Goal: Task Accomplishment & Management: Manage account settings

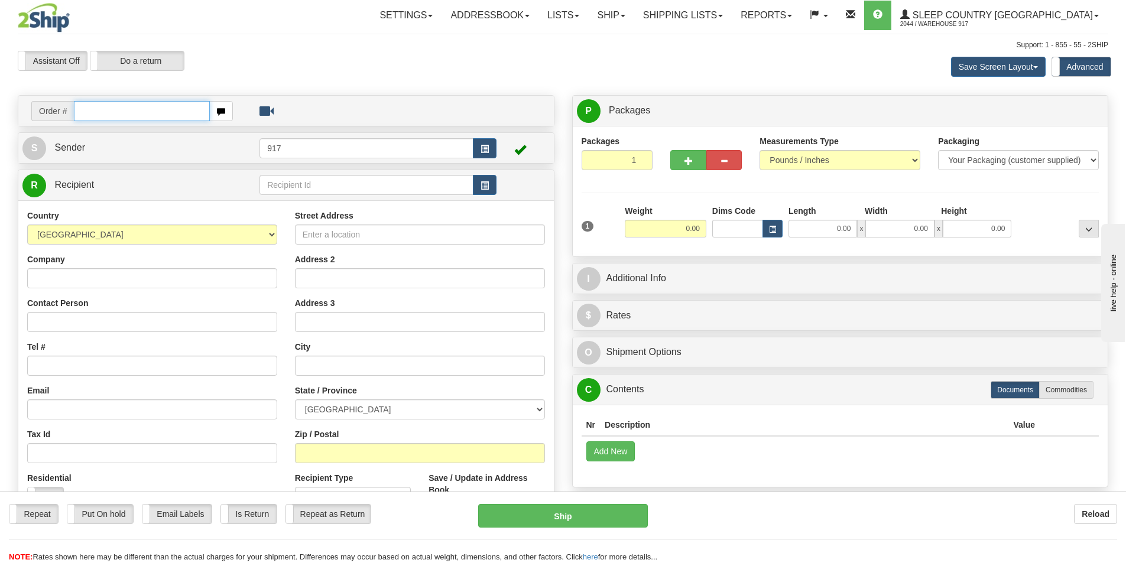
click at [138, 119] on input "text" at bounding box center [142, 111] width 136 height 20
paste input "9000I153431"
type input "9000I153431"
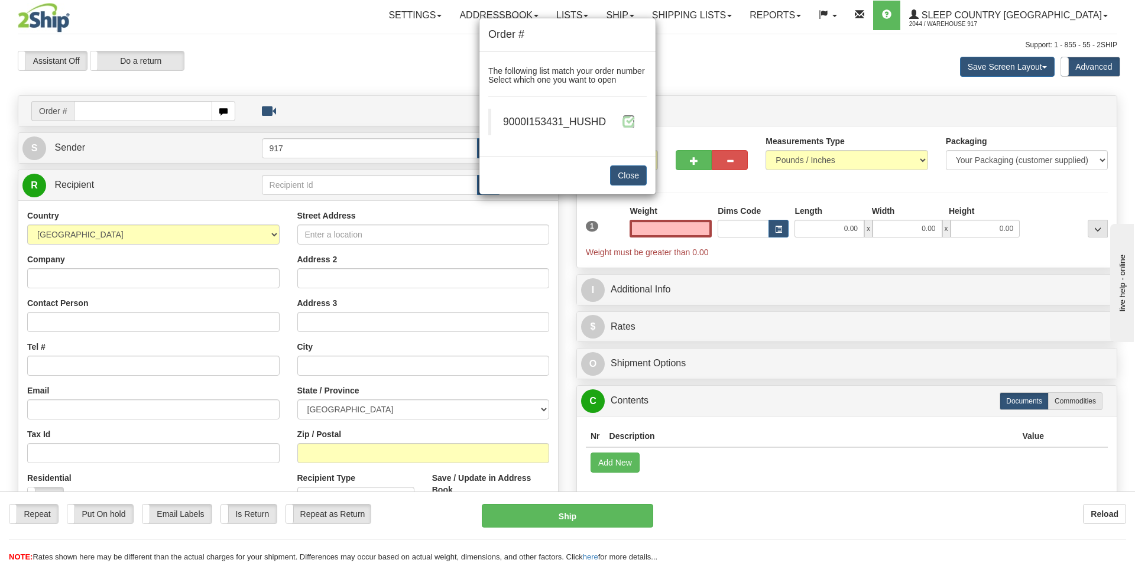
type input "0.00"
click at [628, 122] on span at bounding box center [628, 121] width 12 height 12
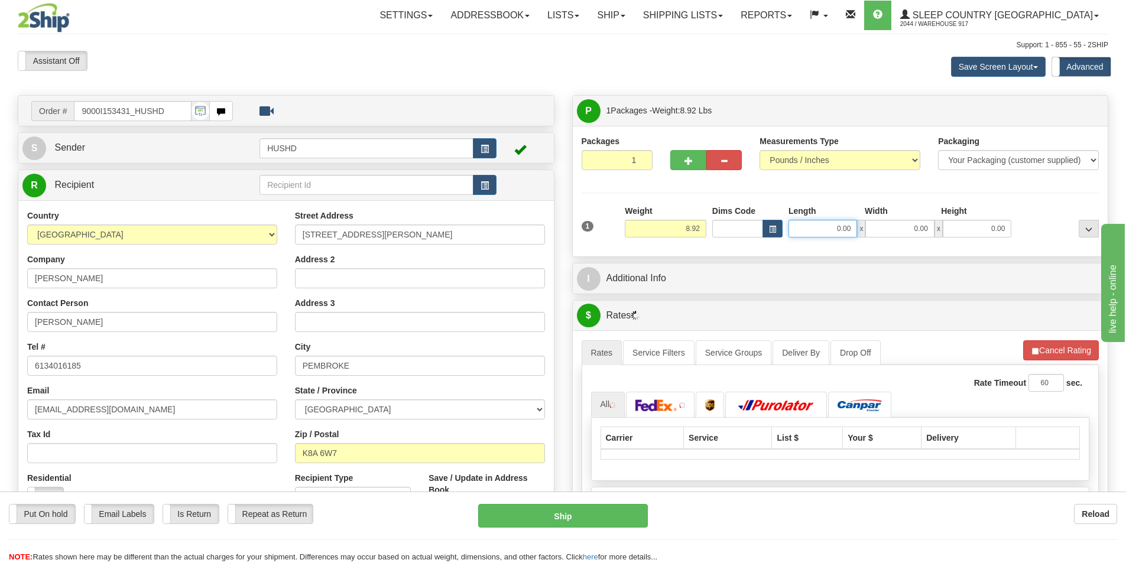
click at [820, 233] on input "0.00" at bounding box center [822, 229] width 69 height 18
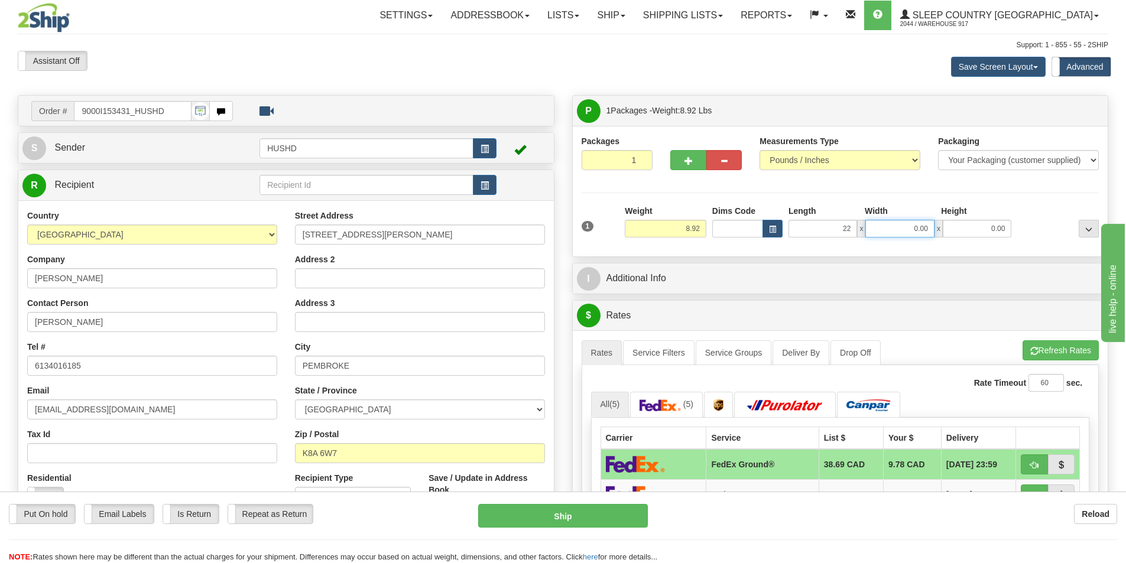
type input "22.00"
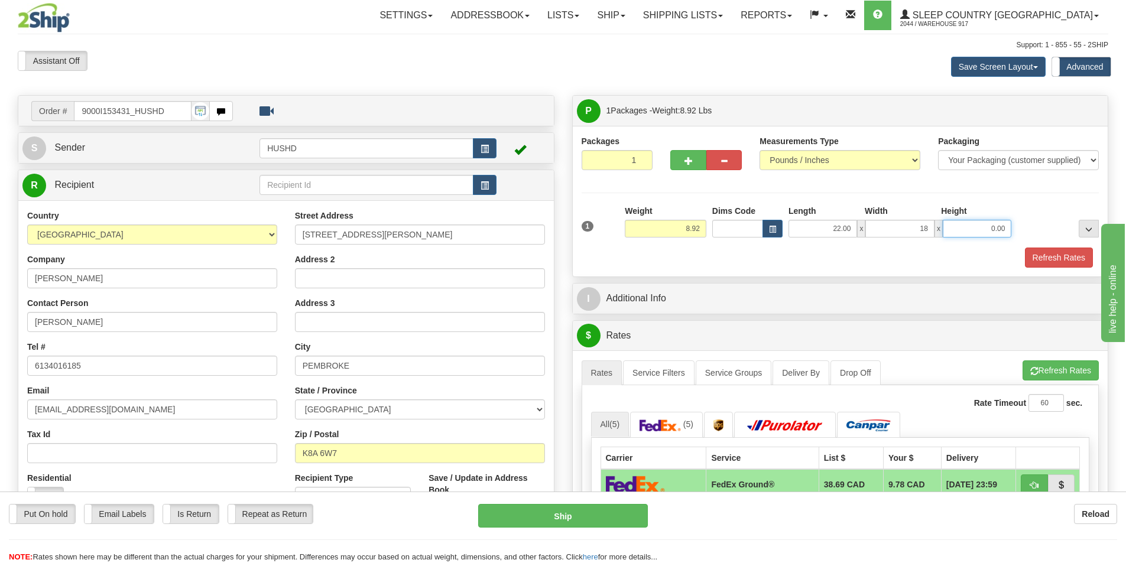
type input "18.00"
type input "9.00"
click at [1041, 254] on button "Refresh Rates" at bounding box center [1059, 258] width 68 height 20
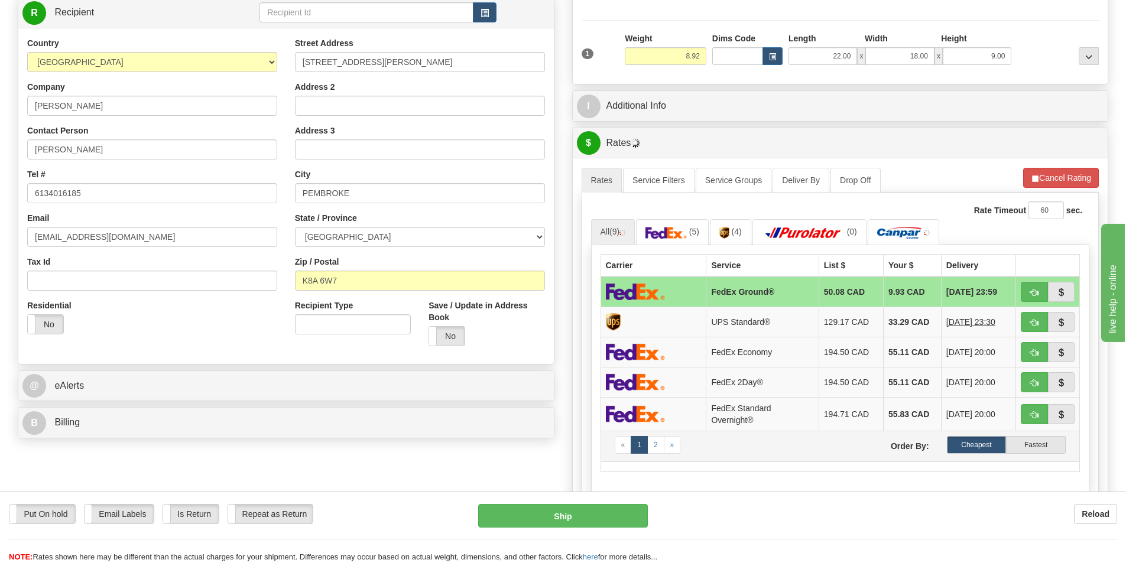
scroll to position [236, 0]
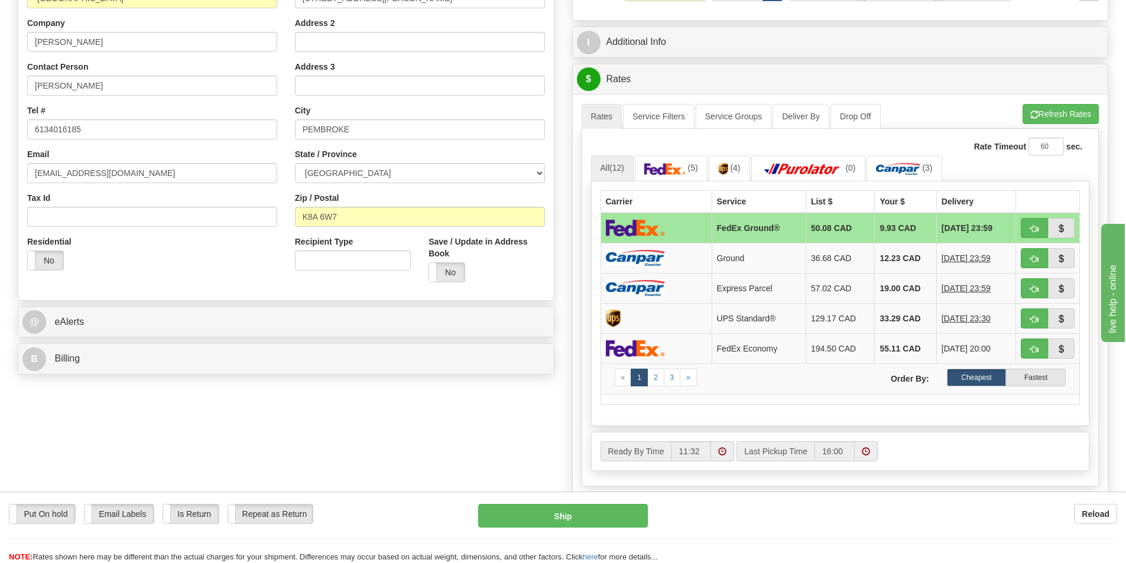
click at [724, 231] on td "FedEx Ground®" at bounding box center [759, 228] width 94 height 31
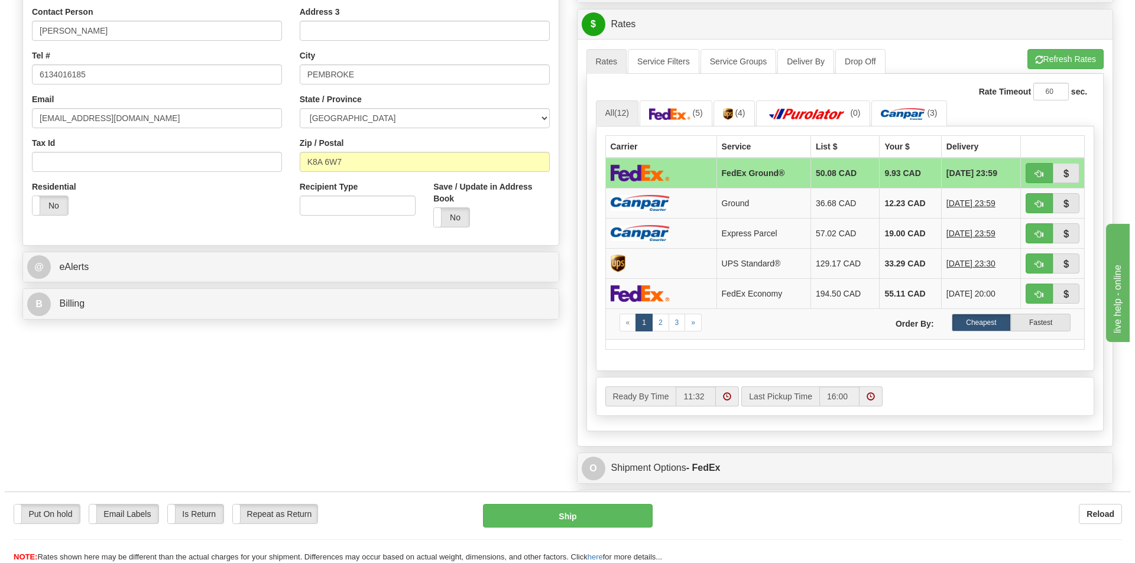
scroll to position [296, 0]
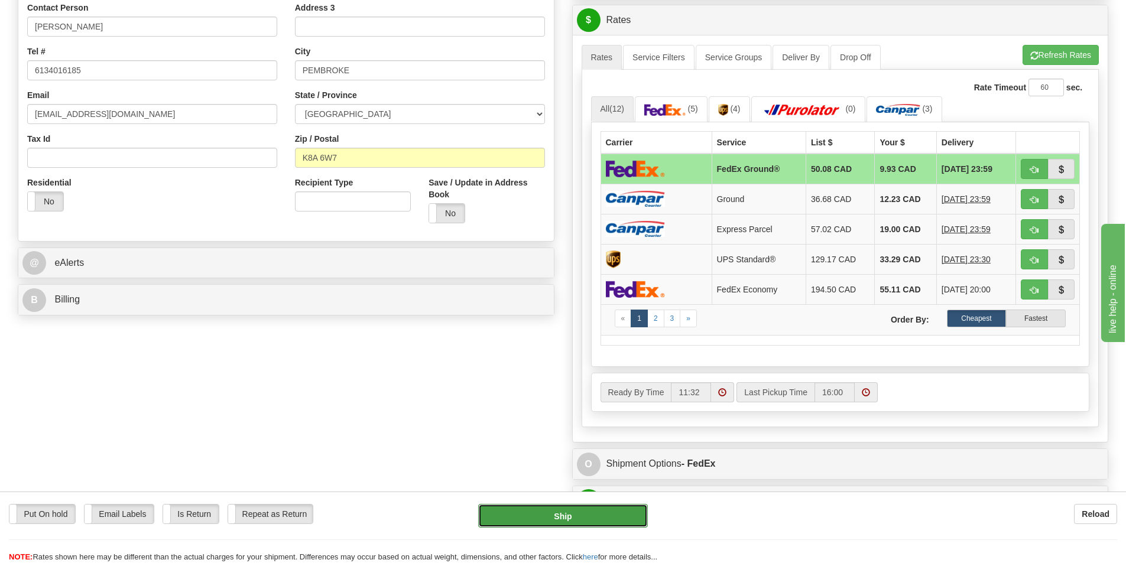
click at [535, 513] on button "Ship" at bounding box center [563, 516] width 170 height 24
type input "92"
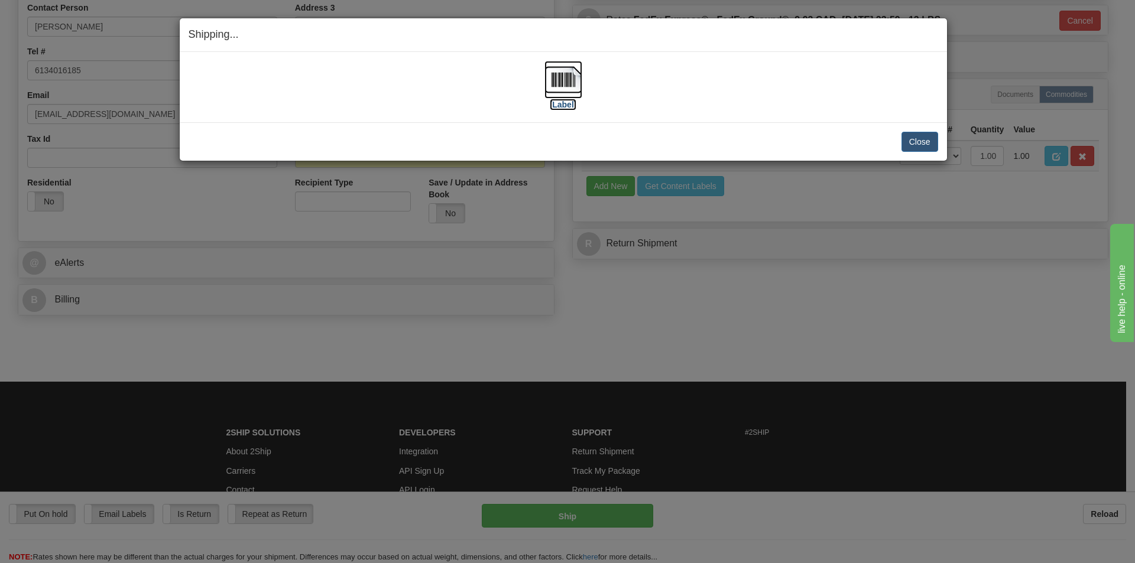
click at [573, 92] on img at bounding box center [563, 80] width 38 height 38
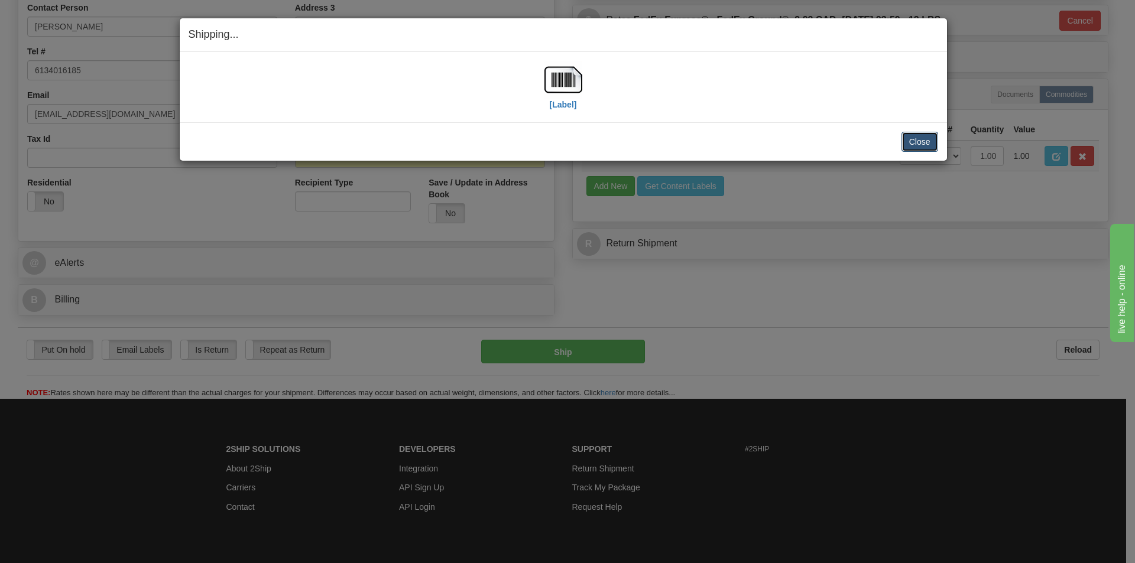
click at [918, 135] on button "Close" at bounding box center [919, 142] width 37 height 20
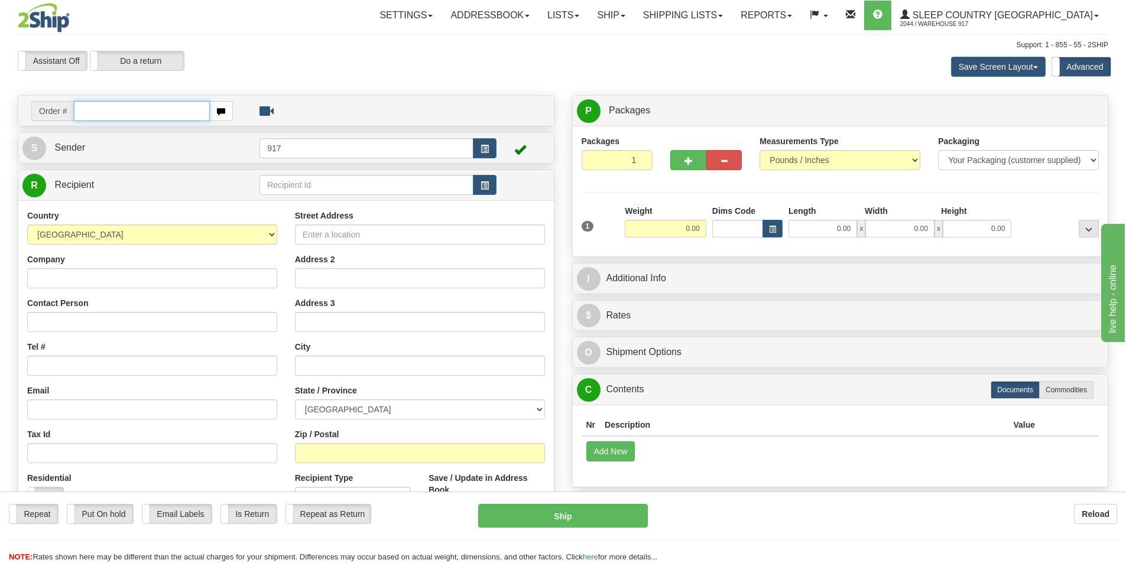
click at [128, 110] on input "text" at bounding box center [142, 111] width 136 height 20
paste input "9000I150973"
type input "9000I150973"
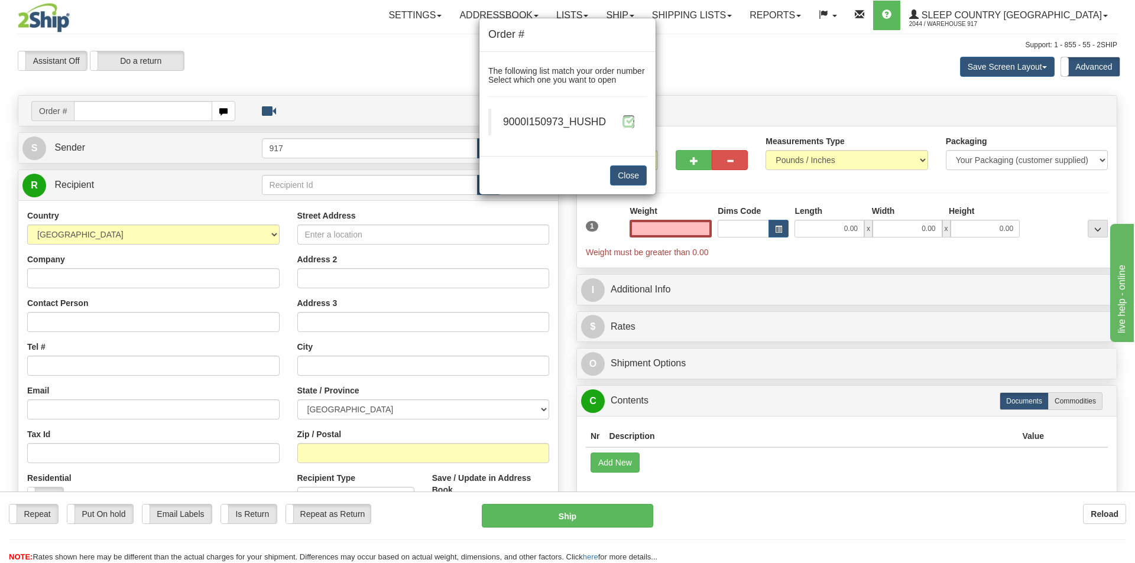
type input "0.00"
click at [627, 122] on span at bounding box center [628, 121] width 12 height 12
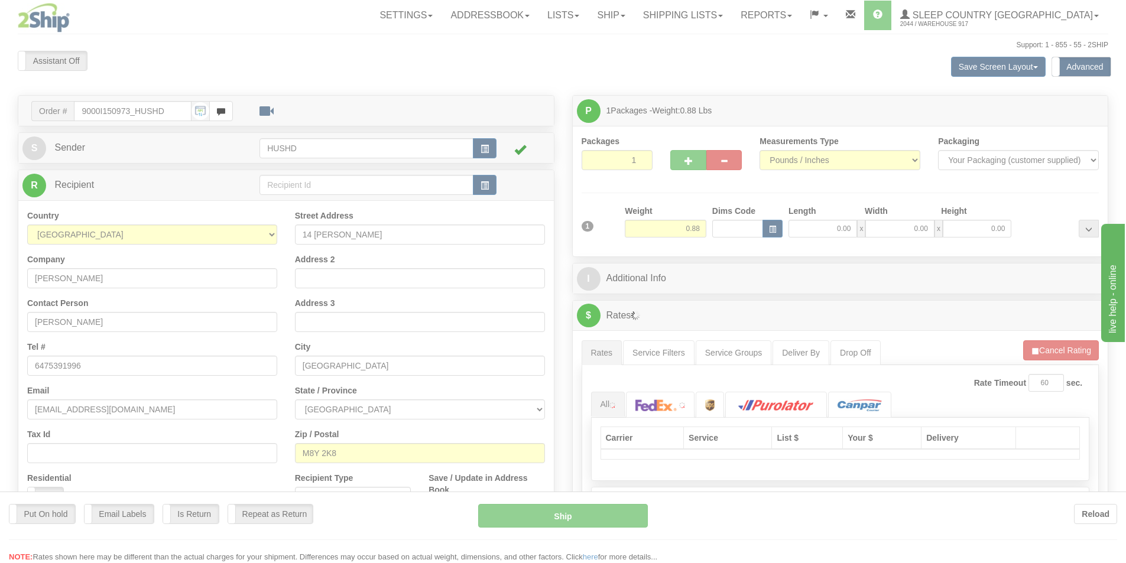
click at [823, 231] on div at bounding box center [563, 281] width 1126 height 563
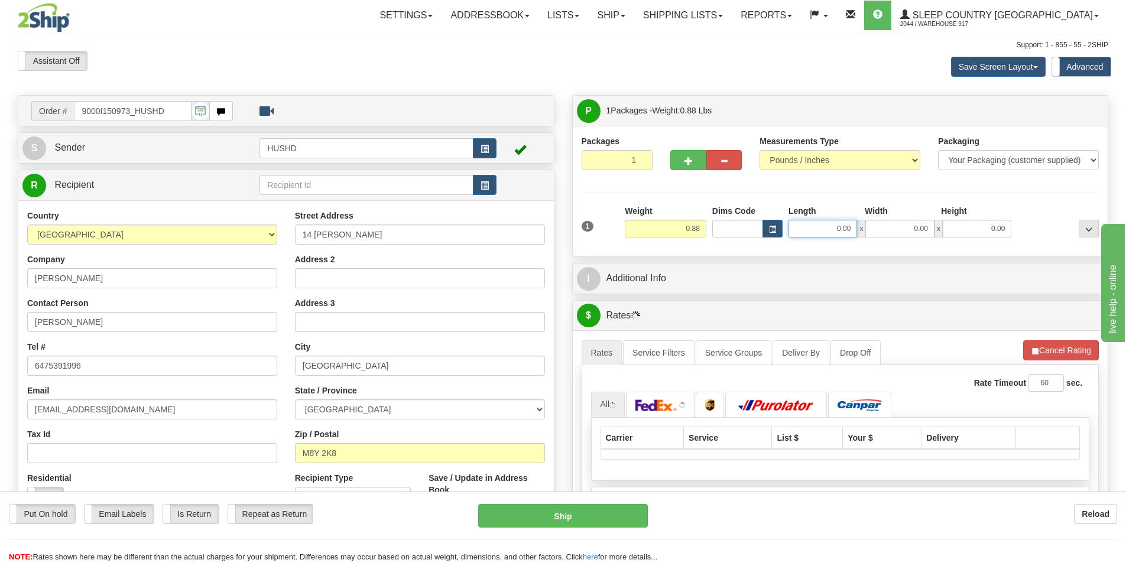
click at [835, 230] on input "0.00" at bounding box center [822, 229] width 69 height 18
type input "9.00"
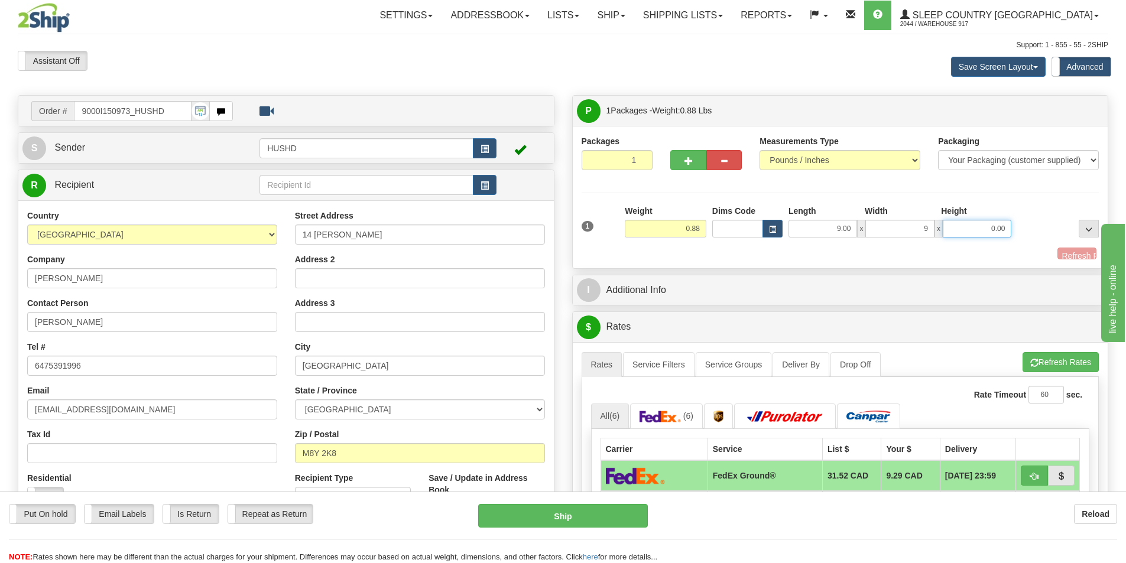
type input "9.00"
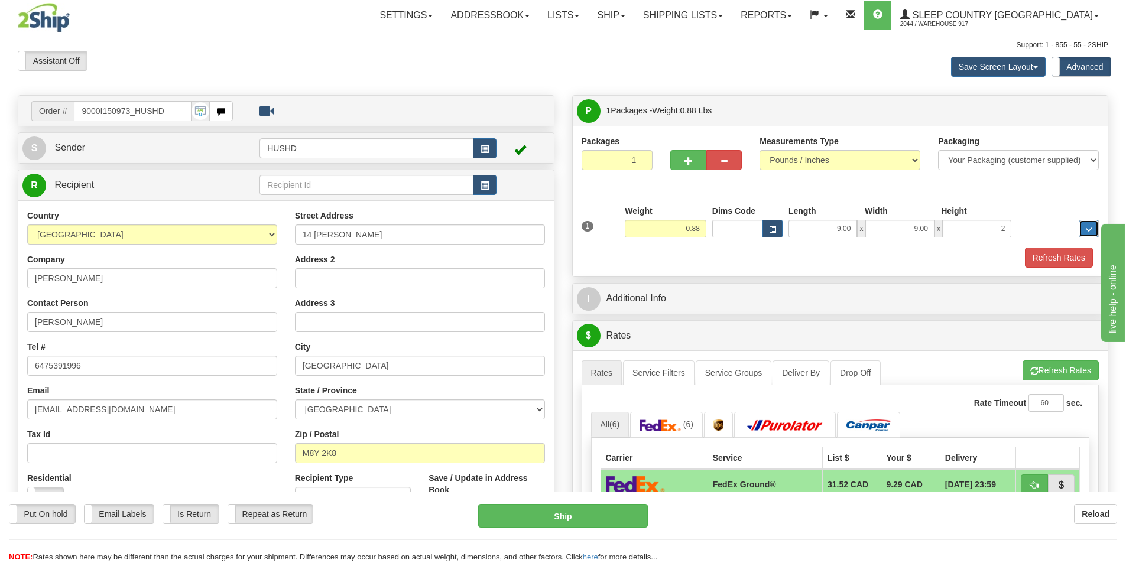
type input "2.00"
click at [1044, 266] on button "Refresh Rates" at bounding box center [1059, 258] width 68 height 20
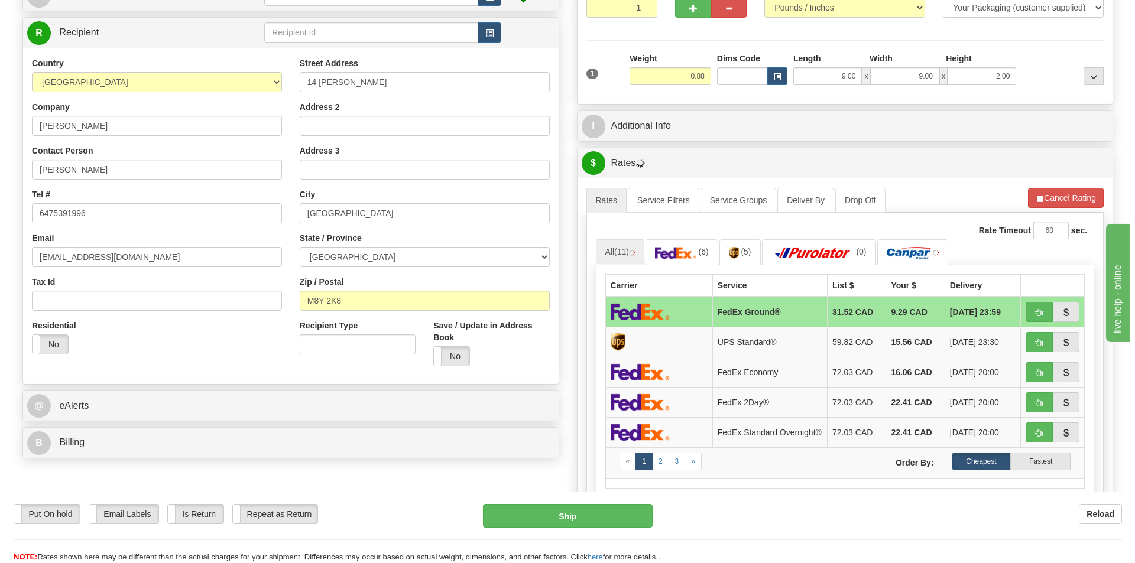
scroll to position [296, 0]
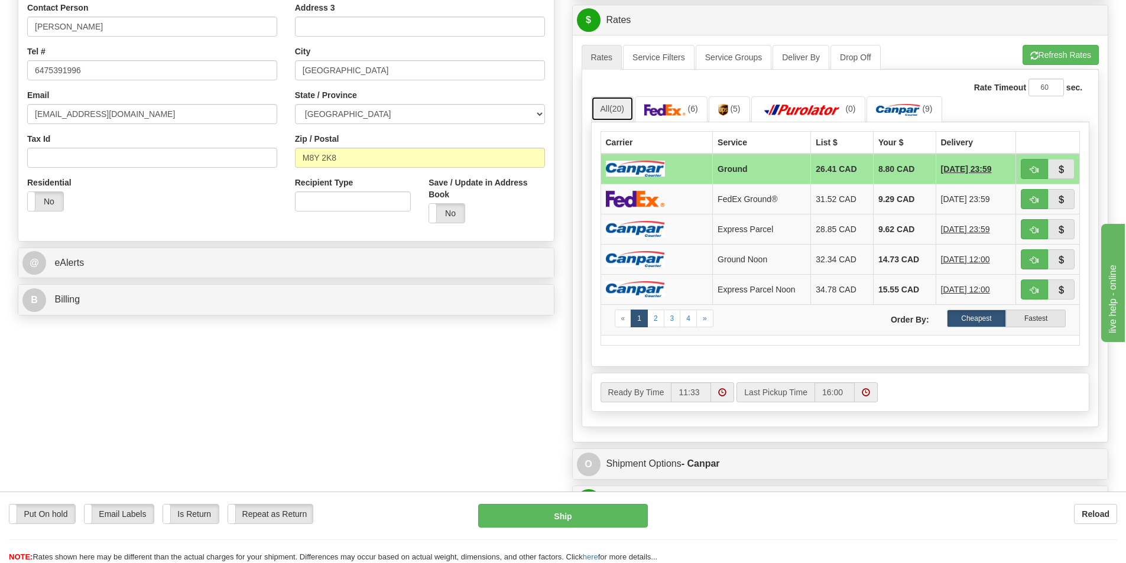
click at [619, 111] on span "(20)" at bounding box center [616, 108] width 15 height 9
click at [733, 173] on td "Ground" at bounding box center [762, 169] width 98 height 31
click at [558, 518] on button "Ship" at bounding box center [563, 516] width 170 height 24
type input "1"
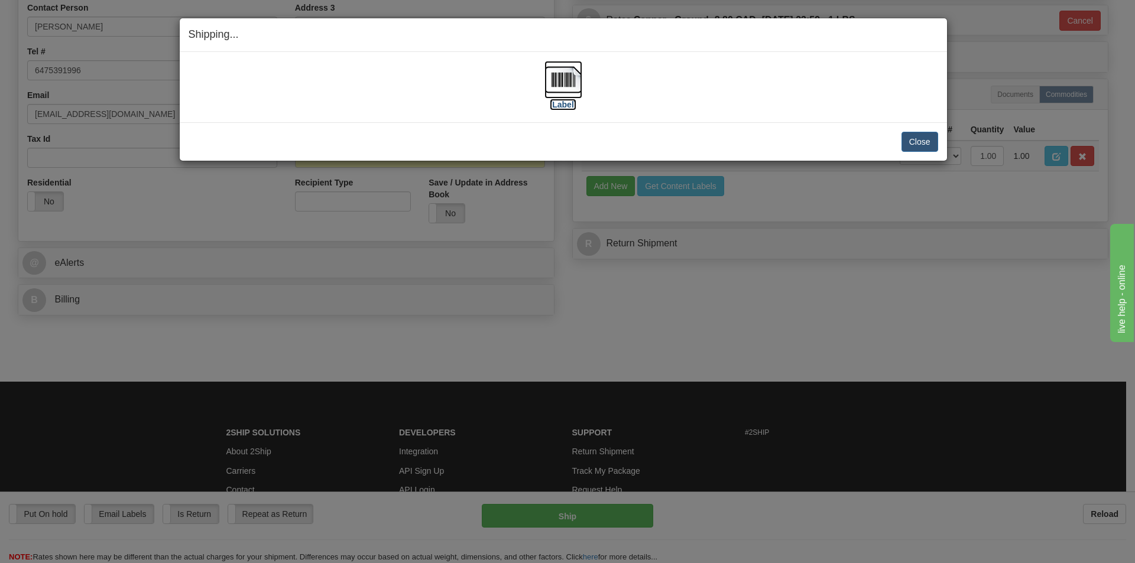
click at [557, 88] on img at bounding box center [563, 80] width 38 height 38
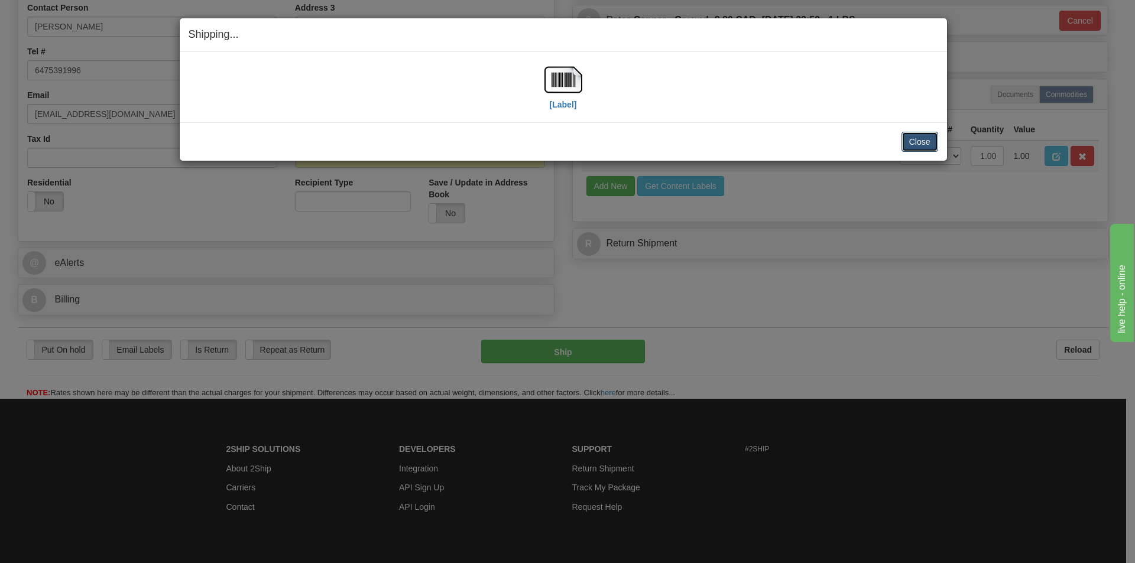
click at [921, 142] on button "Close" at bounding box center [919, 142] width 37 height 20
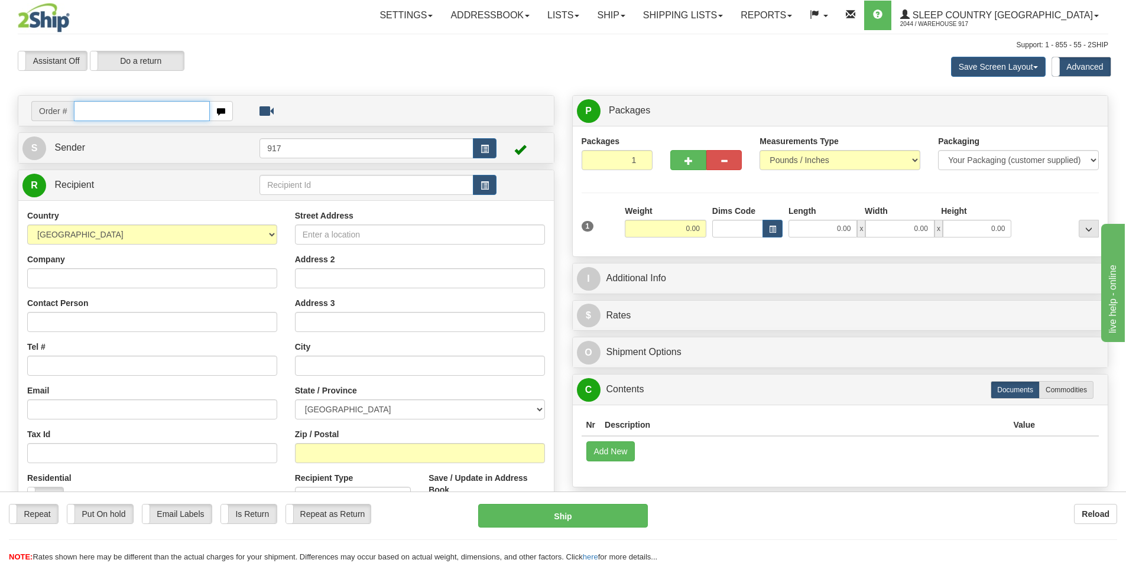
click at [132, 105] on input "text" at bounding box center [142, 111] width 136 height 20
paste input "9000I144814"
type input "9000I144814"
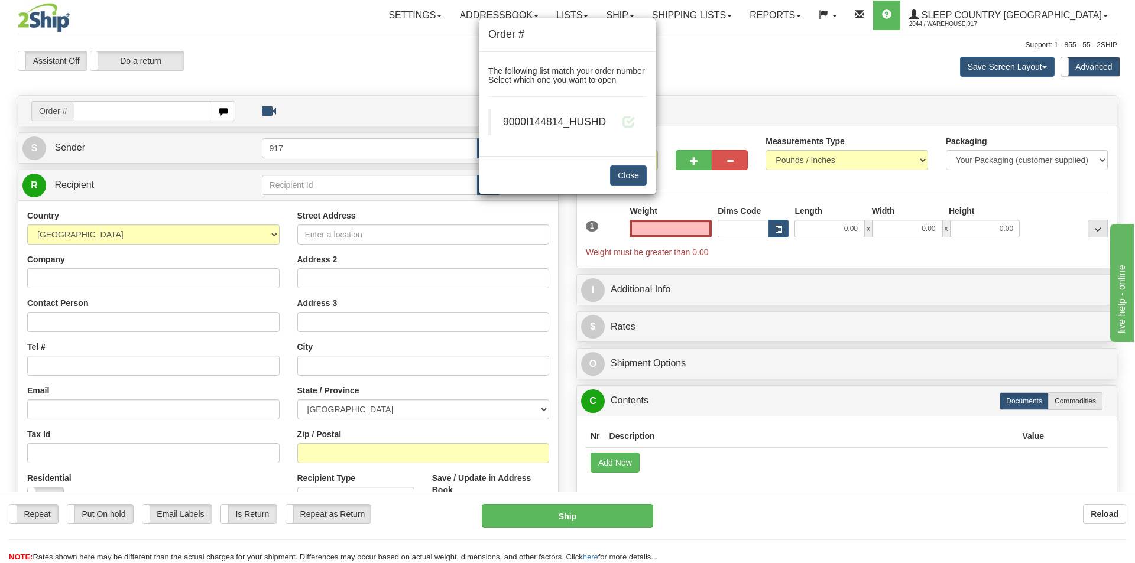
type input "0.00"
click at [637, 122] on blockquote "9000I144814_HUSHD" at bounding box center [567, 122] width 158 height 27
click at [625, 121] on span at bounding box center [628, 121] width 12 height 12
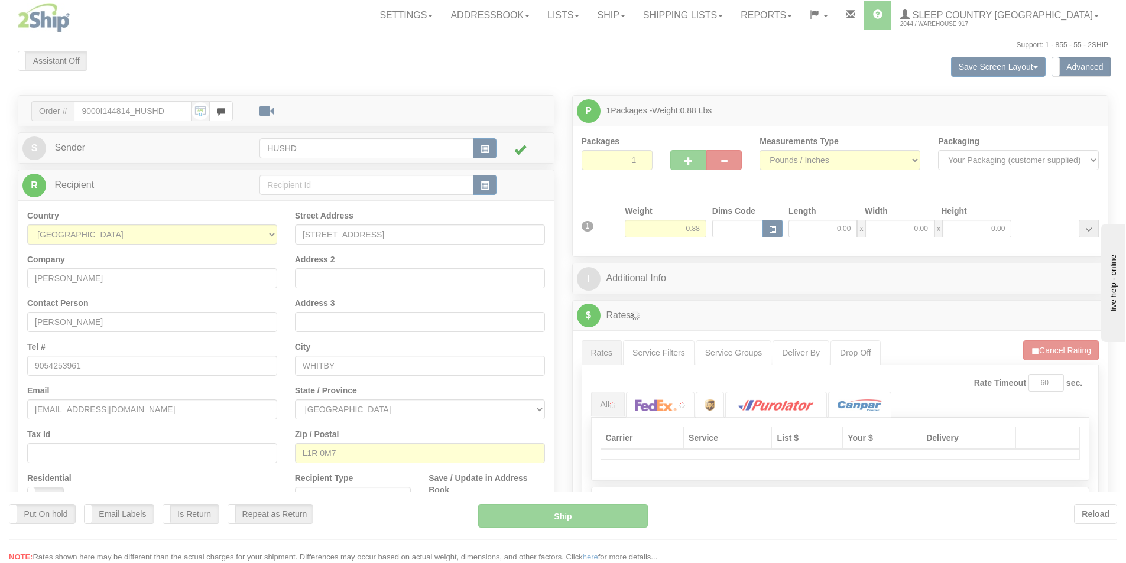
click at [814, 230] on div at bounding box center [563, 281] width 1126 height 563
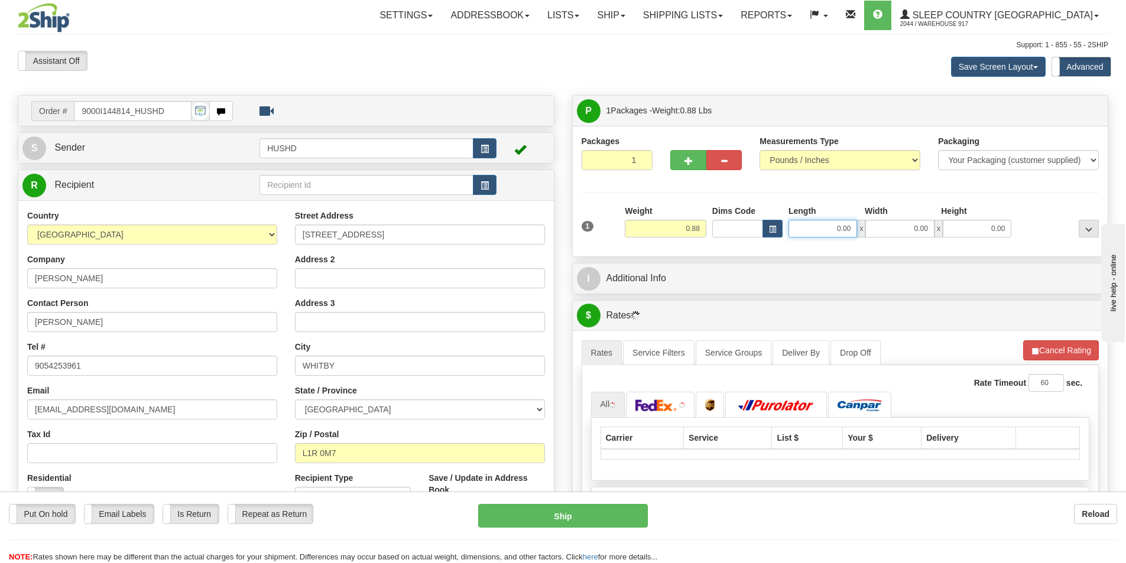
click at [837, 222] on input "0.00" at bounding box center [822, 229] width 69 height 18
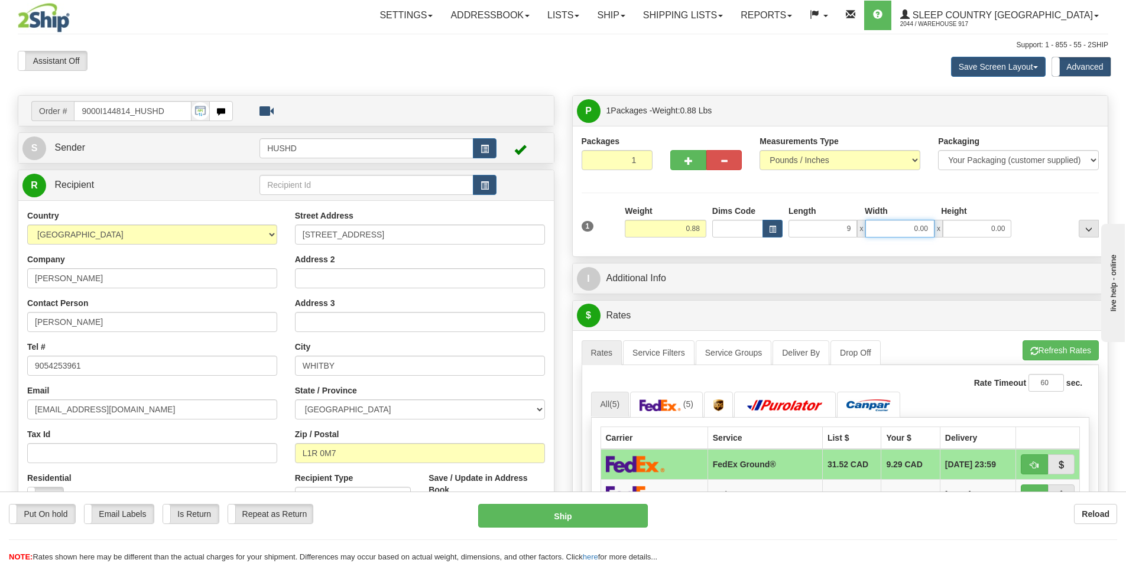
type input "9.00"
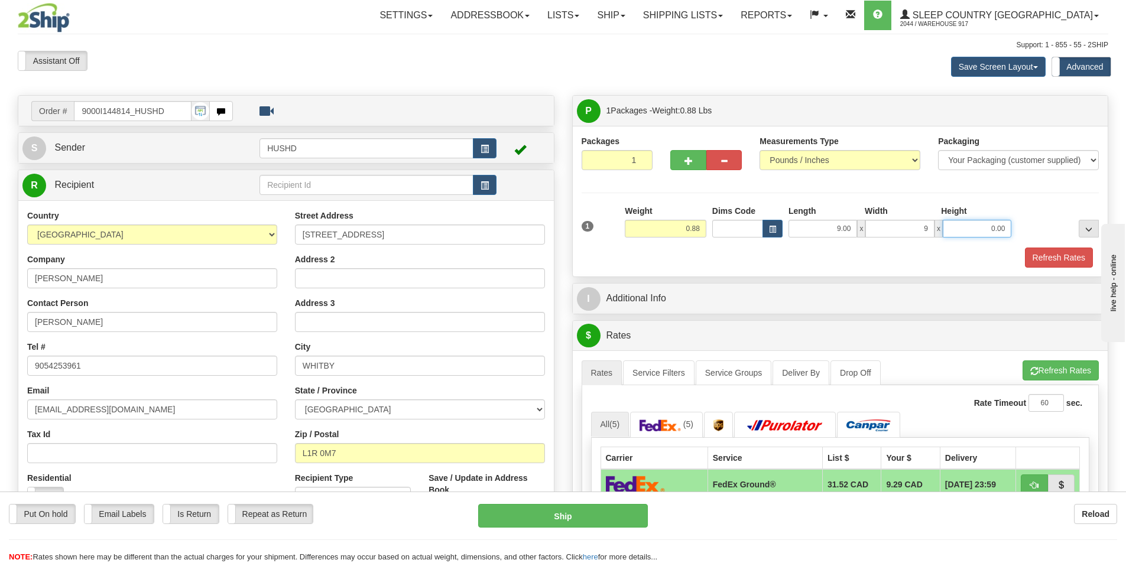
type input "9.00"
type input "2.00"
click at [1041, 270] on div "Packages 1 1 Measurements Type" at bounding box center [840, 201] width 535 height 151
click at [1005, 247] on div "Packaging Your Packaging (customer supplied) Envelope (carrier supplied) Pack (…" at bounding box center [862, 247] width 480 height 1
click at [1025, 255] on button "Refresh Rates" at bounding box center [1059, 258] width 68 height 20
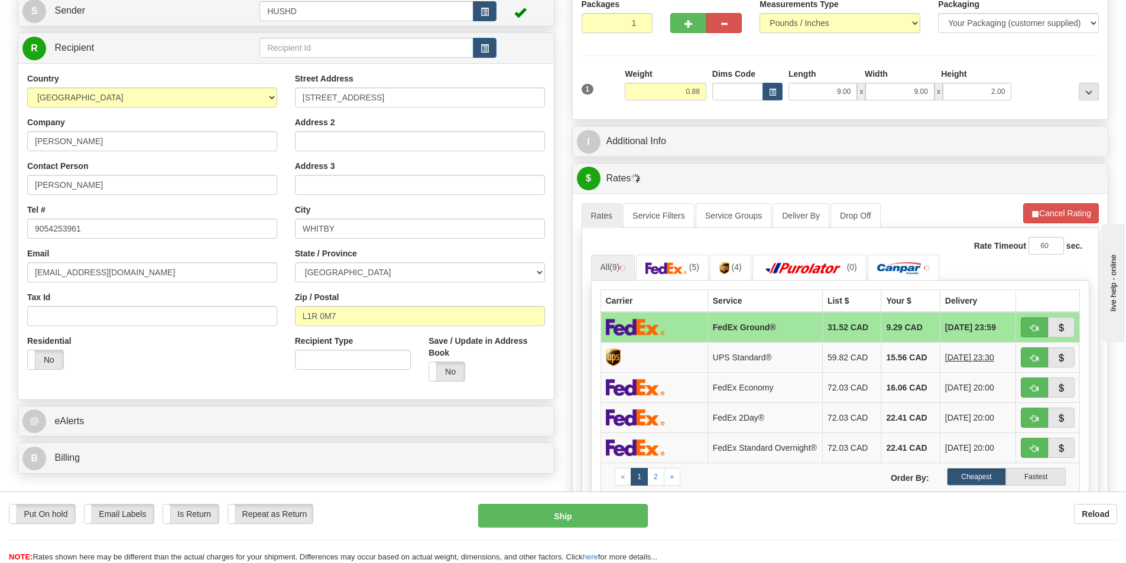
scroll to position [177, 0]
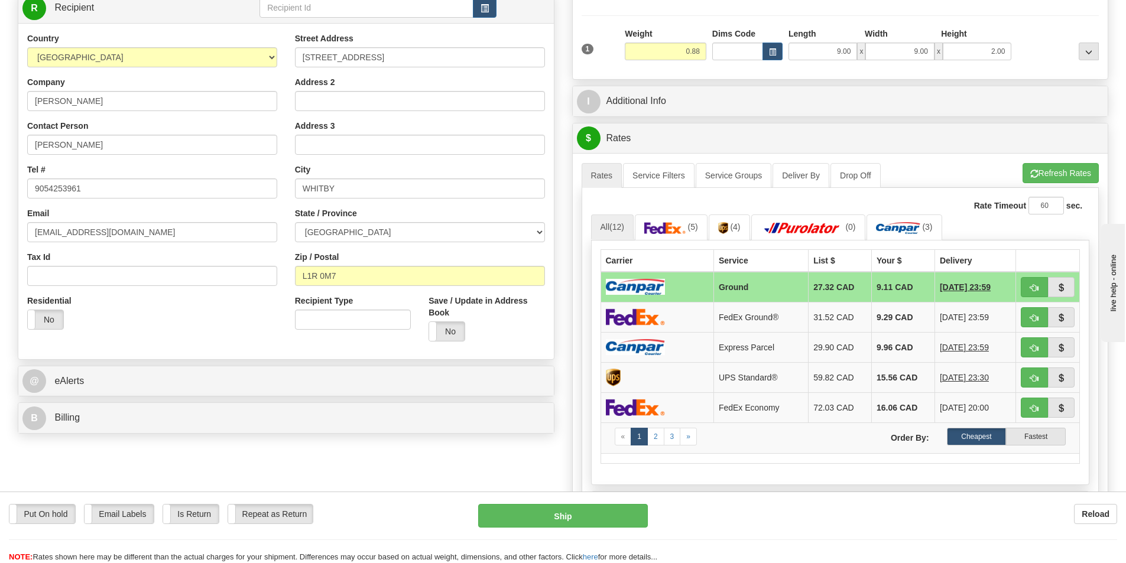
click at [713, 286] on td "Ground" at bounding box center [760, 287] width 95 height 31
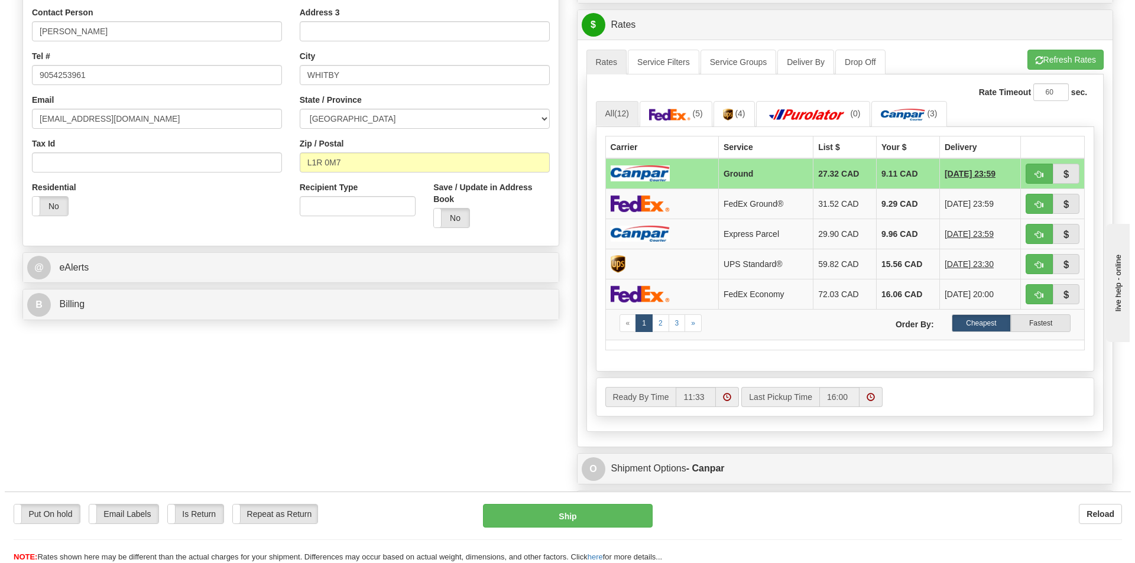
scroll to position [296, 0]
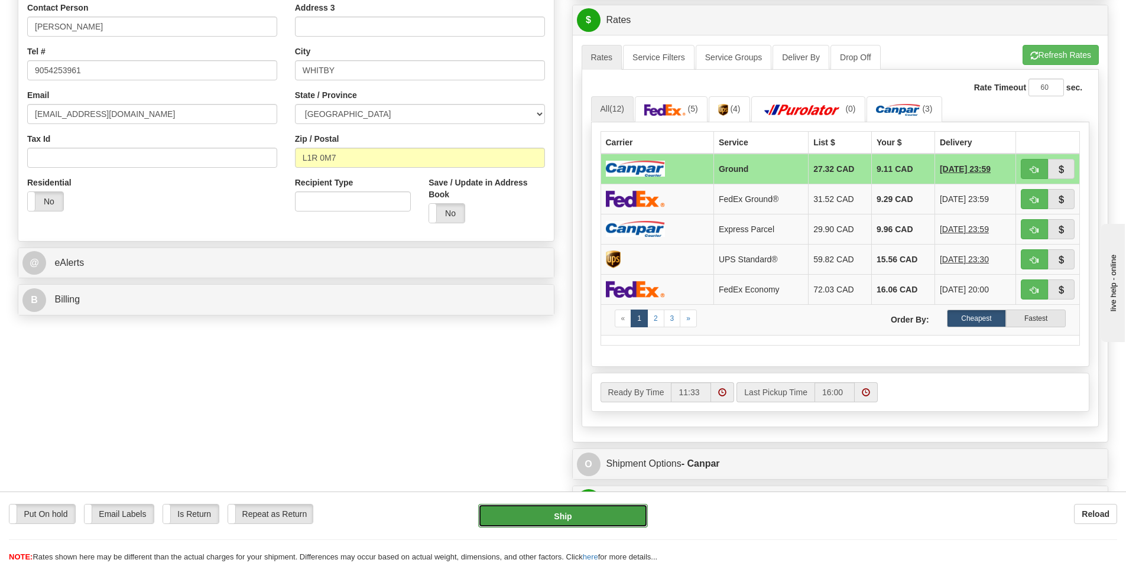
click at [558, 511] on button "Ship" at bounding box center [563, 516] width 170 height 24
type input "1"
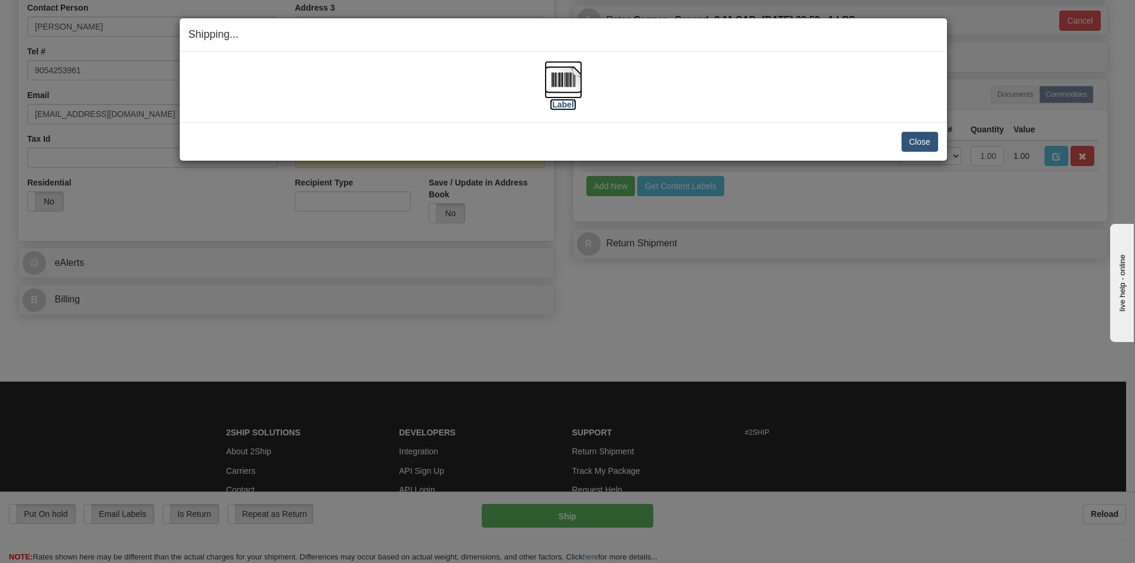
click at [554, 73] on img at bounding box center [563, 80] width 38 height 38
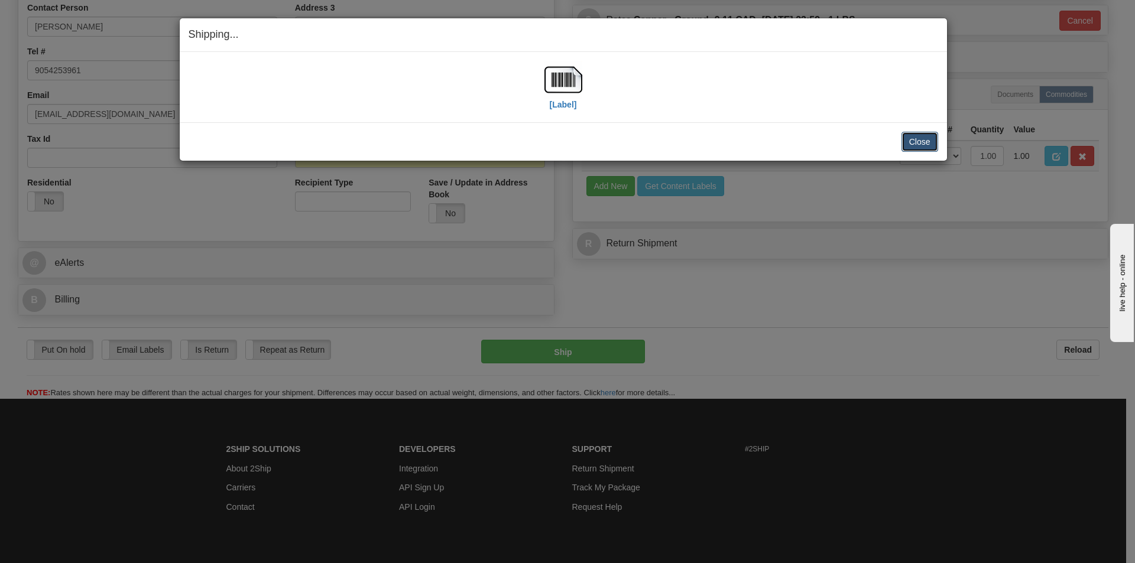
click at [924, 142] on button "Close" at bounding box center [919, 142] width 37 height 20
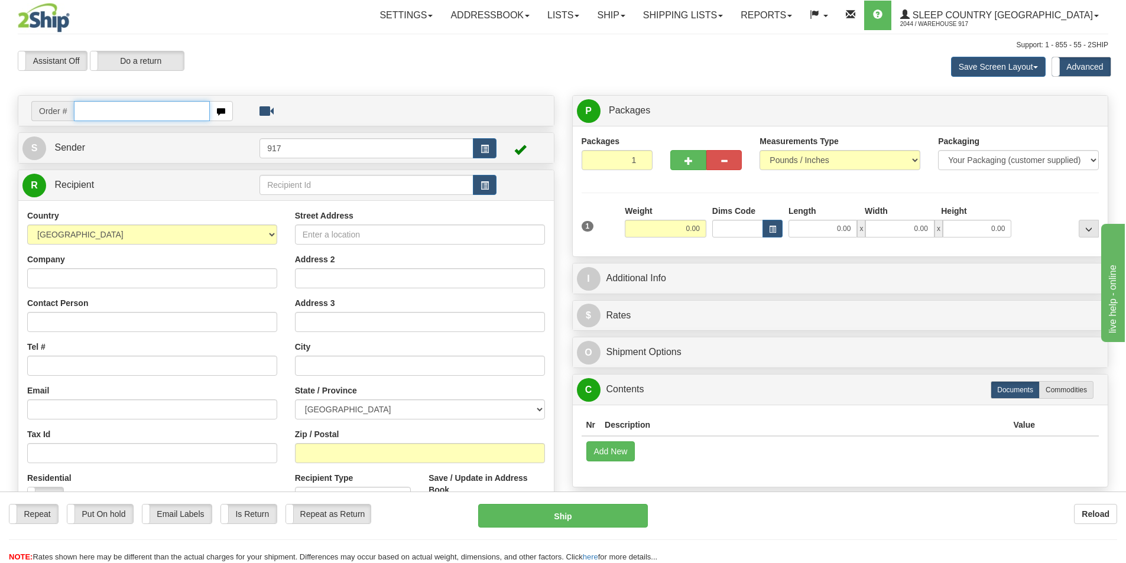
click at [134, 114] on input "text" at bounding box center [142, 111] width 136 height 20
click at [165, 124] on div "Order #" at bounding box center [285, 111] width 535 height 30
click at [167, 112] on input "text" at bounding box center [142, 111] width 136 height 20
paste input "9000I150517"
type input "9000I150517"
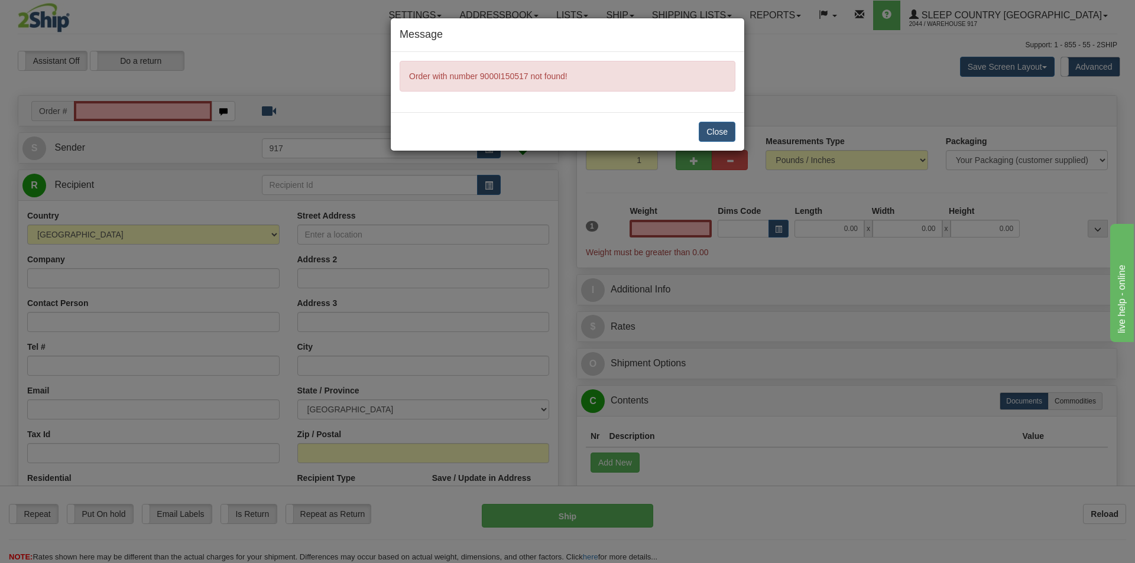
type input "0.00"
click at [703, 137] on button "Close" at bounding box center [717, 132] width 37 height 20
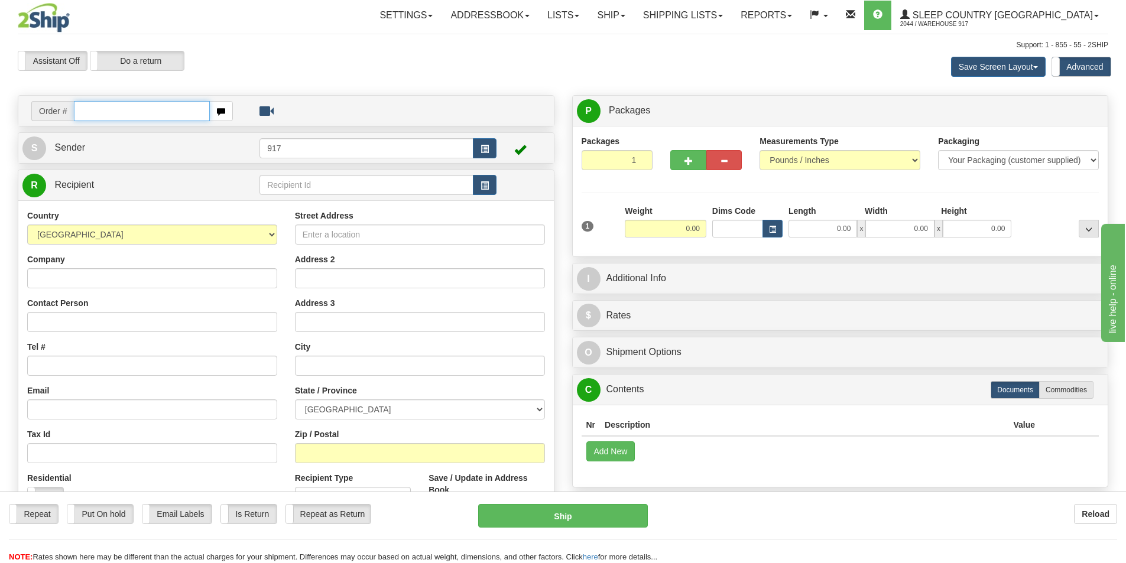
click at [116, 116] on input "text" at bounding box center [142, 111] width 136 height 20
paste input "9000I153074"
type input "9000I153074"
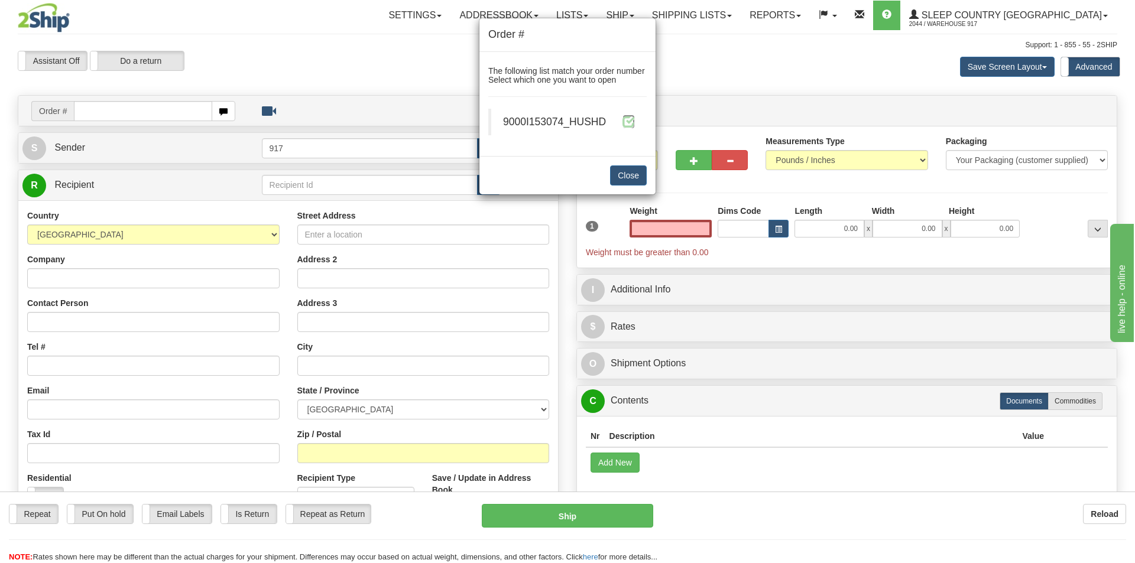
type input "0.00"
click at [629, 125] on span at bounding box center [628, 121] width 12 height 12
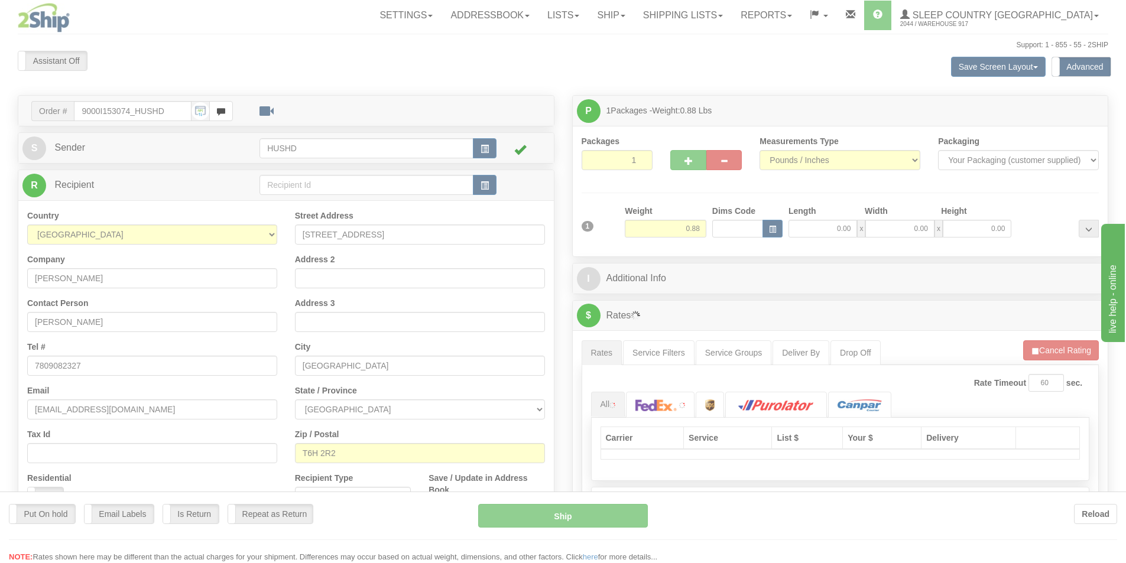
click at [825, 228] on div at bounding box center [563, 281] width 1126 height 563
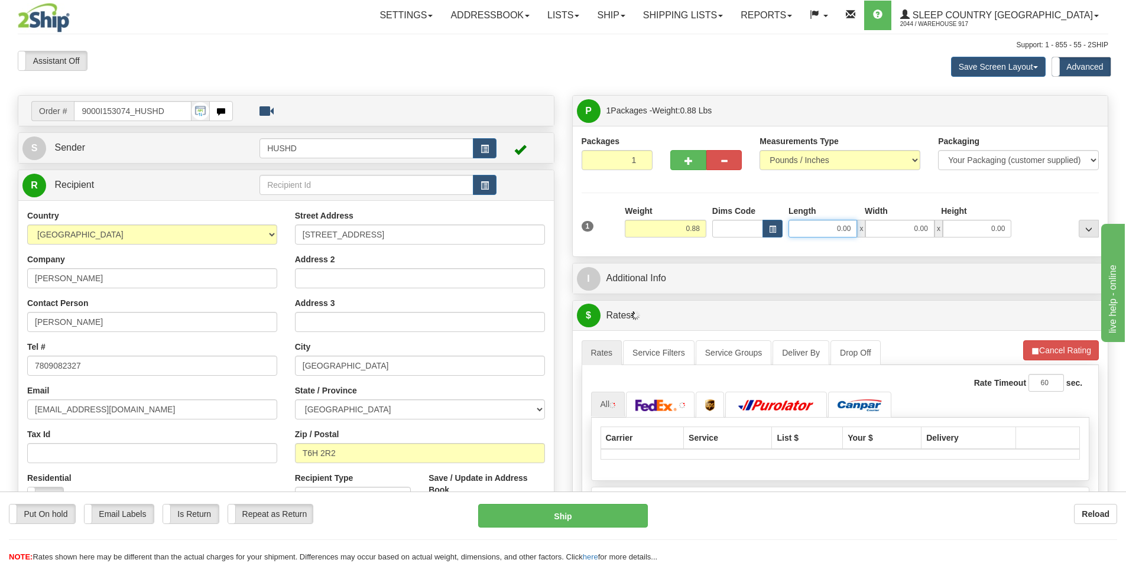
click at [839, 229] on input "0.00" at bounding box center [822, 229] width 69 height 18
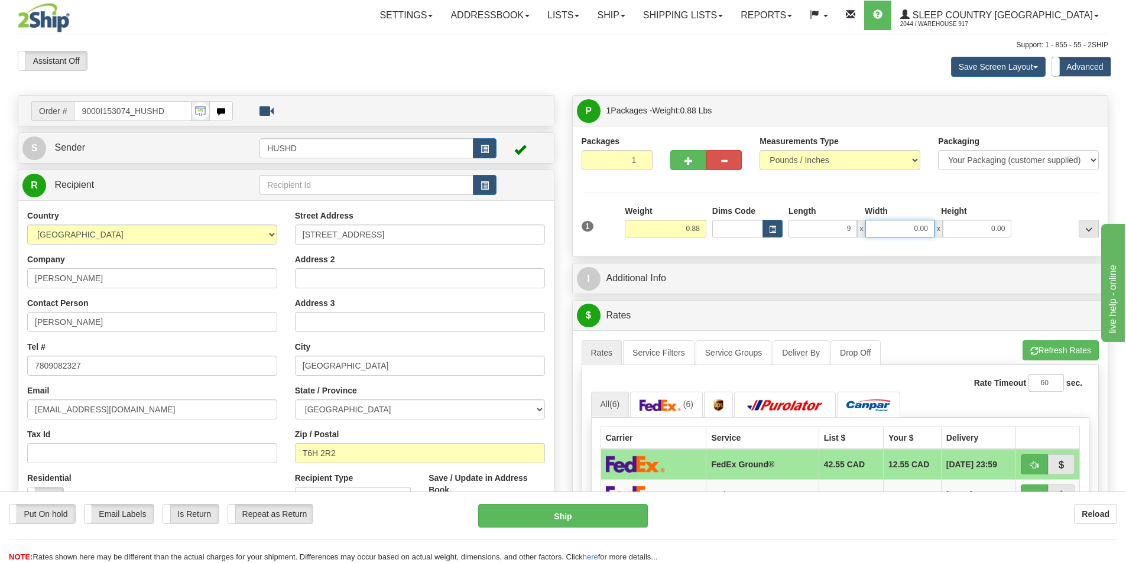
type input "9.00"
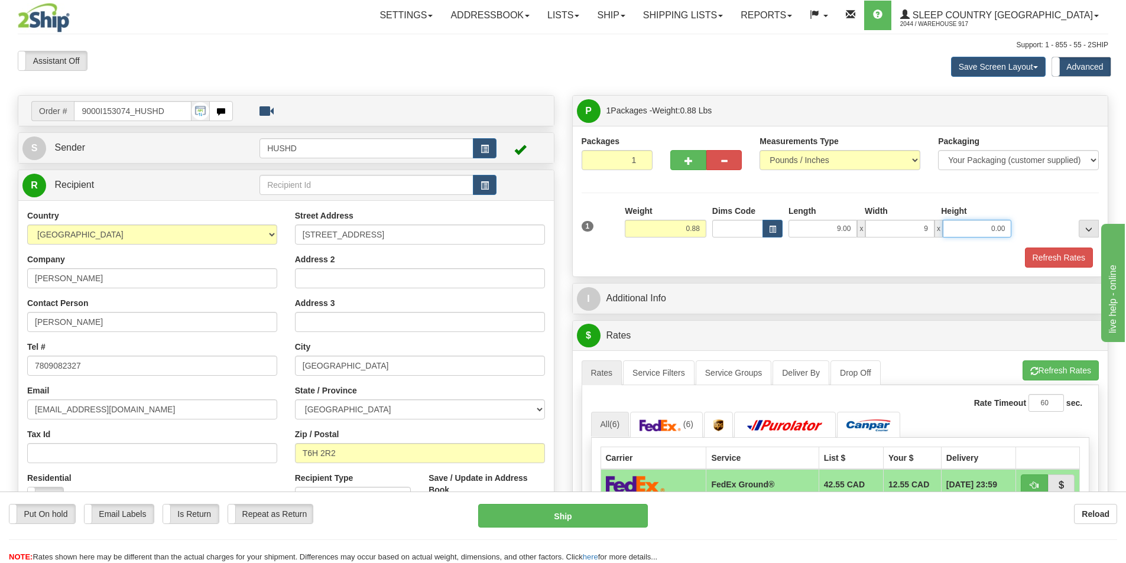
type input "9.00"
type input "2.00"
click at [1058, 253] on button "Refresh Rates" at bounding box center [1059, 258] width 68 height 20
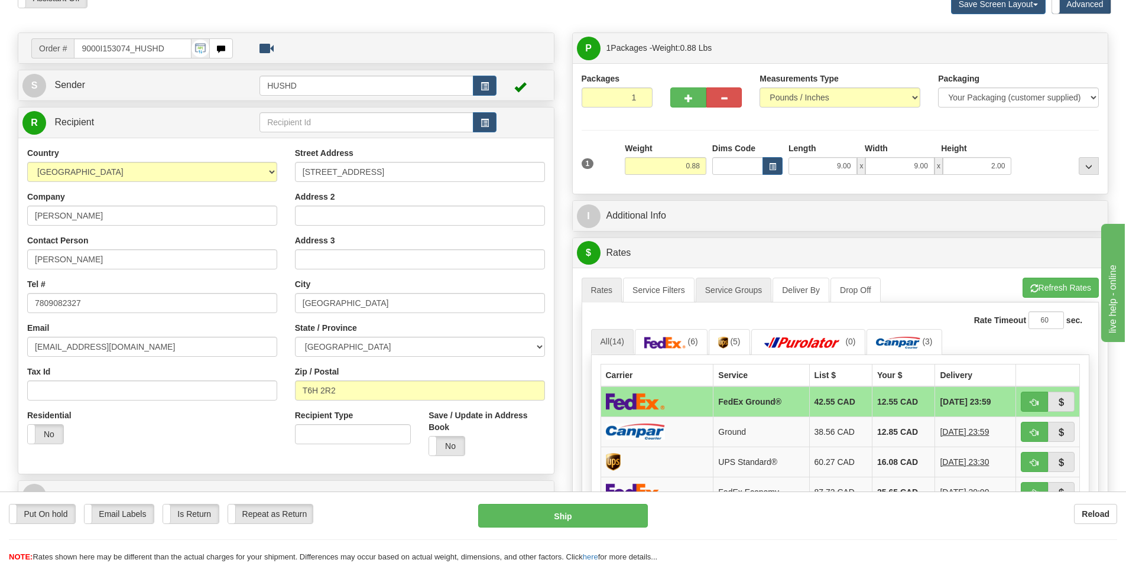
scroll to position [177, 0]
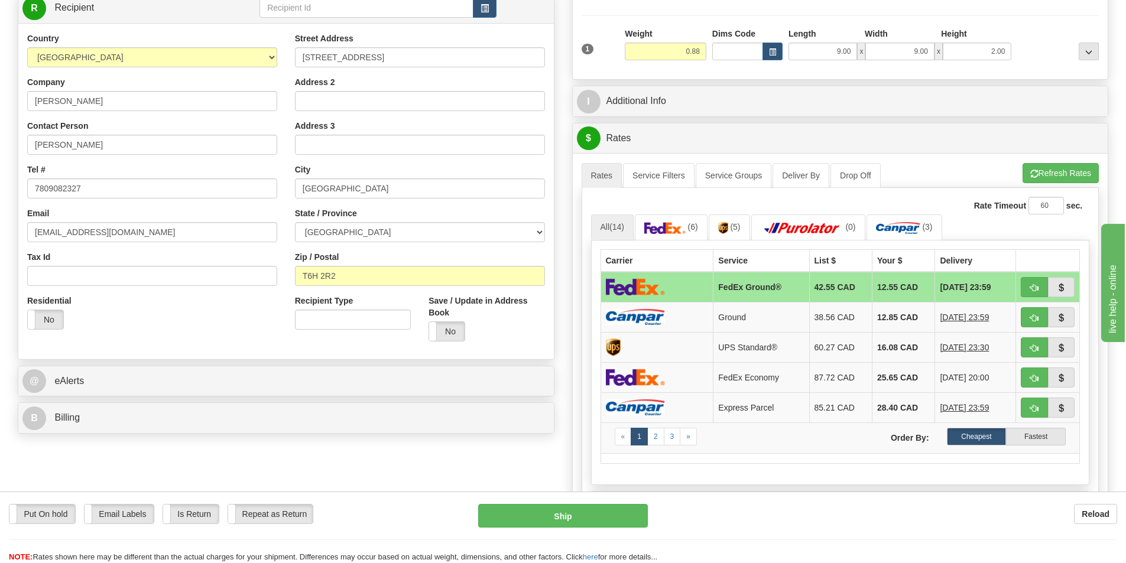
click at [666, 292] on td at bounding box center [657, 287] width 113 height 31
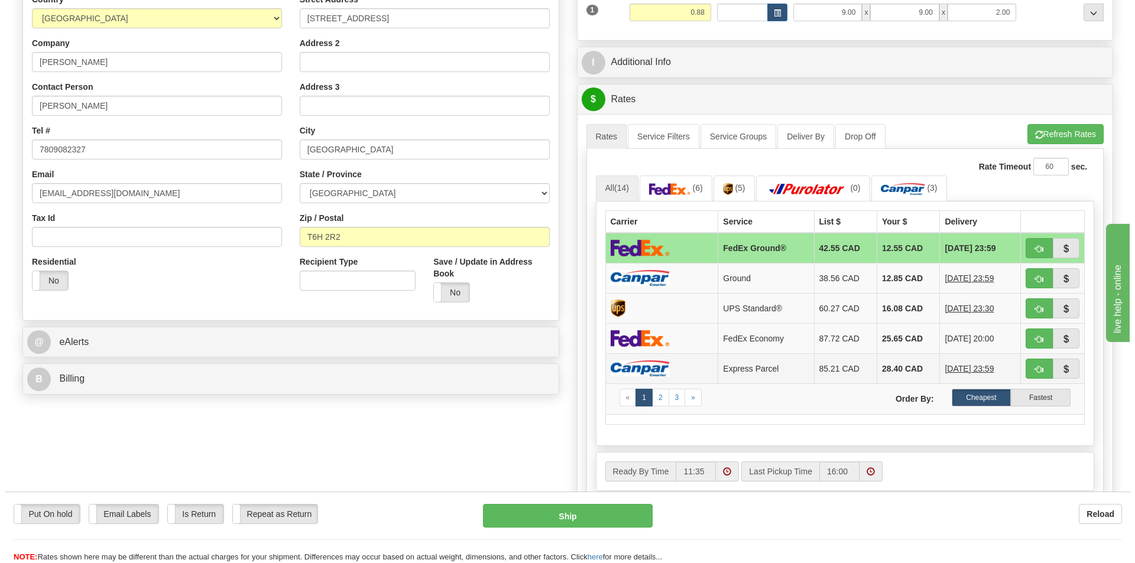
scroll to position [236, 0]
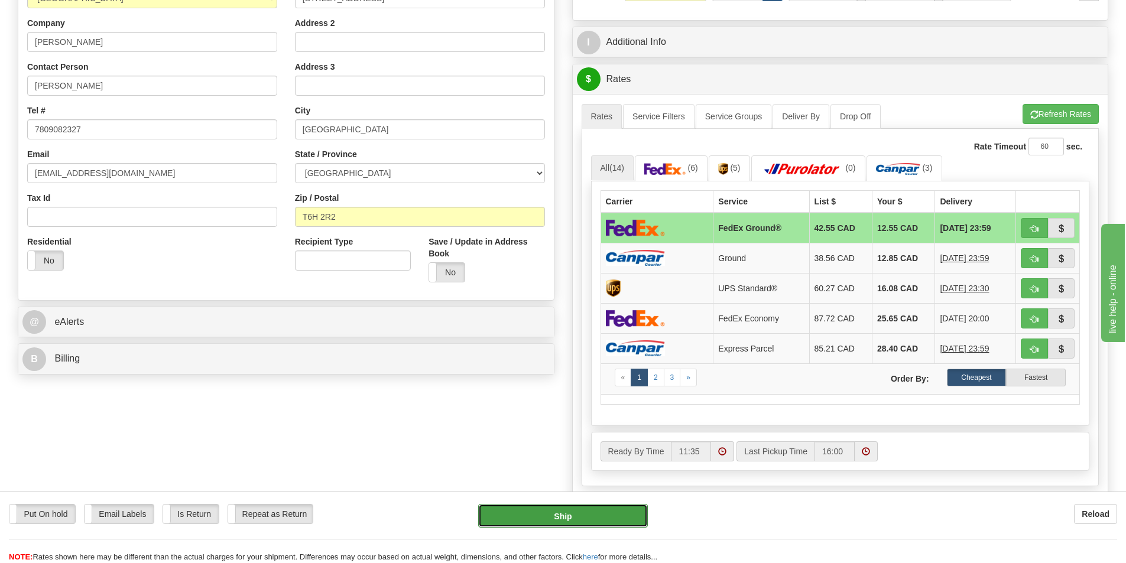
click at [572, 522] on button "Ship" at bounding box center [563, 516] width 170 height 24
type input "92"
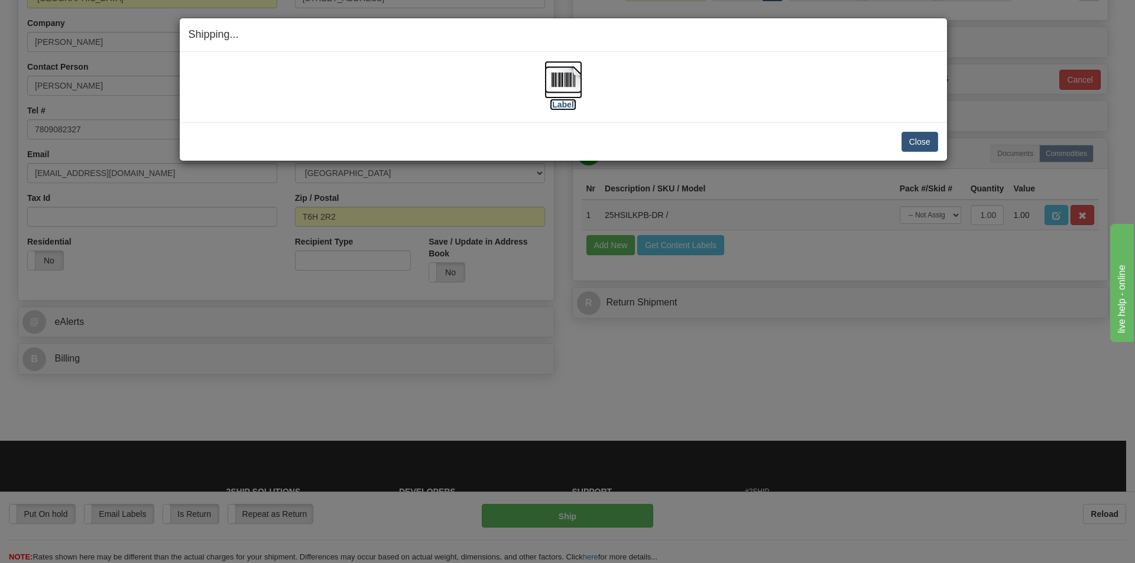
click at [551, 87] on img at bounding box center [563, 80] width 38 height 38
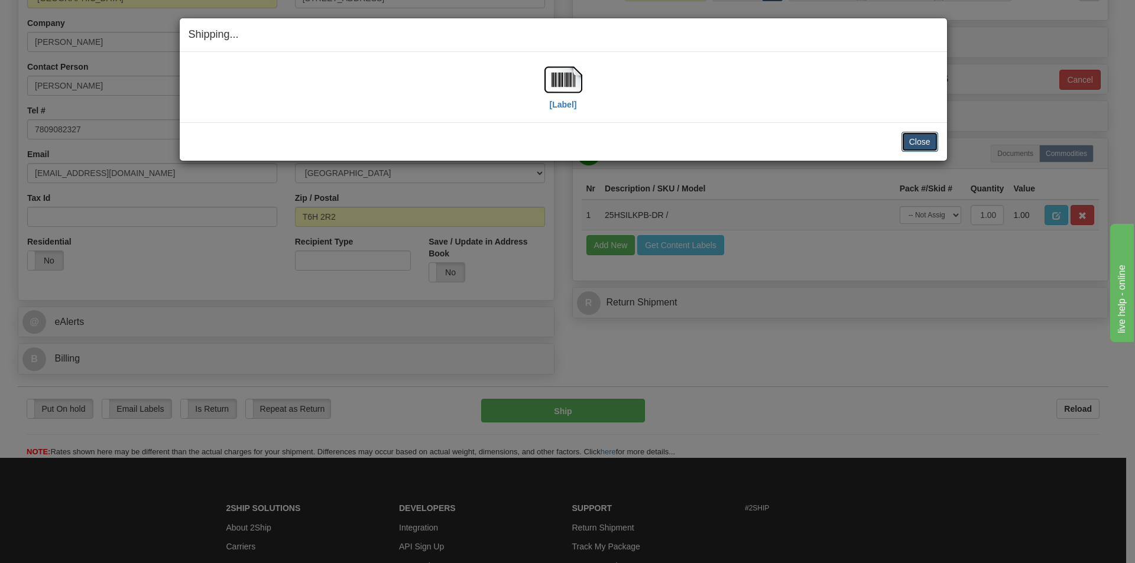
click at [916, 143] on button "Close" at bounding box center [919, 142] width 37 height 20
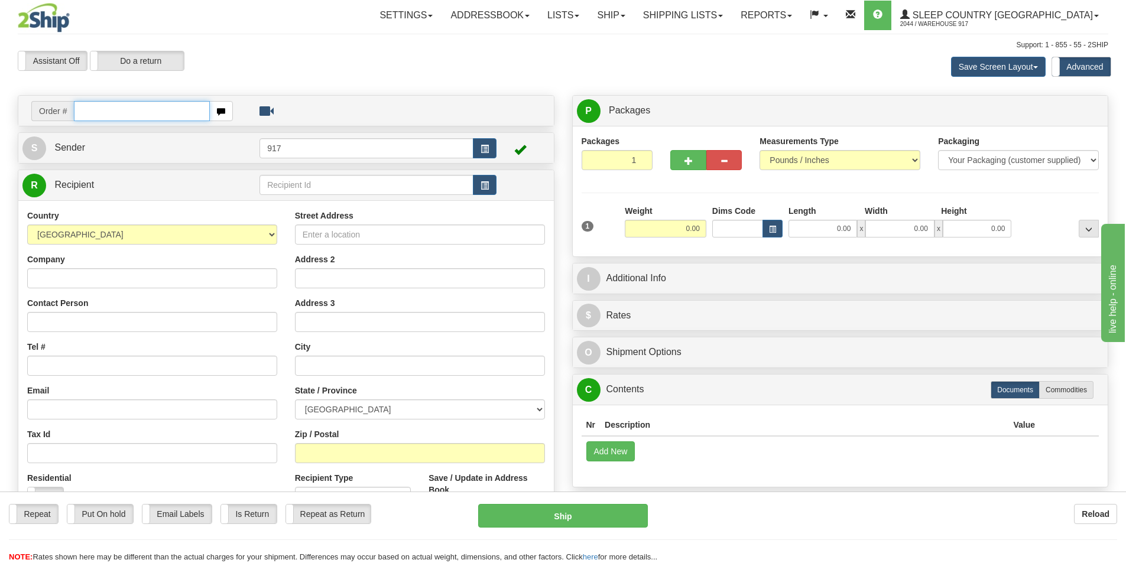
click at [173, 112] on input "text" at bounding box center [142, 111] width 136 height 20
paste input "9002I150627"
type input "9002I150627"
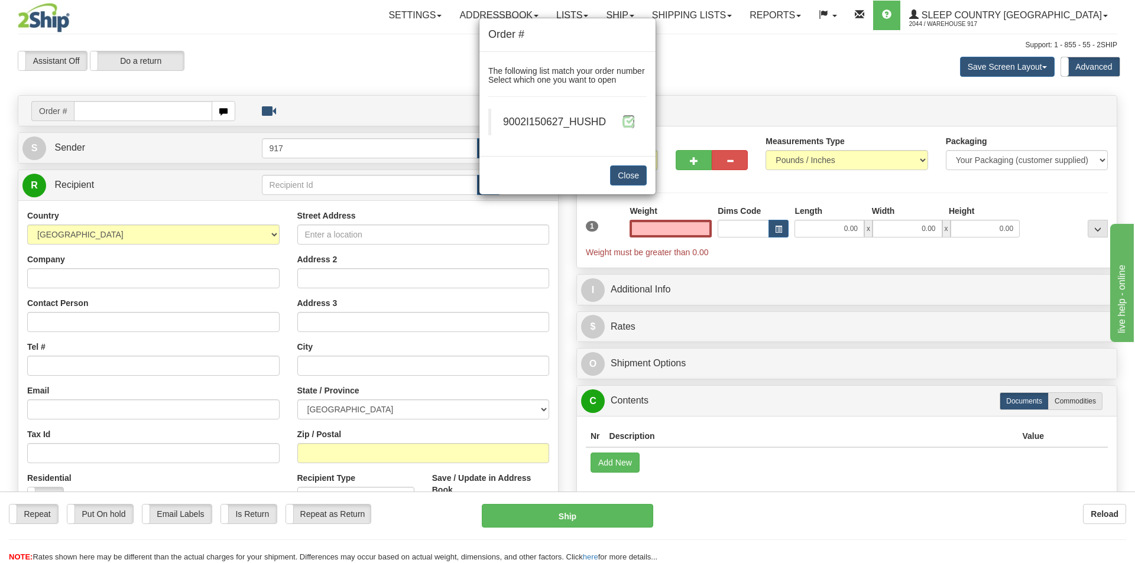
type input "0.00"
click at [631, 123] on span at bounding box center [628, 121] width 12 height 12
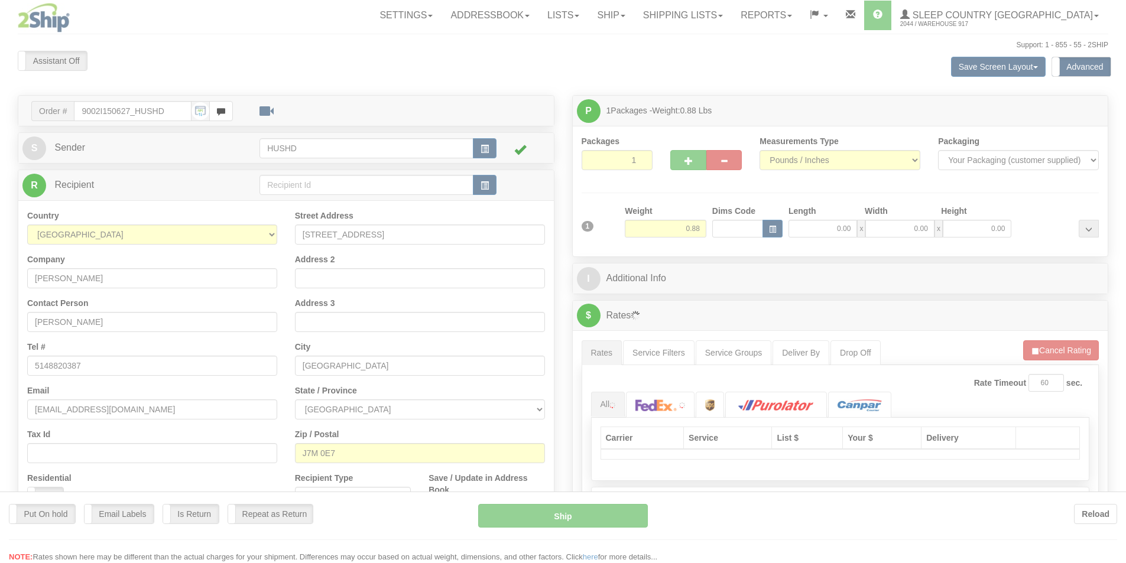
click at [818, 226] on div at bounding box center [563, 281] width 1126 height 563
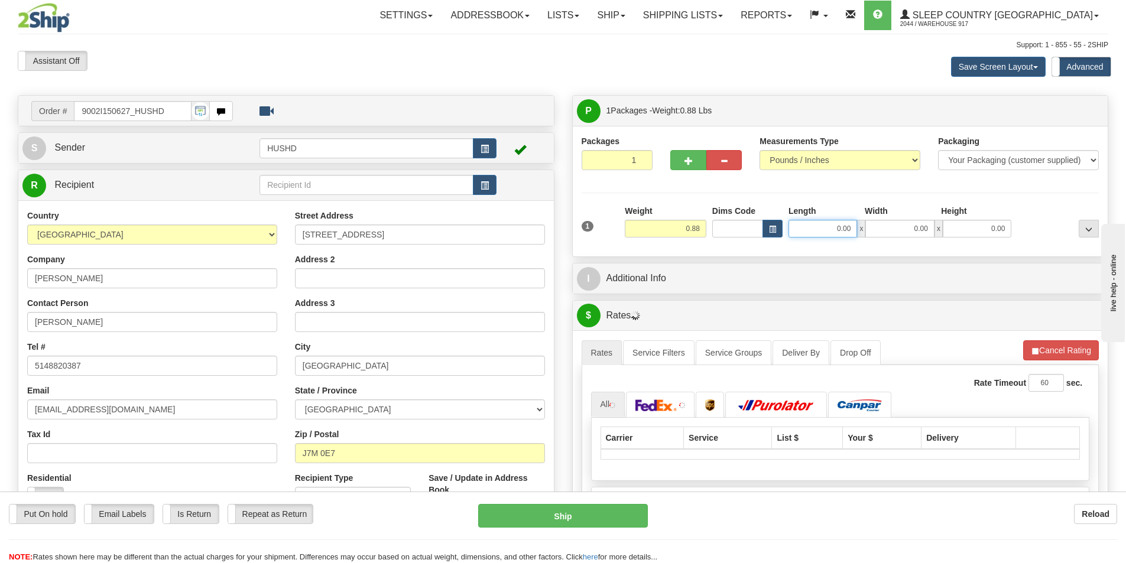
click at [836, 228] on input "0.00" at bounding box center [822, 229] width 69 height 18
type input "9.00"
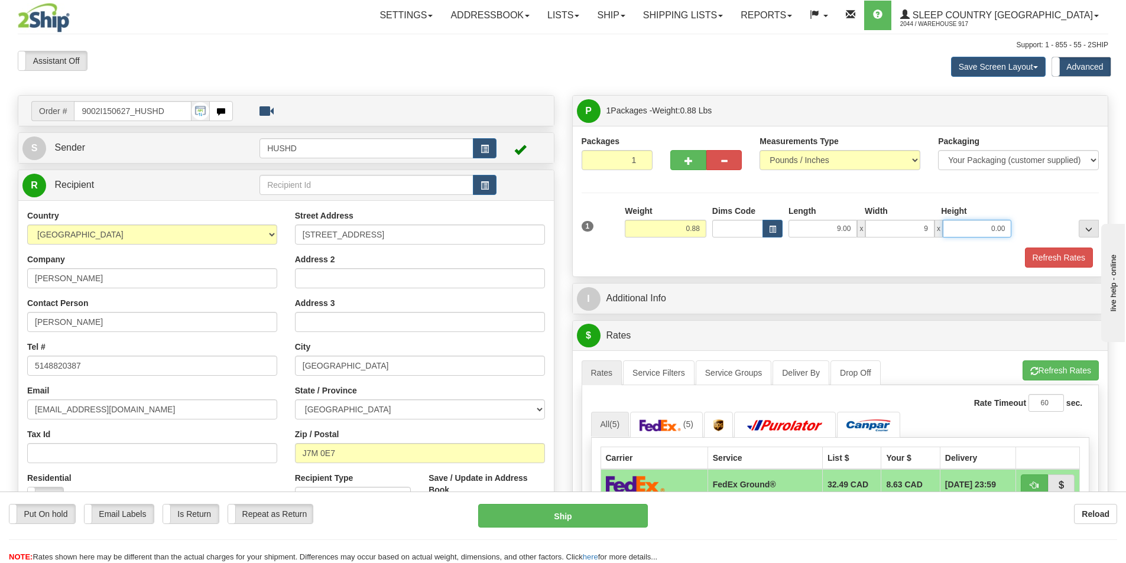
type input "9.00"
type input "2.00"
click at [1043, 260] on button "Refresh Rates" at bounding box center [1059, 258] width 68 height 20
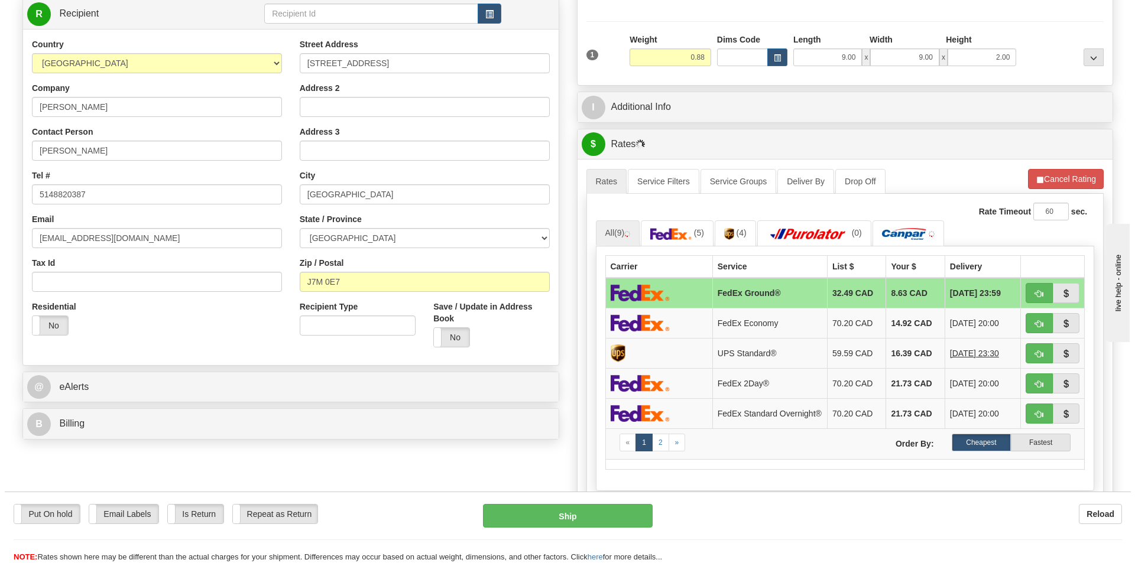
scroll to position [177, 0]
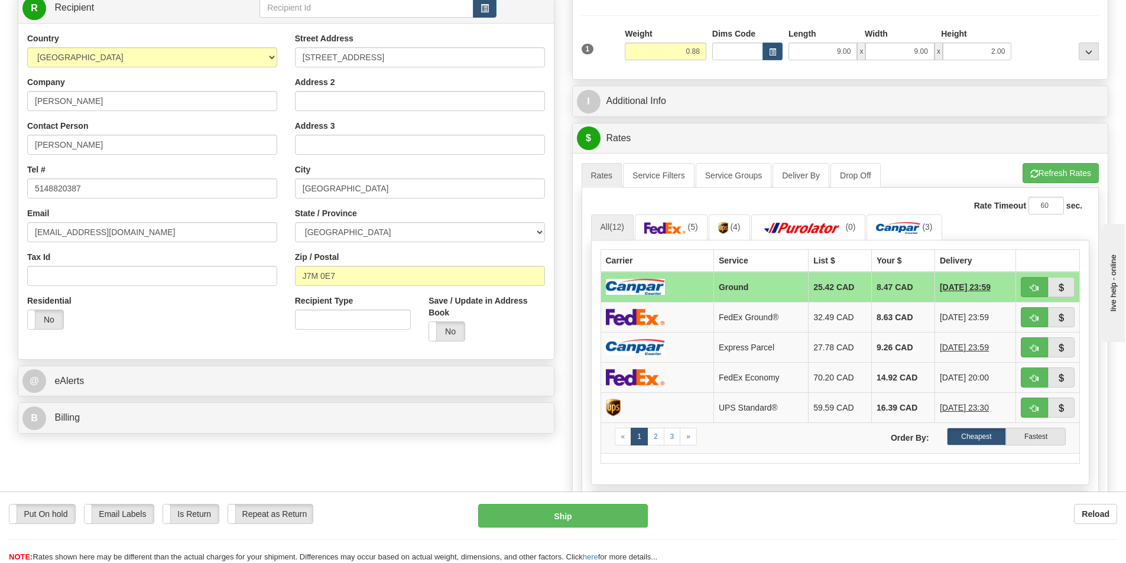
click at [779, 285] on td "Ground" at bounding box center [760, 287] width 95 height 31
click at [554, 523] on button "Ship" at bounding box center [563, 516] width 170 height 24
type input "1"
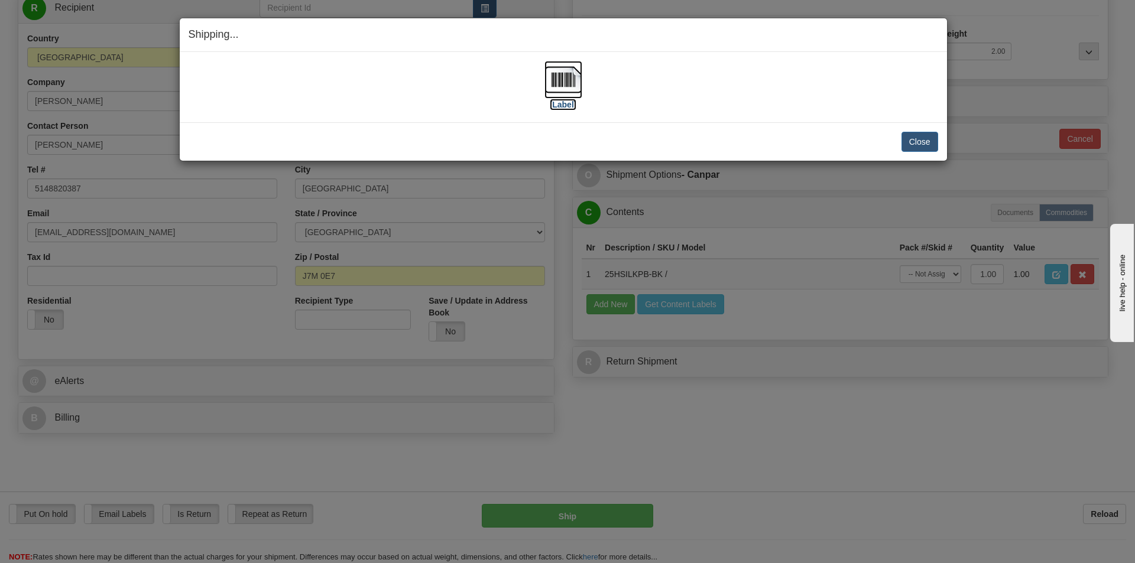
click at [566, 87] on img at bounding box center [563, 80] width 38 height 38
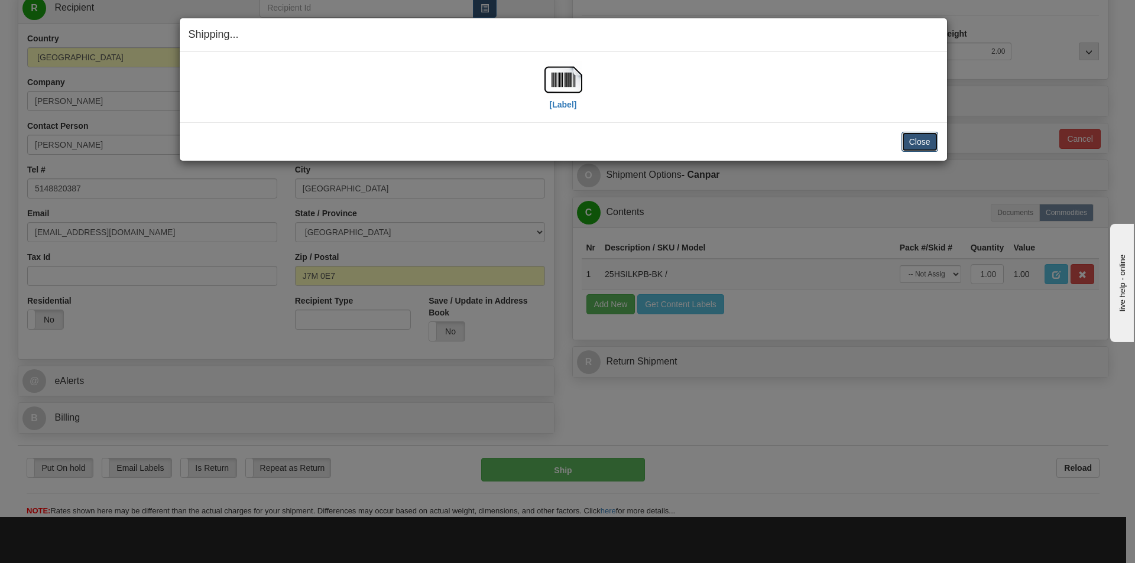
click at [908, 148] on button "Close" at bounding box center [919, 142] width 37 height 20
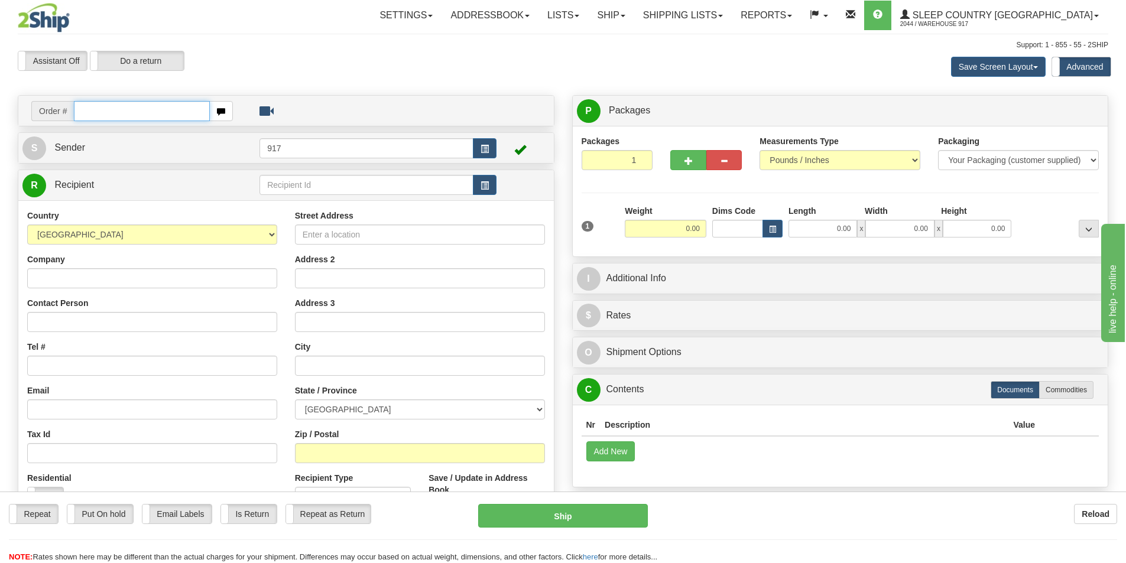
click at [151, 111] on input "text" at bounding box center [142, 111] width 136 height 20
paste input "9008I152070"
type input "9008I152070"
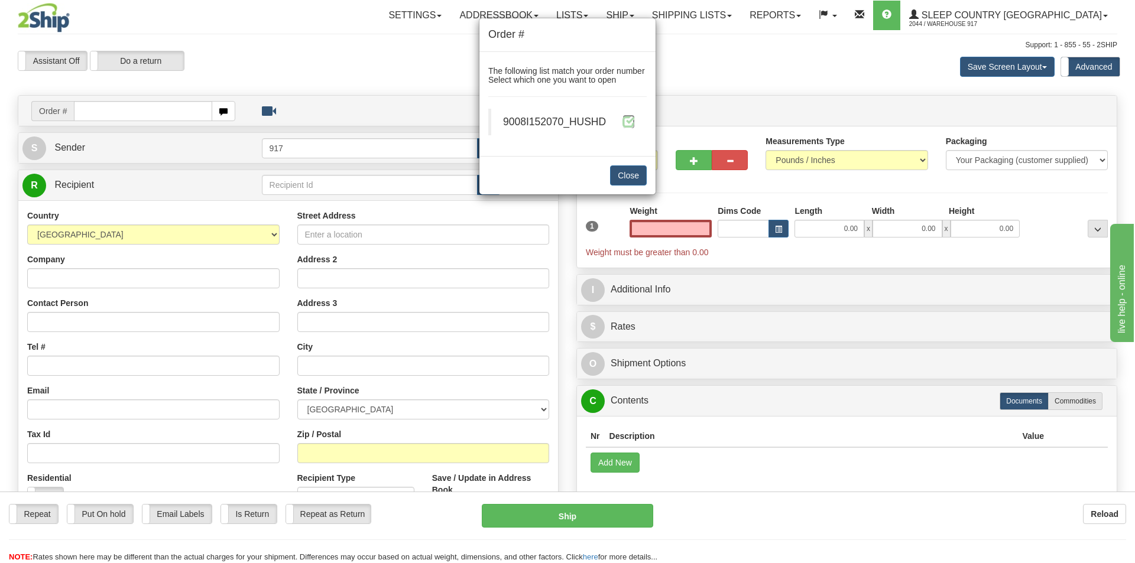
type input "0.00"
click at [625, 124] on span at bounding box center [628, 121] width 12 height 12
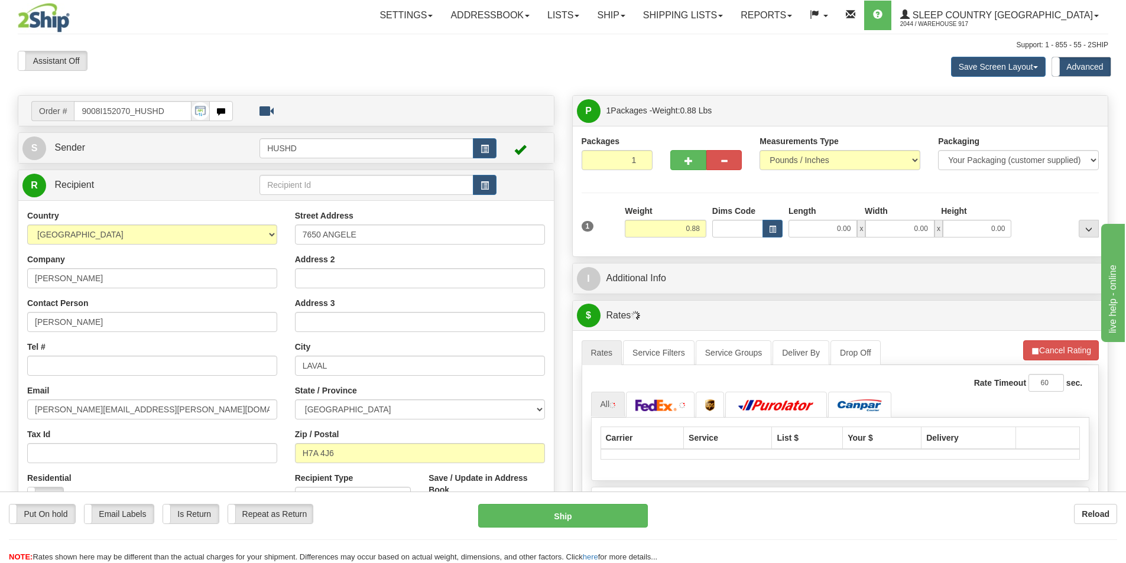
click at [827, 232] on div at bounding box center [563, 281] width 1126 height 563
click at [829, 221] on input "0.00" at bounding box center [822, 229] width 69 height 18
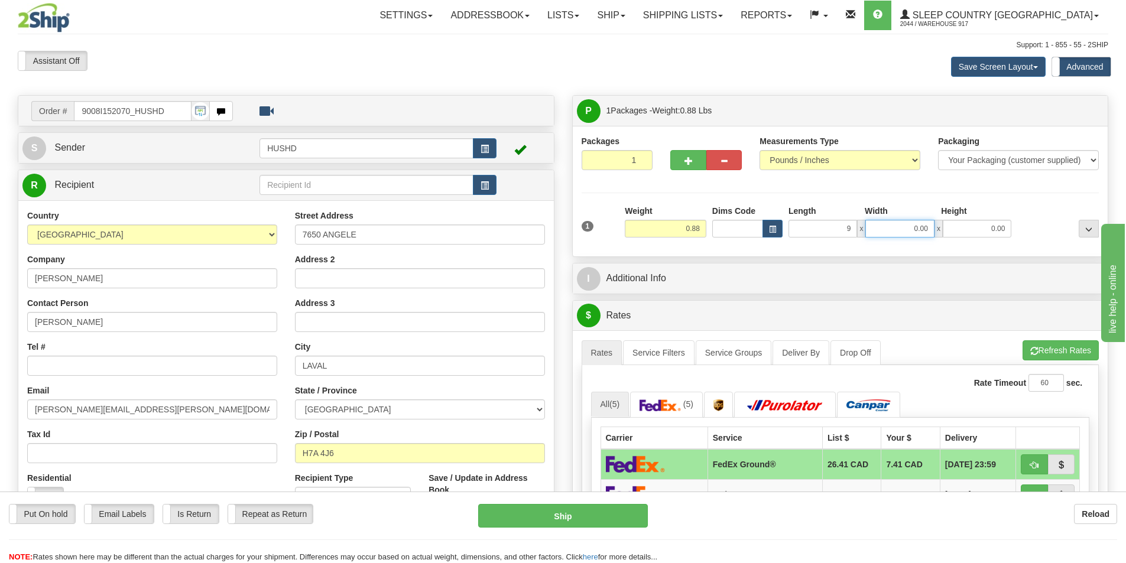
type input "9.00"
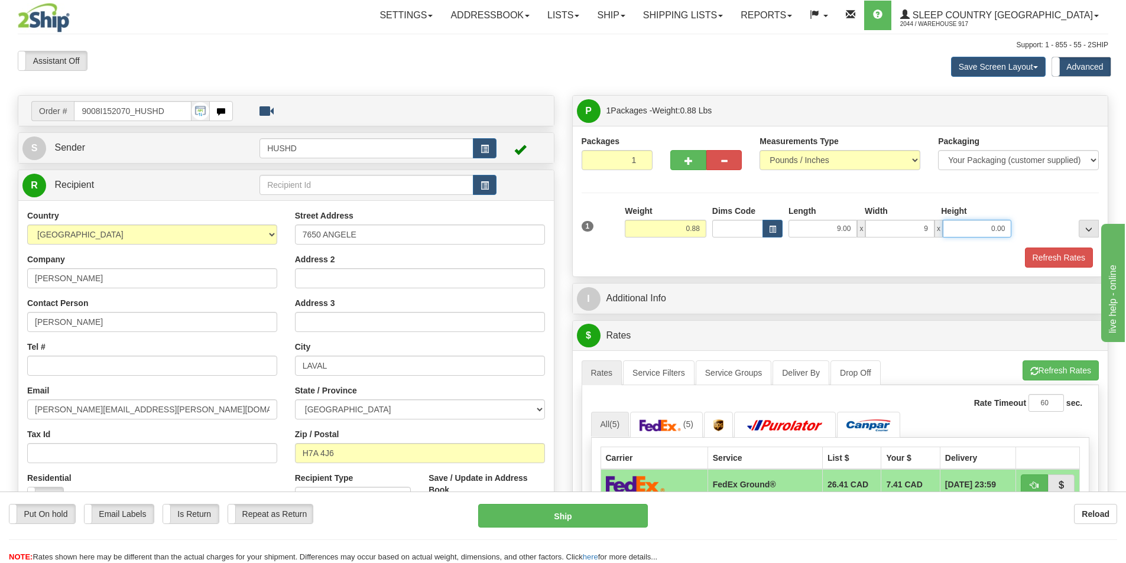
type input "9.00"
type input "2.00"
click at [1053, 265] on button "Refresh Rates" at bounding box center [1059, 258] width 68 height 20
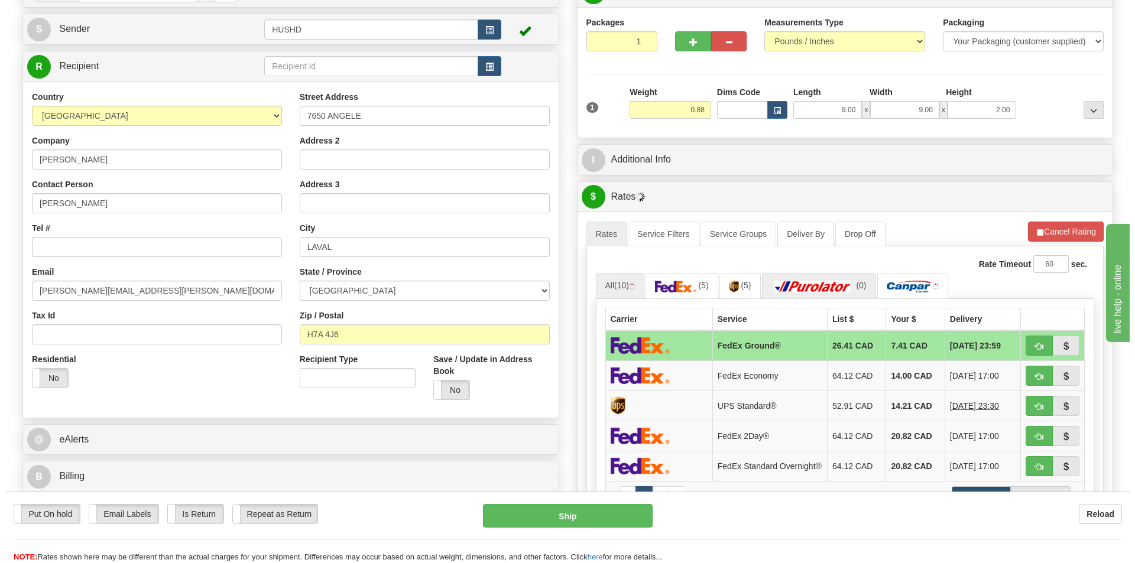
scroll to position [177, 0]
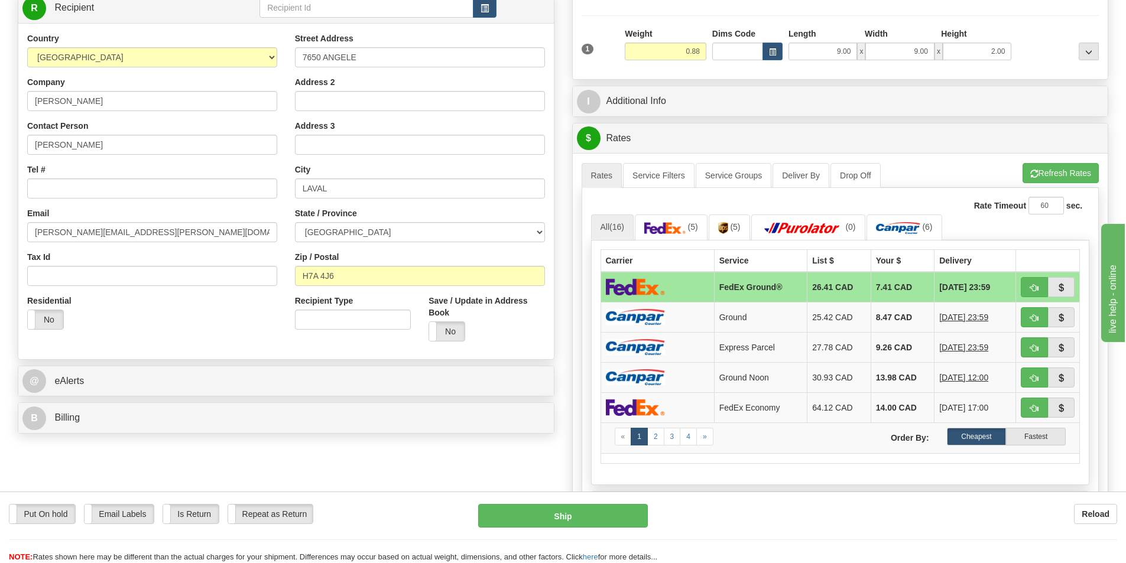
click at [692, 285] on td at bounding box center [657, 287] width 113 height 31
click at [551, 511] on button "Ship" at bounding box center [563, 516] width 170 height 24
type input "92"
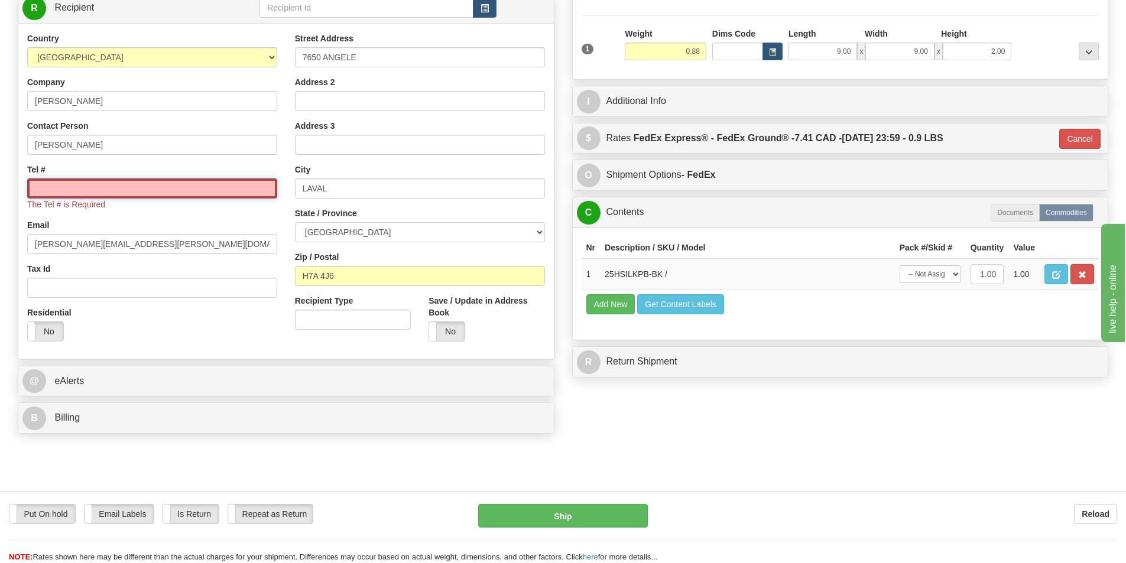
click at [149, 191] on input "Tel #" at bounding box center [152, 188] width 250 height 20
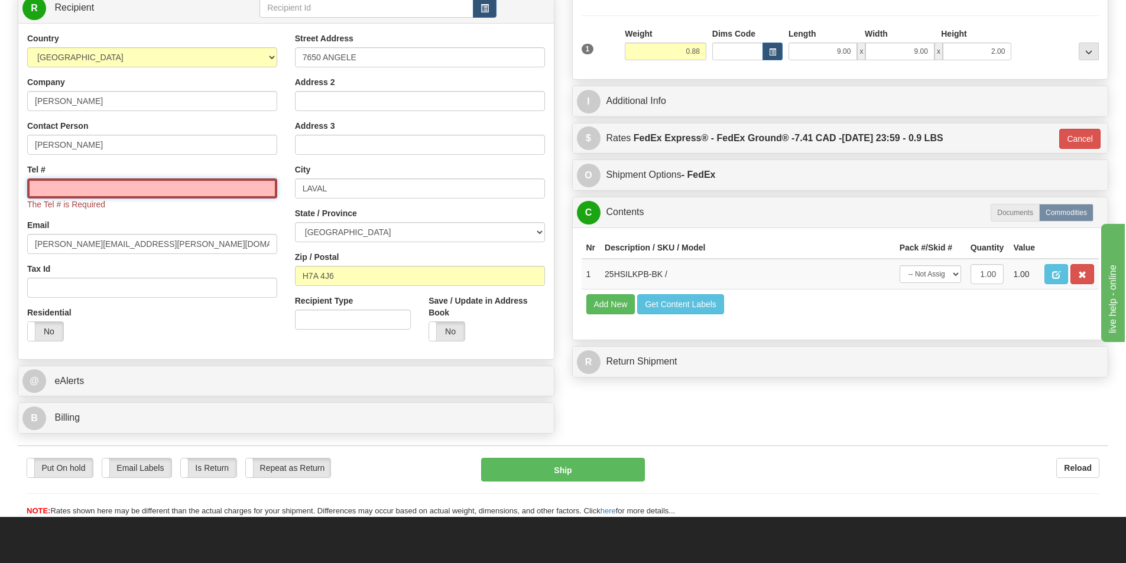
type input "1234567891"
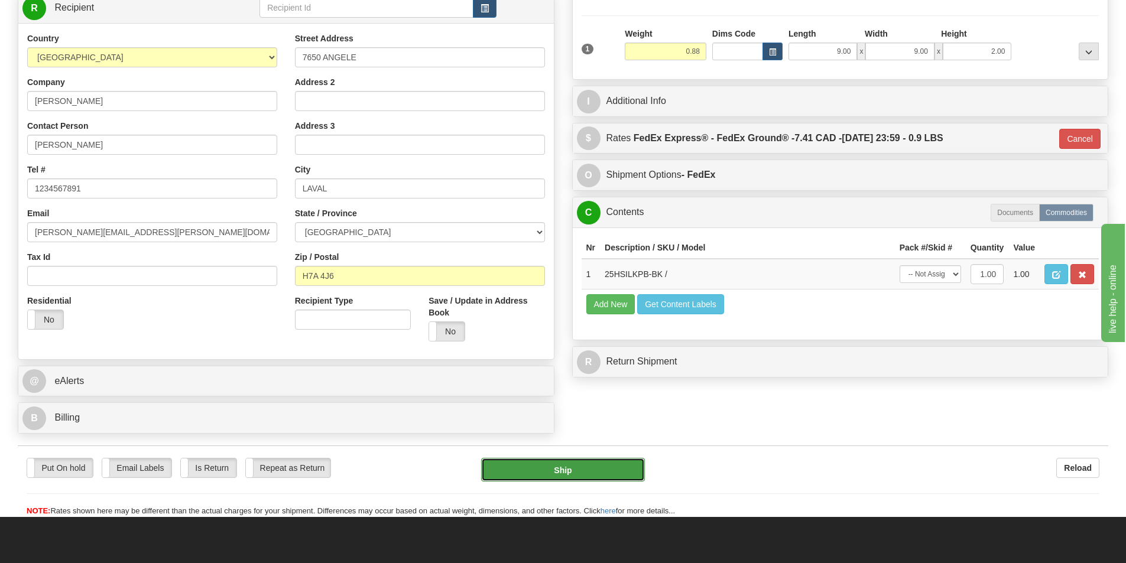
click at [540, 468] on button "Ship" at bounding box center [563, 470] width 164 height 24
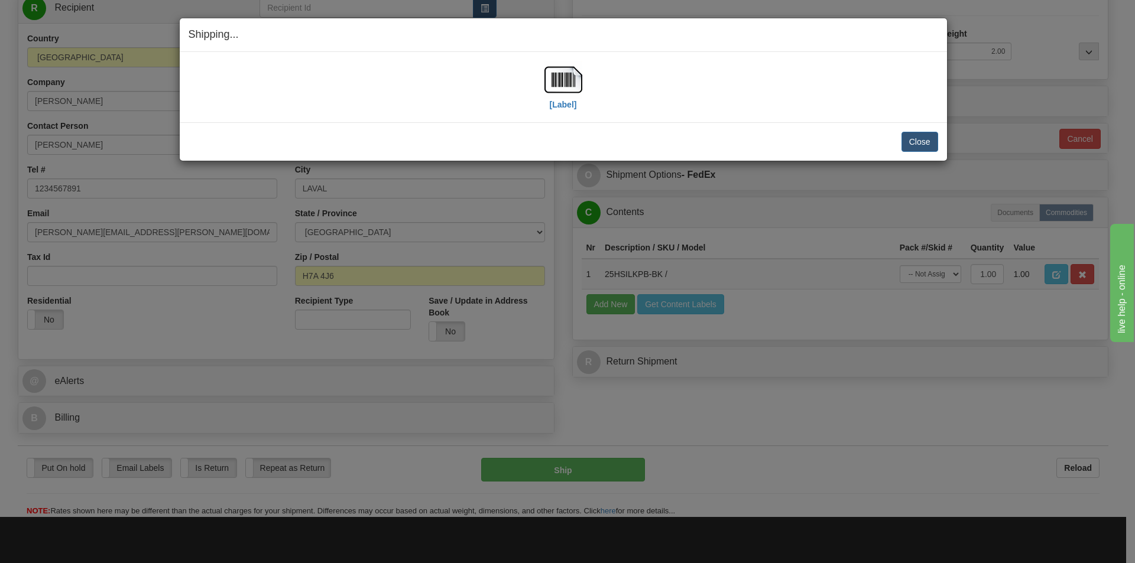
click at [593, 72] on div "[Label]" at bounding box center [563, 87] width 749 height 53
click at [564, 89] on img at bounding box center [563, 80] width 38 height 38
click at [917, 139] on button "Close" at bounding box center [919, 142] width 37 height 20
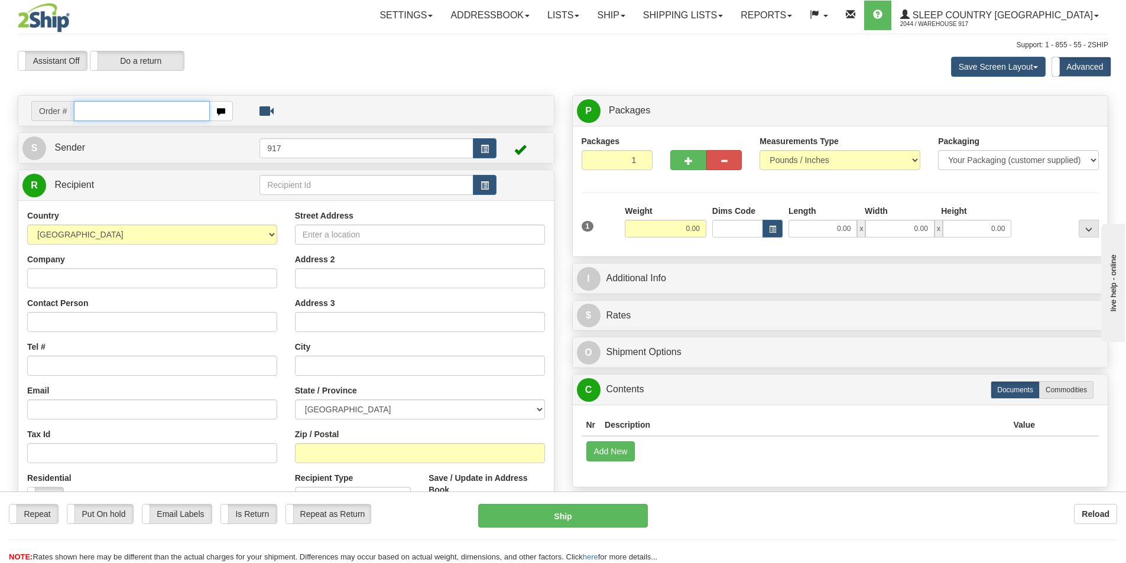
drag, startPoint x: 157, startPoint y: 115, endPoint x: 176, endPoint y: 116, distance: 19.0
click at [157, 115] on input "text" at bounding box center [142, 111] width 136 height 20
paste input "9000I147115"
type input "9000I147115"
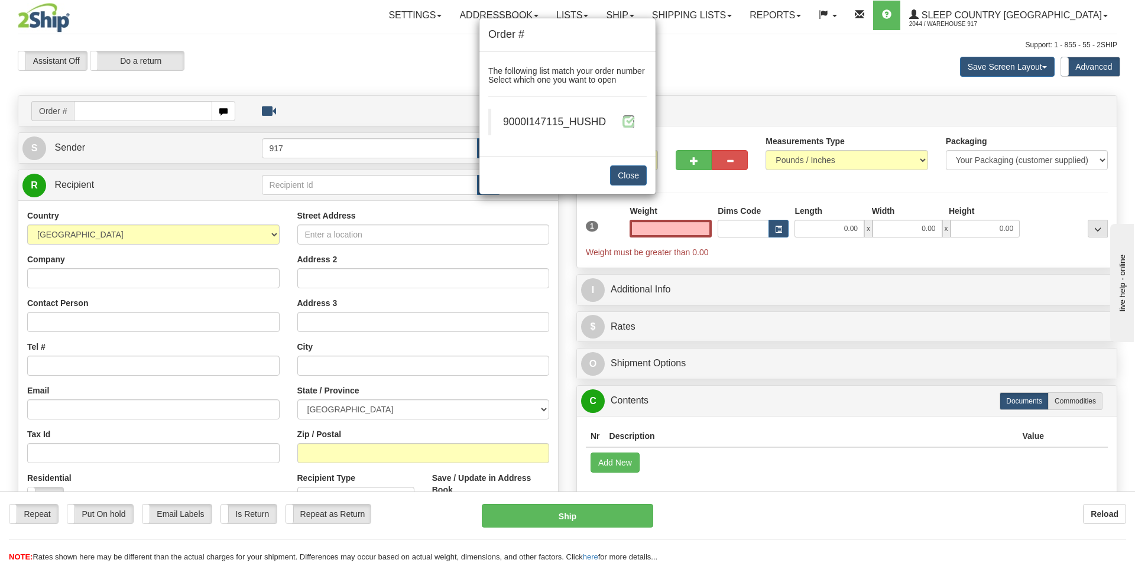
type input "0.00"
click at [633, 128] on span at bounding box center [628, 121] width 12 height 12
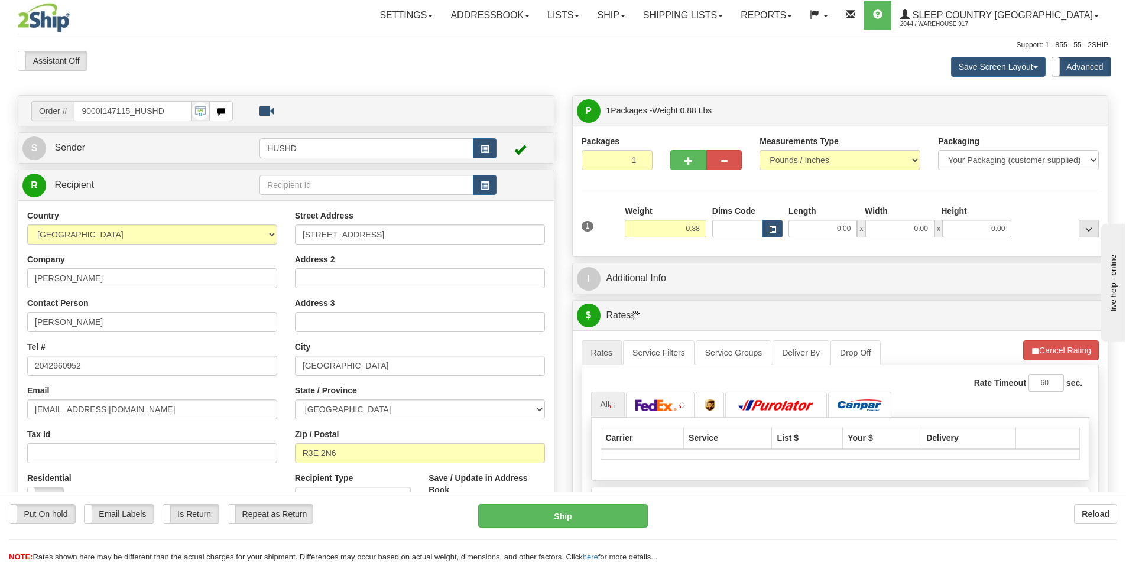
click at [830, 229] on div "Toggle navigation Settings Shipping Preferences Fields Preferences New" at bounding box center [563, 423] width 1126 height 846
click at [835, 229] on input "0.00" at bounding box center [822, 229] width 69 height 18
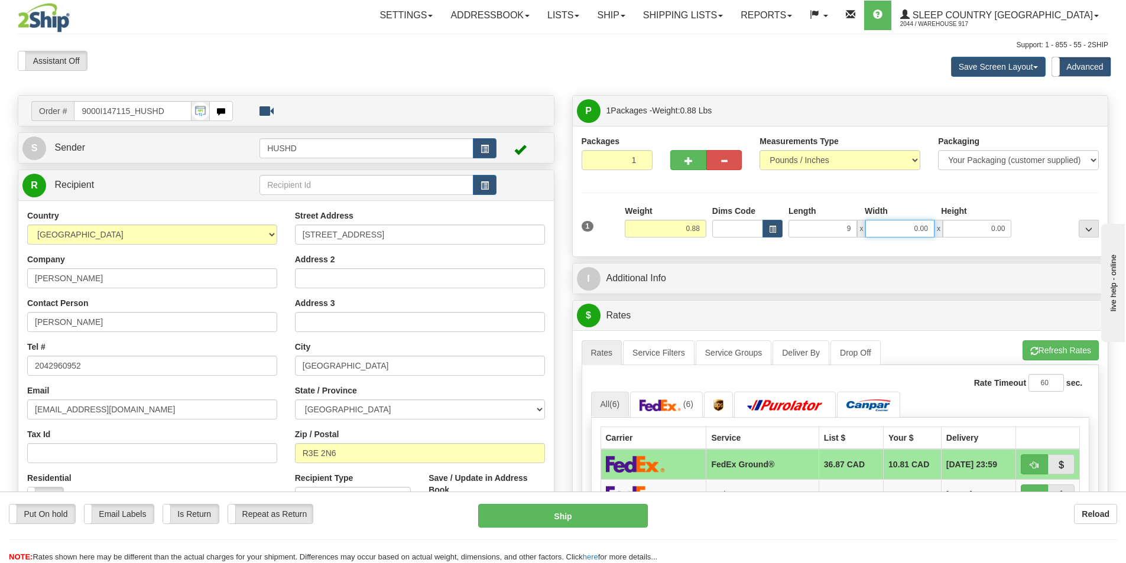
type input "9.00"
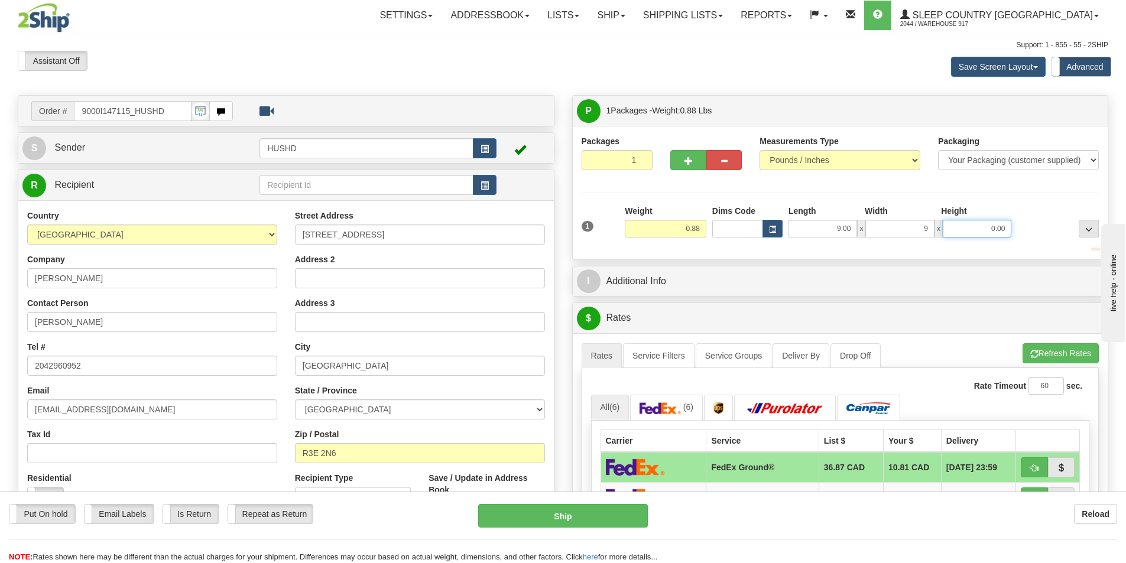
type input "9.00"
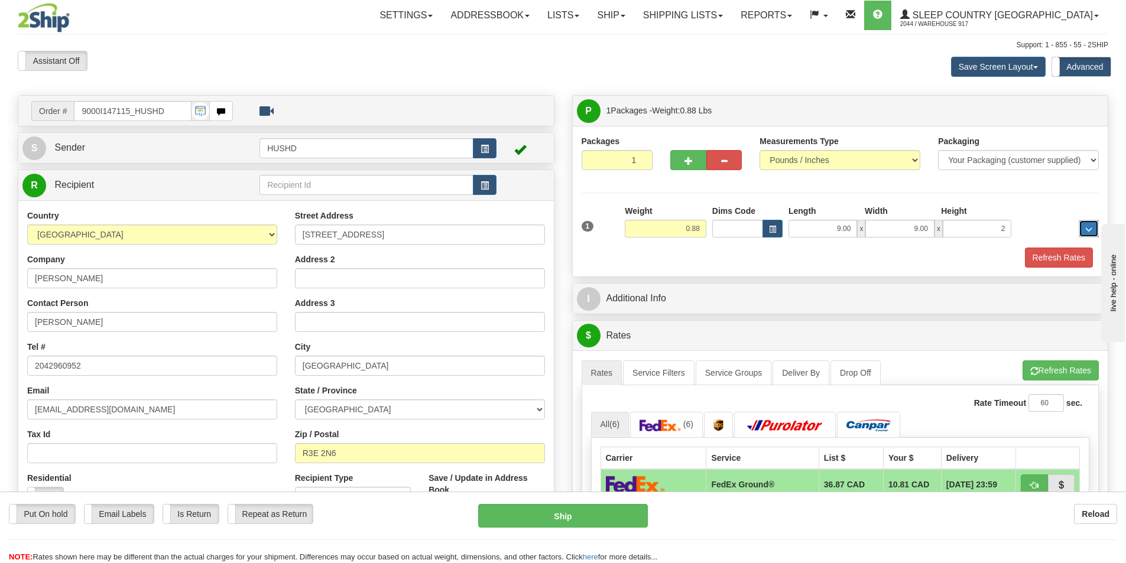
type input "2.00"
click at [1042, 259] on button "Refresh Rates" at bounding box center [1059, 258] width 68 height 20
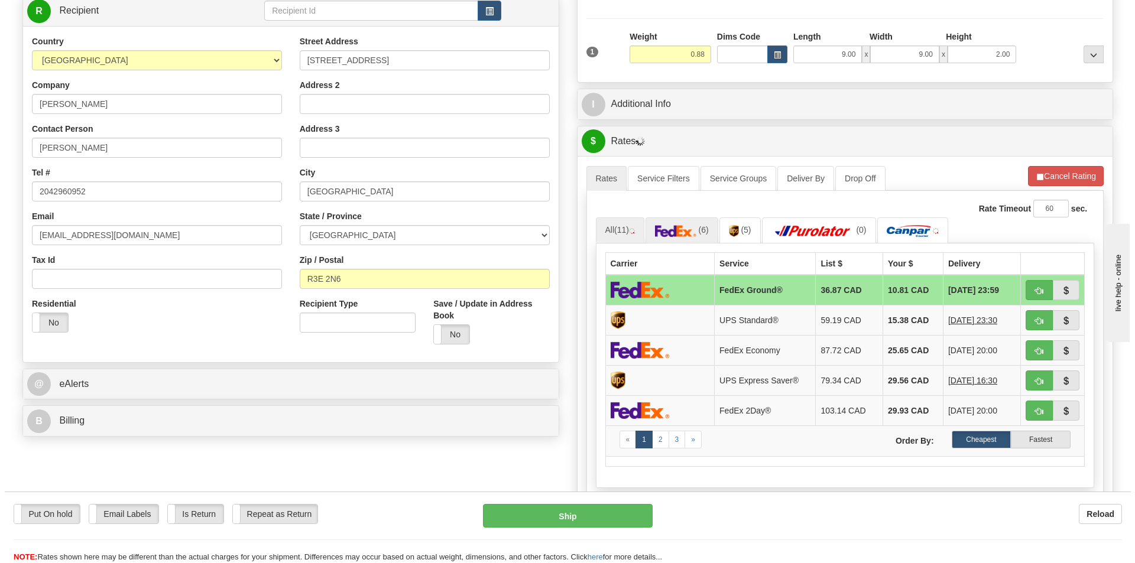
scroll to position [177, 0]
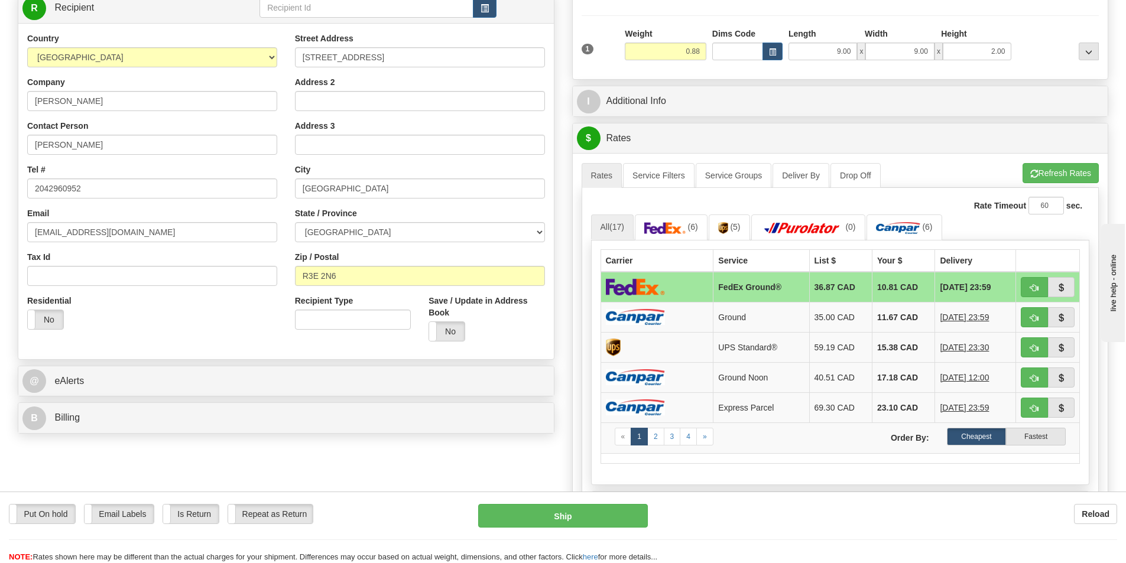
click at [661, 285] on img at bounding box center [635, 286] width 59 height 17
click at [609, 511] on button "Ship" at bounding box center [563, 516] width 170 height 24
type input "92"
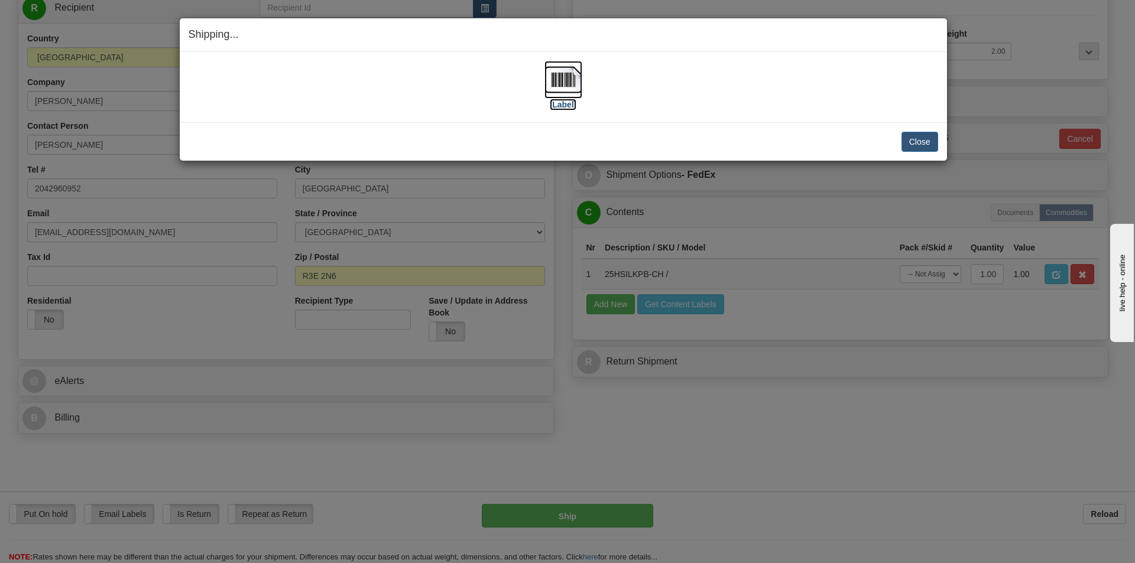
click at [559, 96] on img at bounding box center [563, 80] width 38 height 38
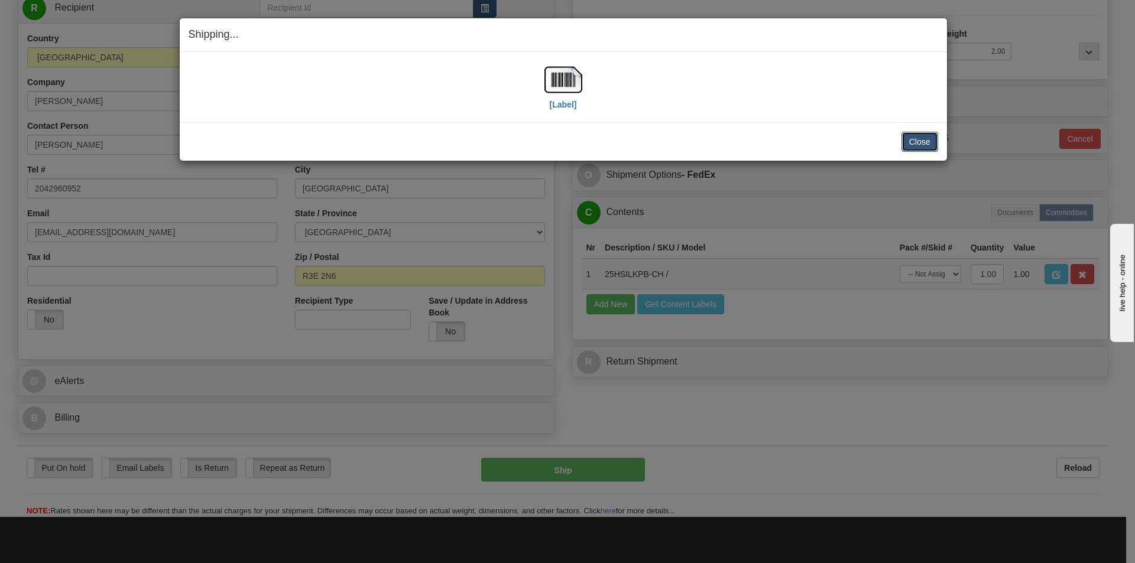
click at [919, 141] on button "Close" at bounding box center [919, 142] width 37 height 20
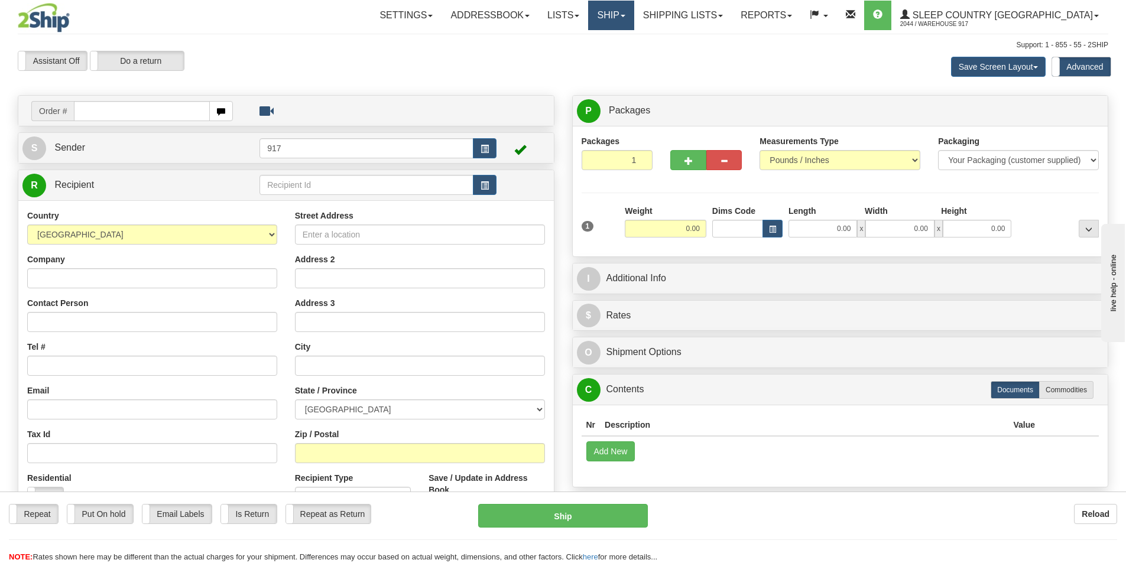
click at [634, 21] on link "Ship" at bounding box center [611, 16] width 46 height 30
click at [622, 54] on span "OnHold / Order Queue" at bounding box center [579, 56] width 83 height 9
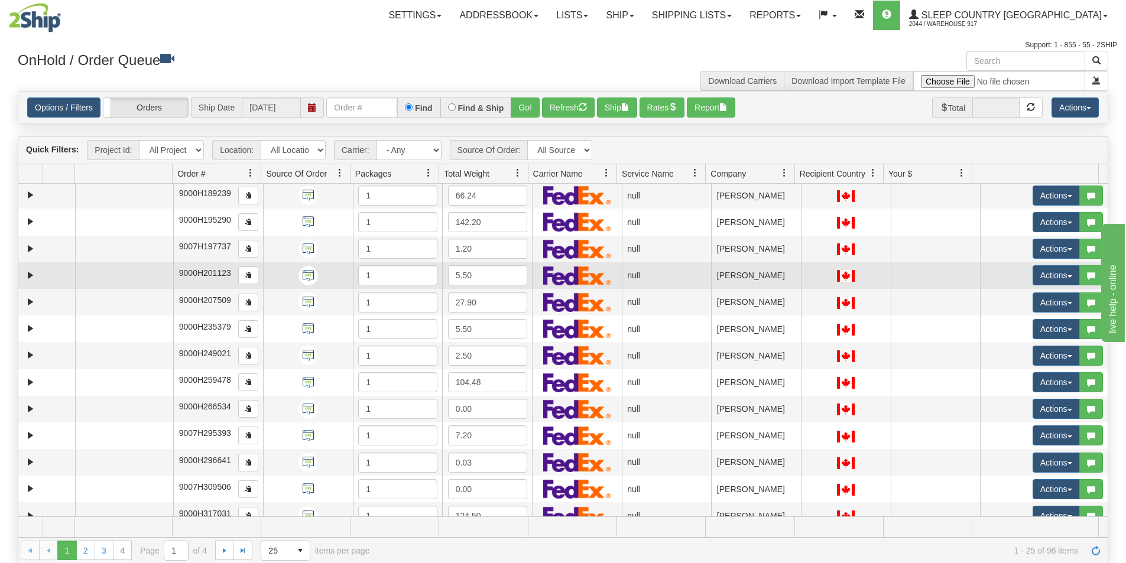
scroll to position [335, 0]
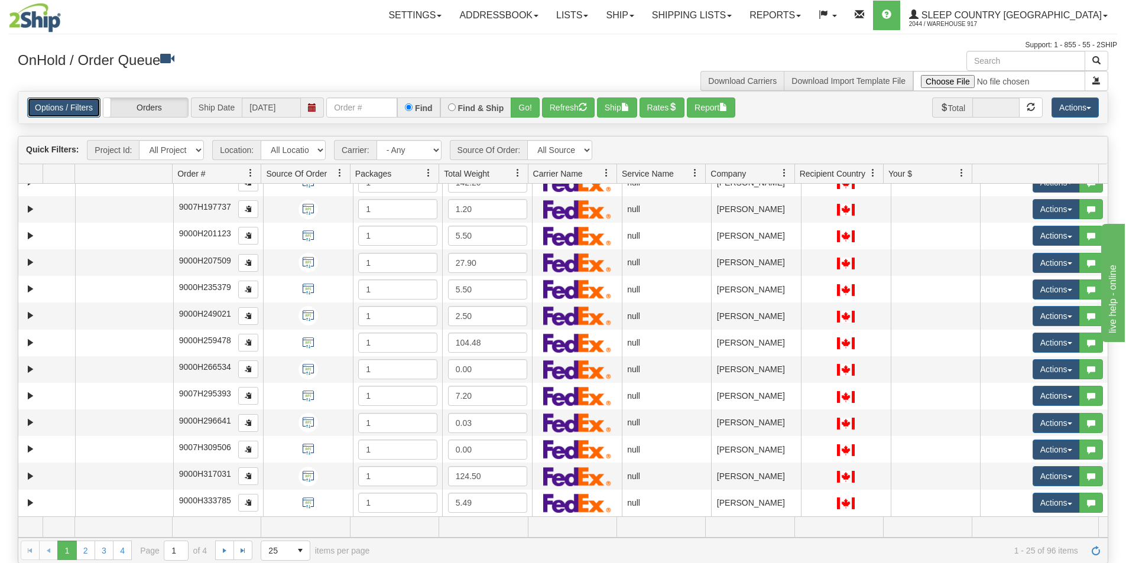
click at [73, 104] on link "Options / Filters" at bounding box center [63, 108] width 73 height 20
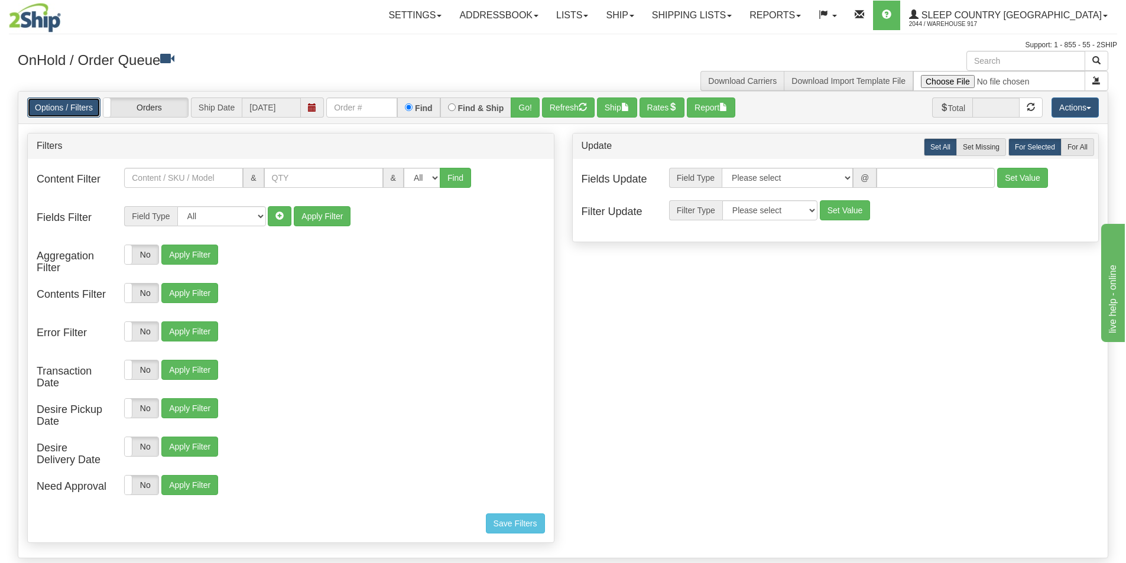
click at [74, 105] on link "Options / Filters" at bounding box center [63, 108] width 73 height 20
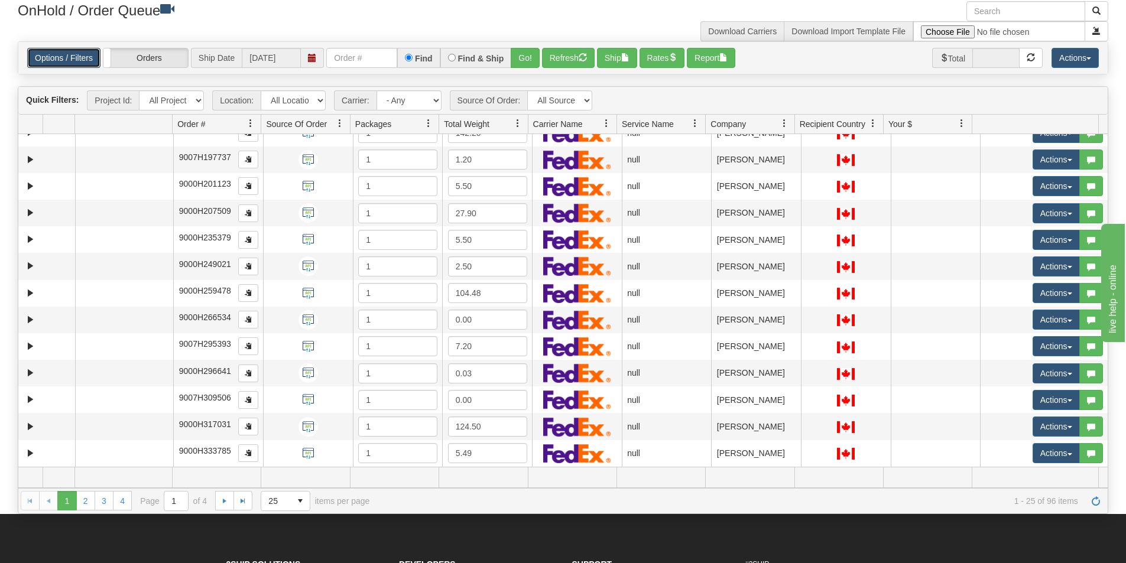
scroll to position [118, 0]
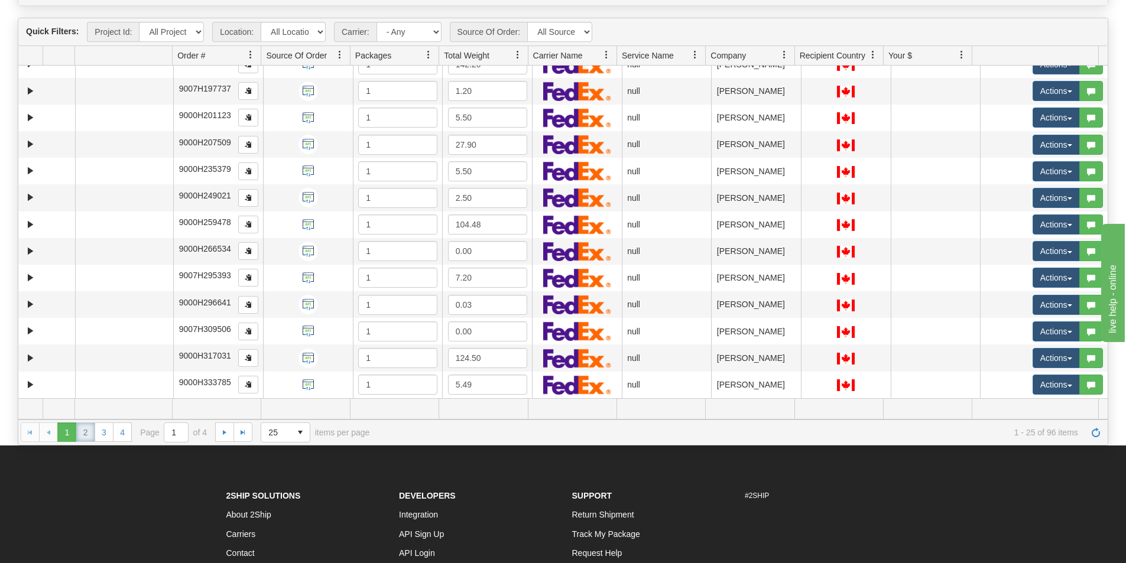
click at [86, 436] on link "2" at bounding box center [85, 432] width 19 height 19
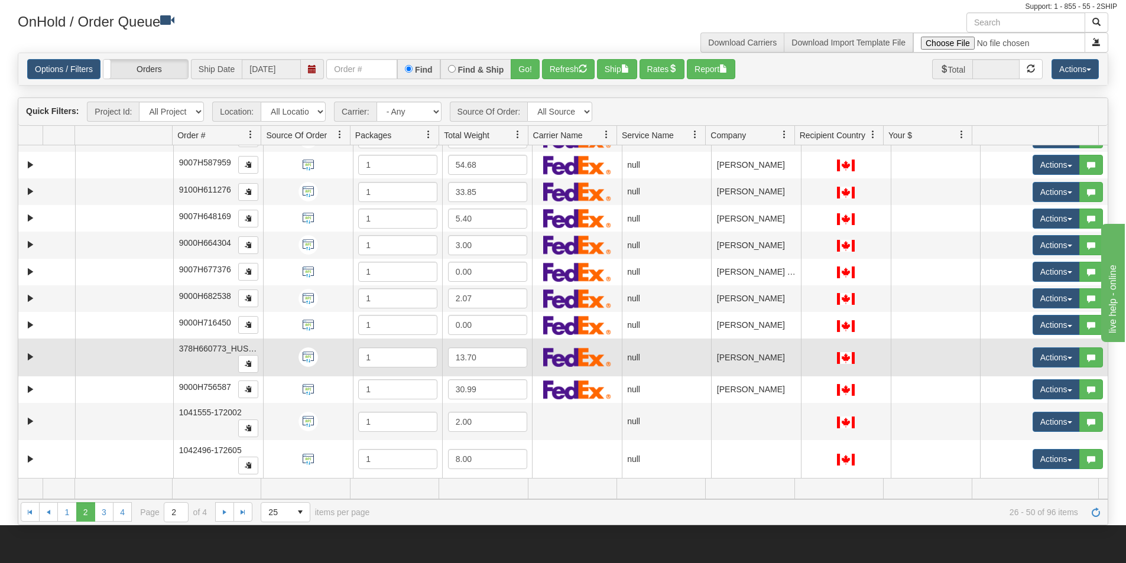
scroll to position [59, 0]
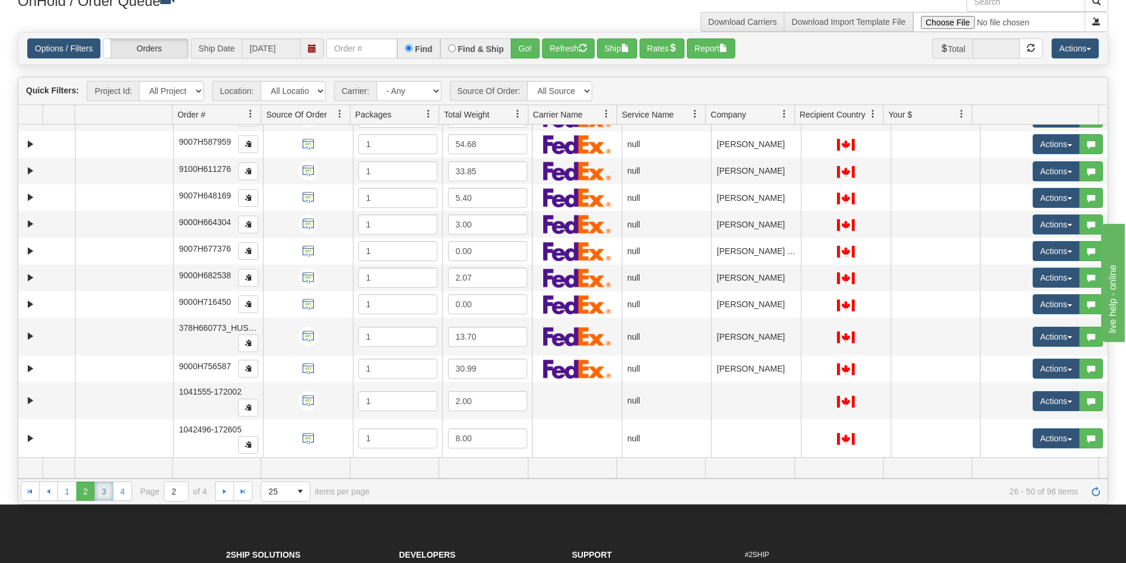
click at [97, 488] on link "3" at bounding box center [104, 491] width 19 height 19
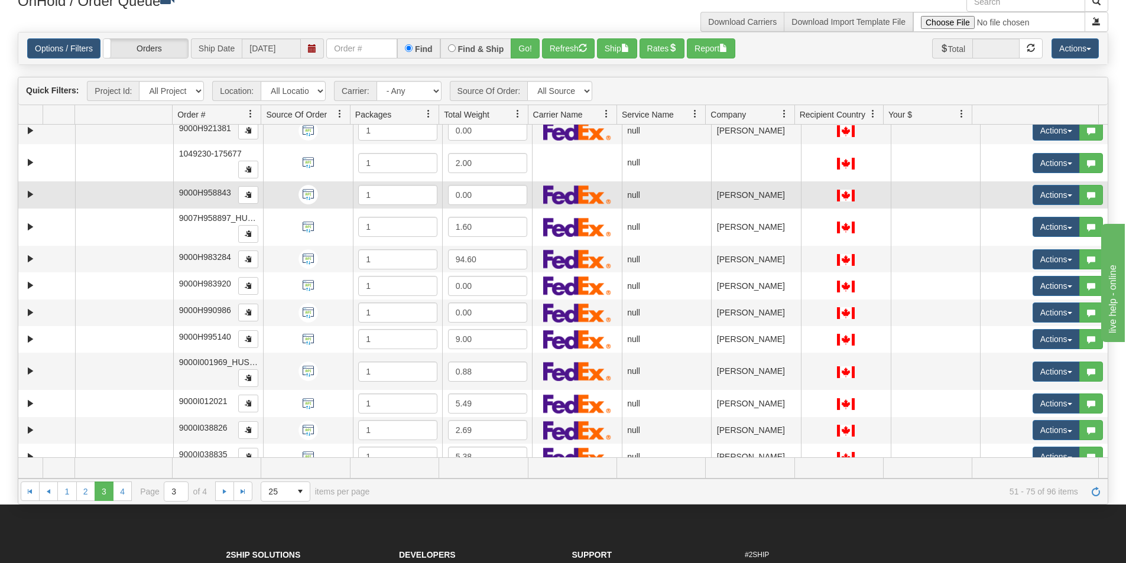
scroll to position [368, 0]
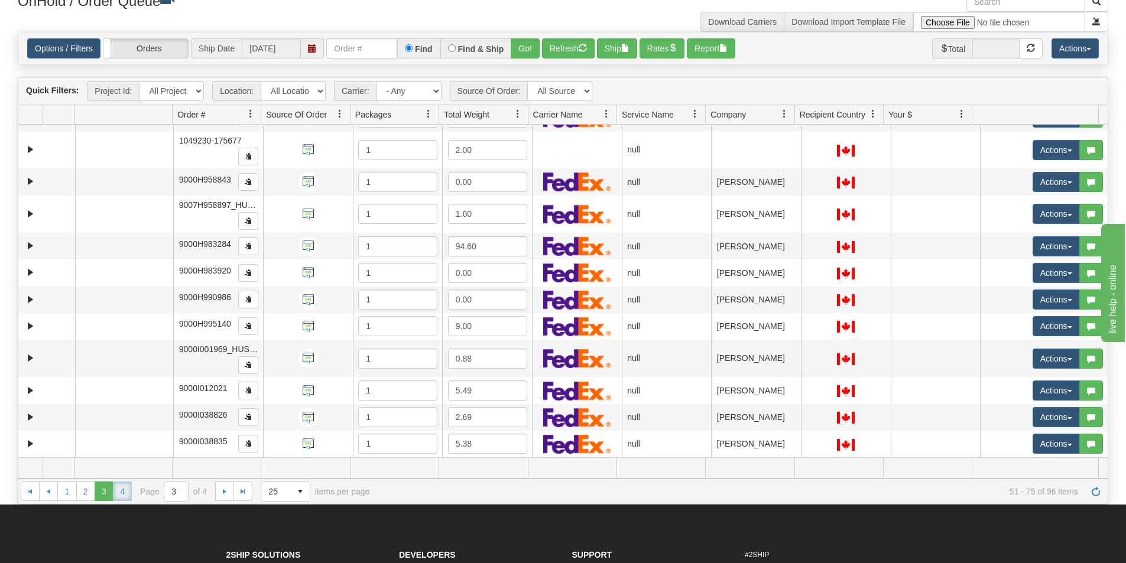
click at [115, 491] on link "4" at bounding box center [122, 491] width 19 height 19
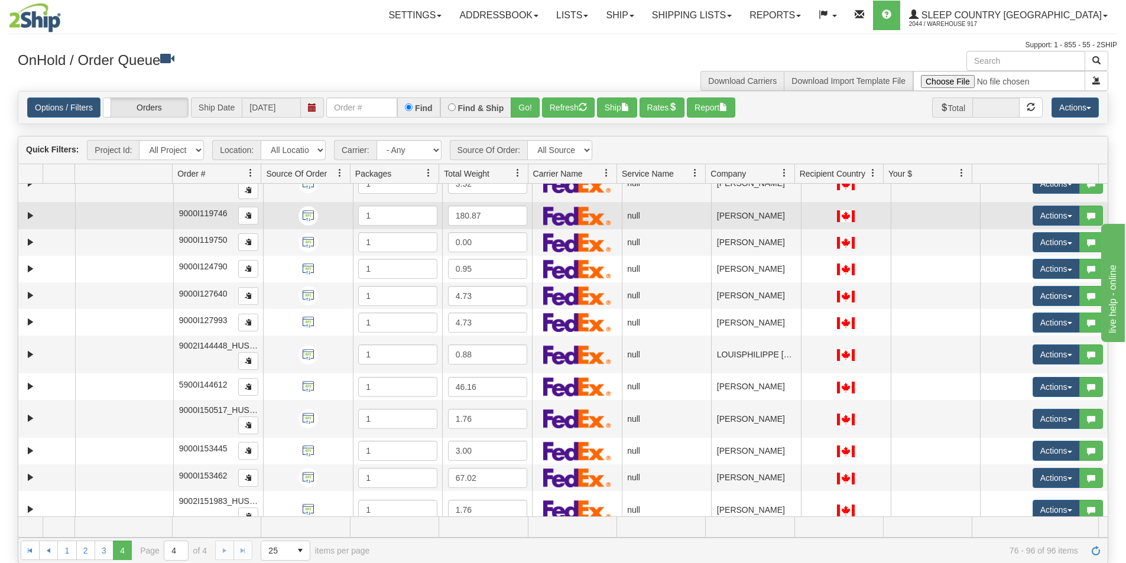
scroll to position [272, 0]
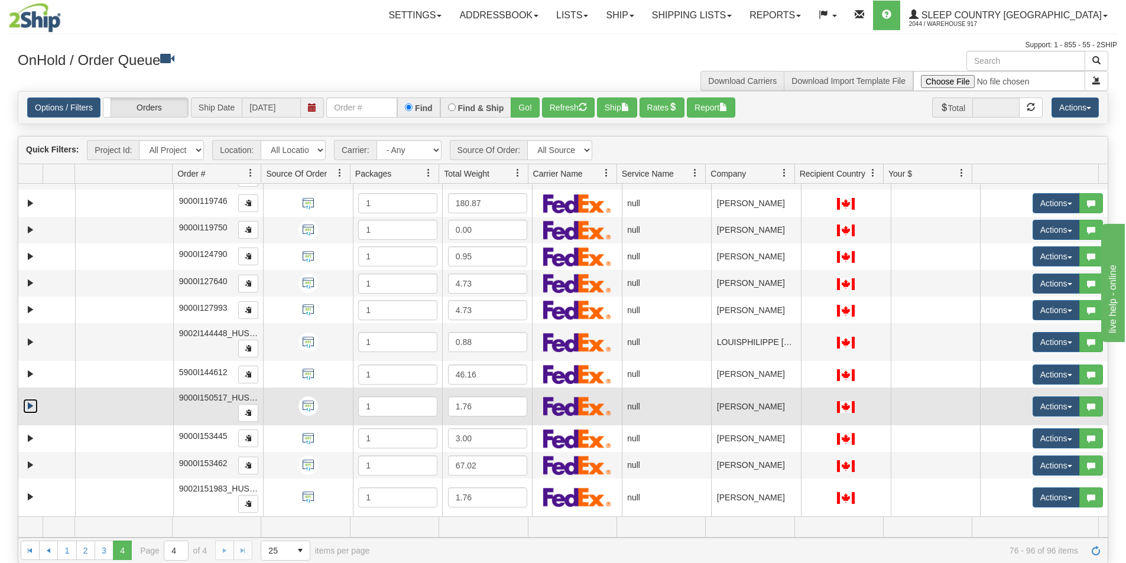
click at [31, 407] on link "Expand" at bounding box center [30, 406] width 15 height 15
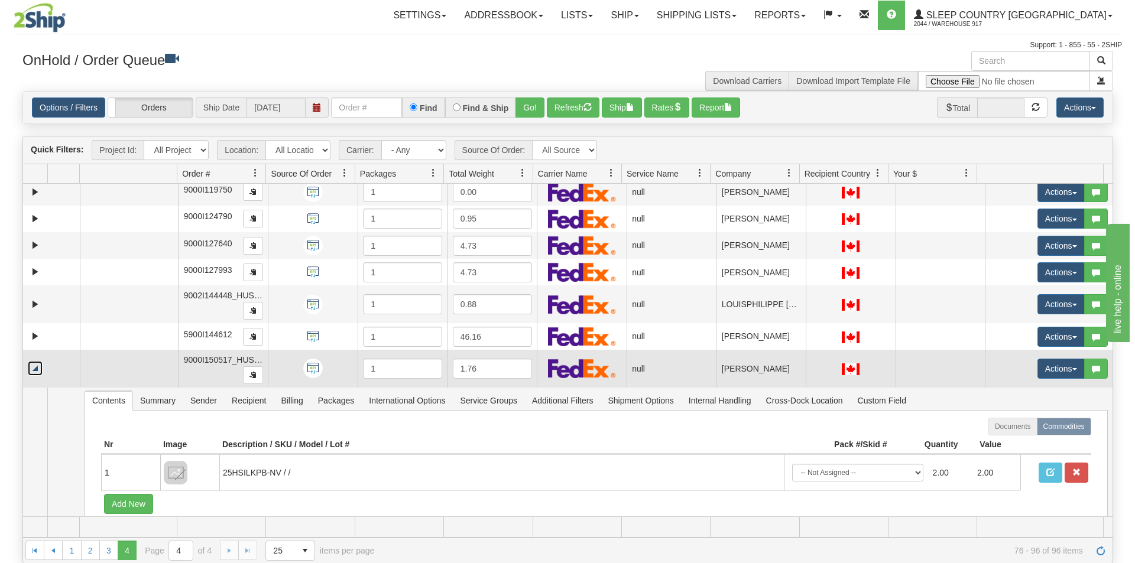
scroll to position [331, 0]
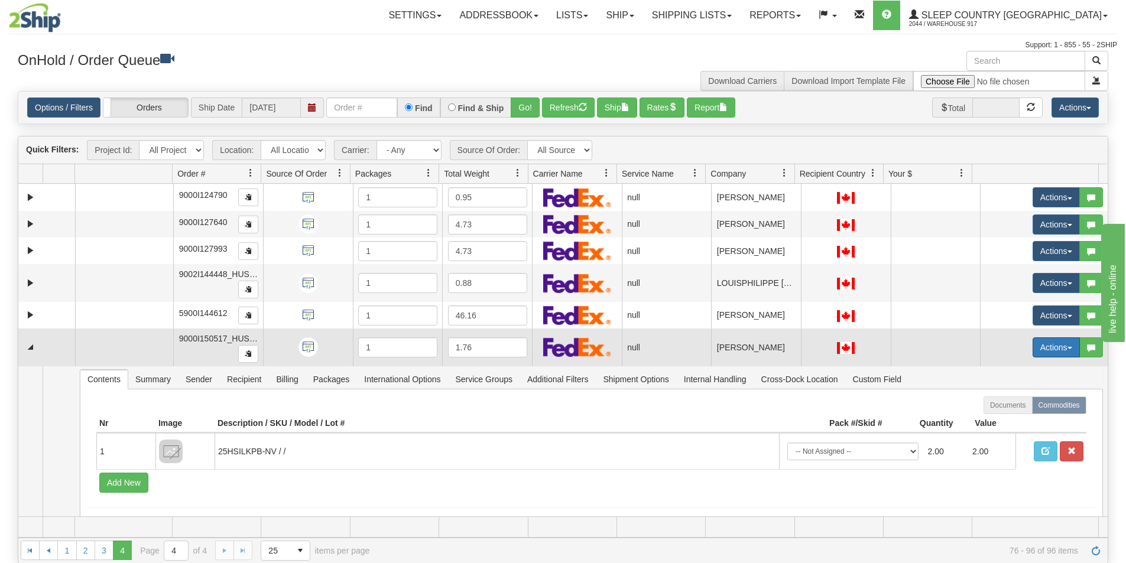
click at [1038, 348] on button "Actions" at bounding box center [1056, 347] width 47 height 20
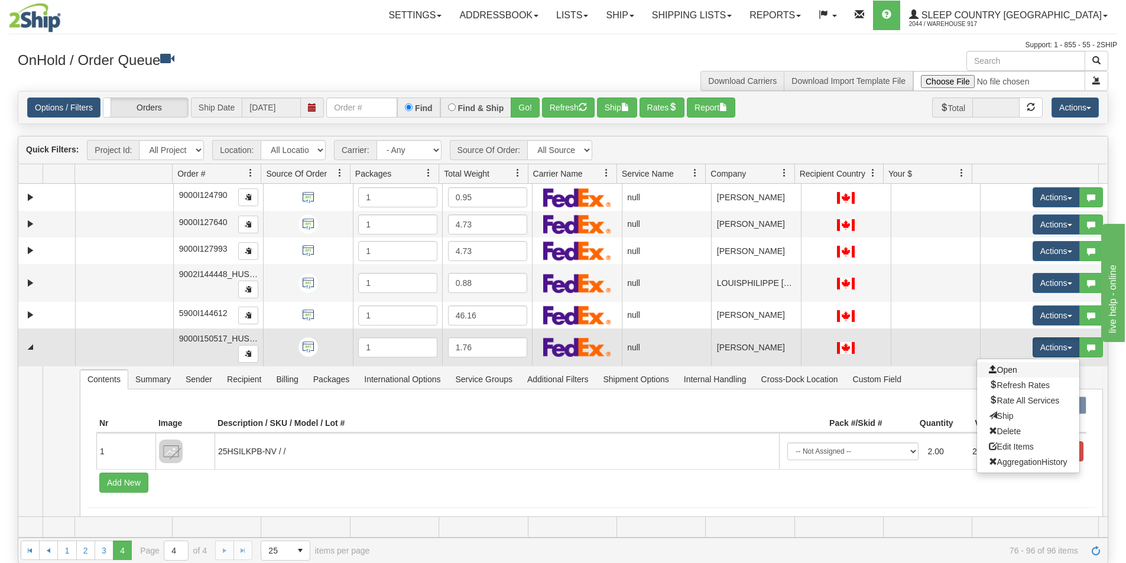
click at [1020, 369] on link "Open" at bounding box center [1028, 369] width 102 height 15
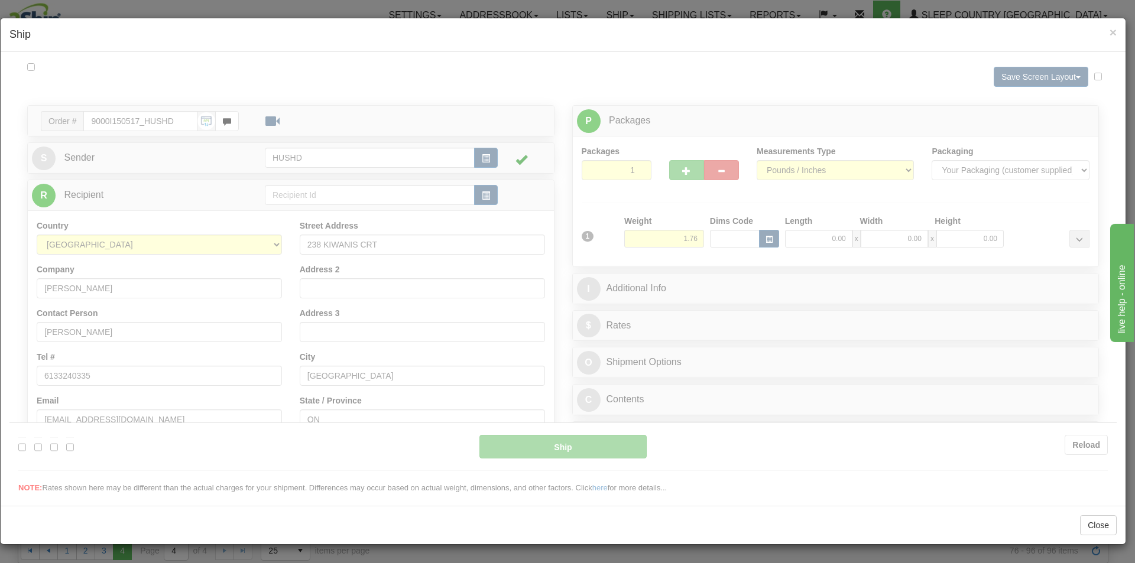
scroll to position [0, 0]
type input "11:41"
type input "16:00"
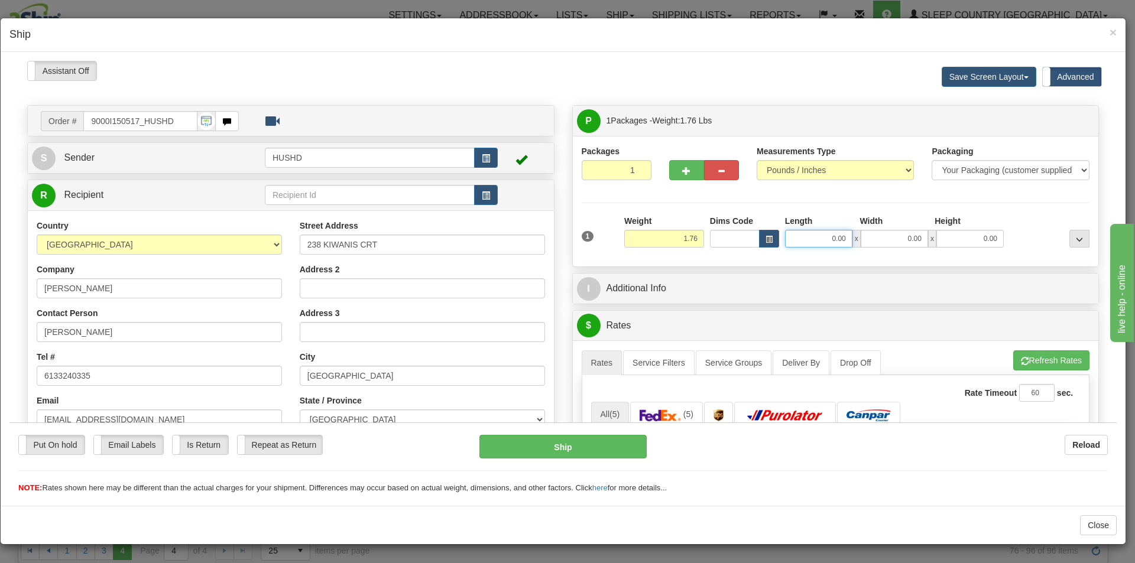
click at [797, 230] on input "0.00" at bounding box center [818, 238] width 67 height 18
type input "9.00"
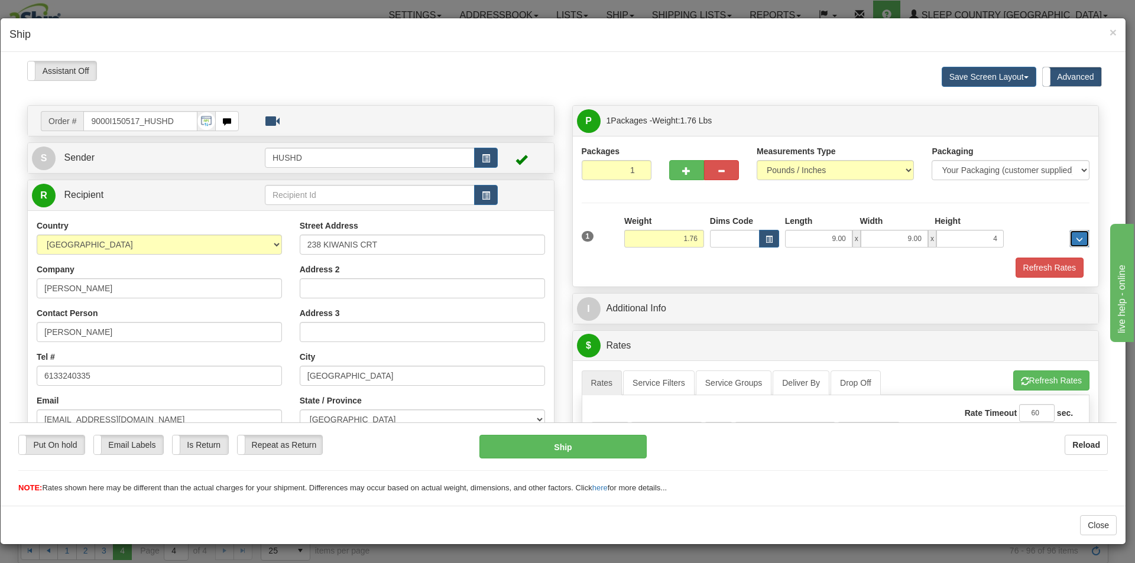
type input "4.00"
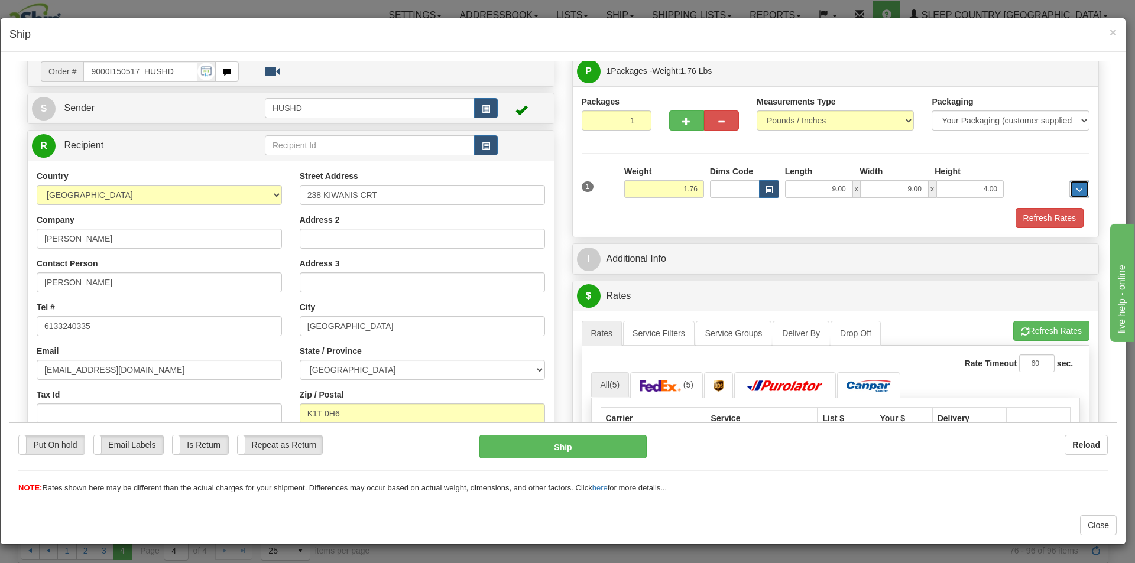
scroll to position [118, 0]
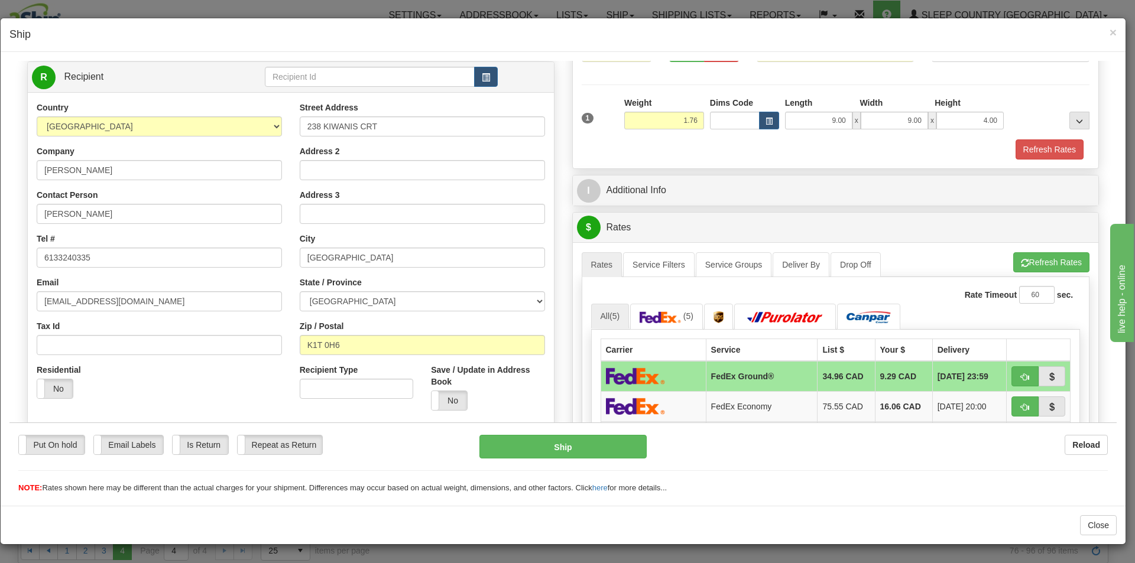
click at [1028, 162] on div "Packages 1 1 Measurements Type" at bounding box center [836, 92] width 526 height 151
click at [1028, 156] on button "Refresh Rates" at bounding box center [1049, 149] width 68 height 20
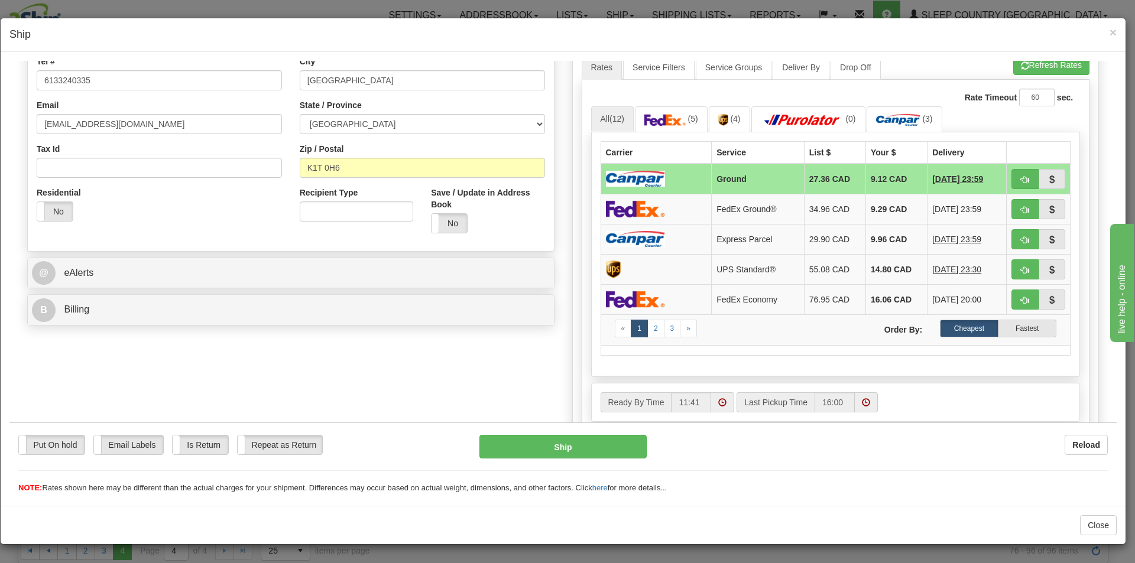
click at [695, 179] on td at bounding box center [656, 178] width 111 height 31
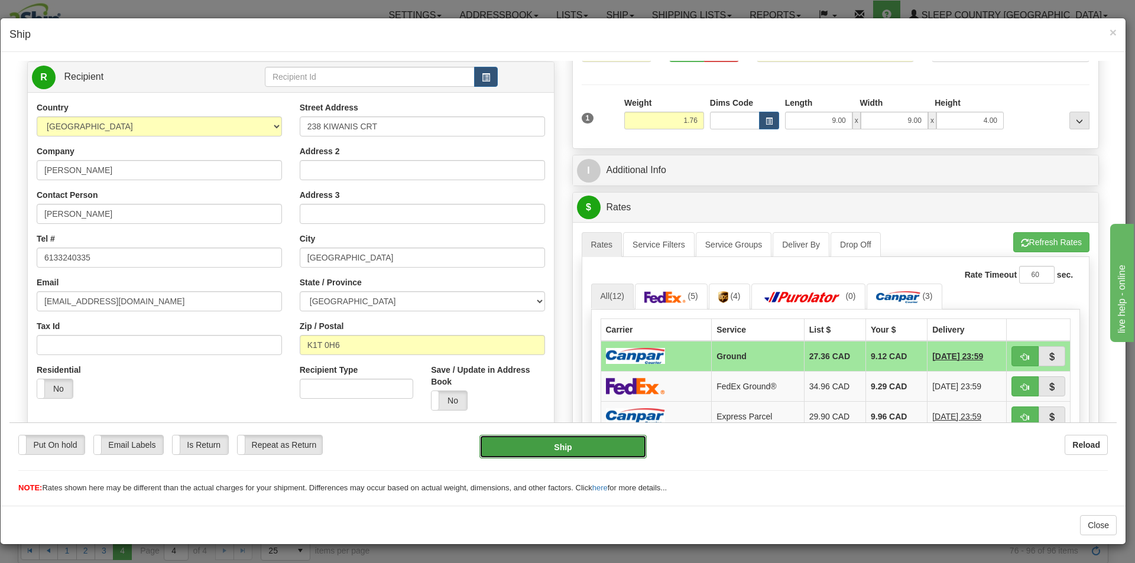
click at [556, 447] on button "Ship" at bounding box center [562, 446] width 167 height 24
type input "1"
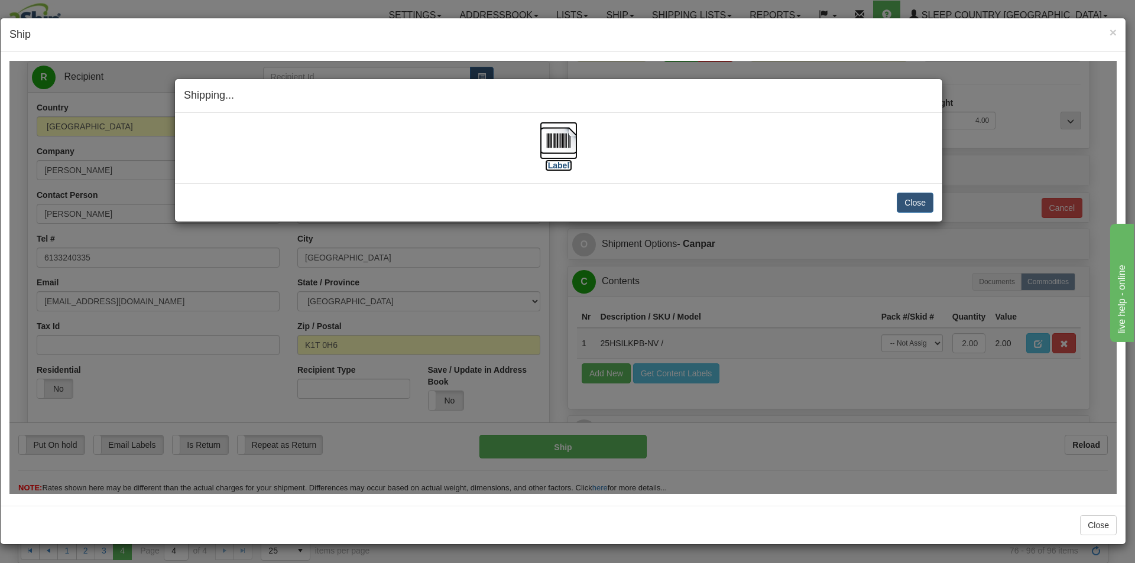
click at [566, 138] on img at bounding box center [559, 140] width 38 height 38
click at [908, 192] on div "Close [PERSON_NAME] Shipment and Quit Pickup Quit Pickup ONLY" at bounding box center [558, 202] width 767 height 38
click at [907, 205] on button "Close" at bounding box center [915, 202] width 37 height 20
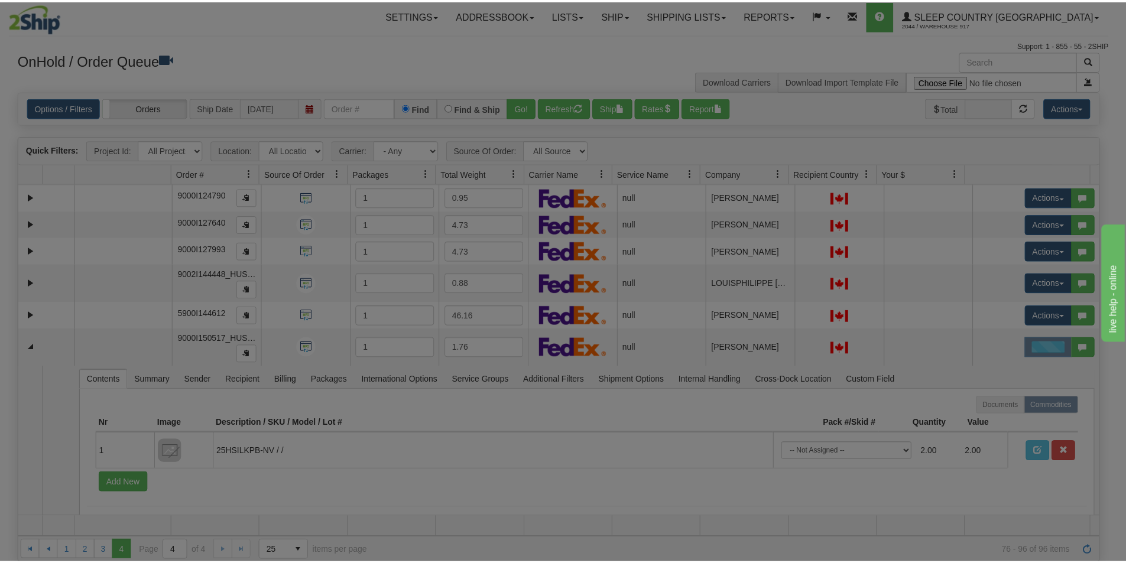
scroll to position [272, 0]
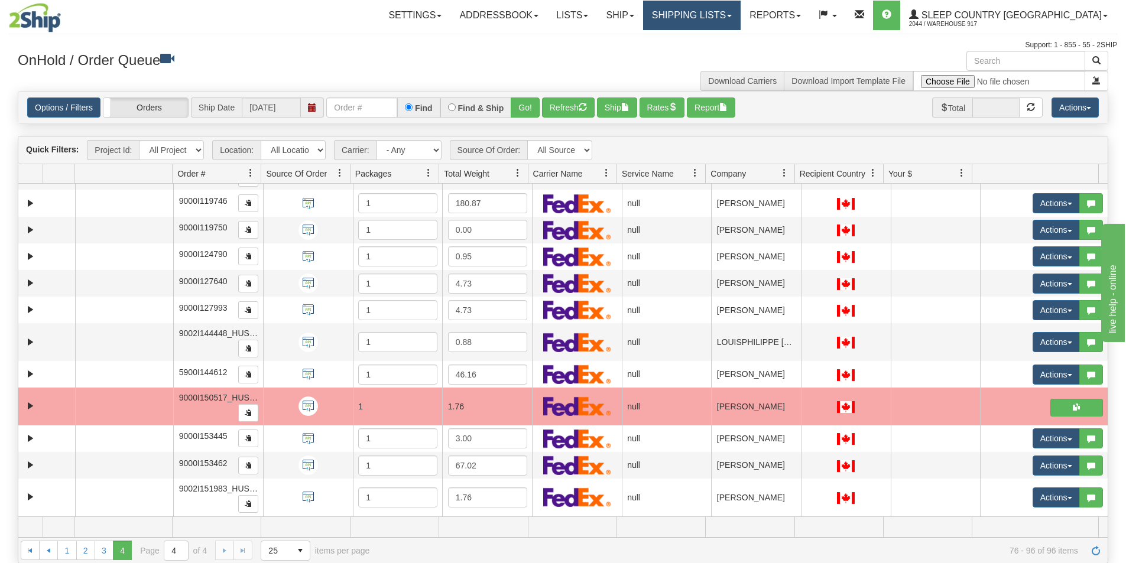
click at [719, 5] on link "Shipping lists" at bounding box center [692, 16] width 98 height 30
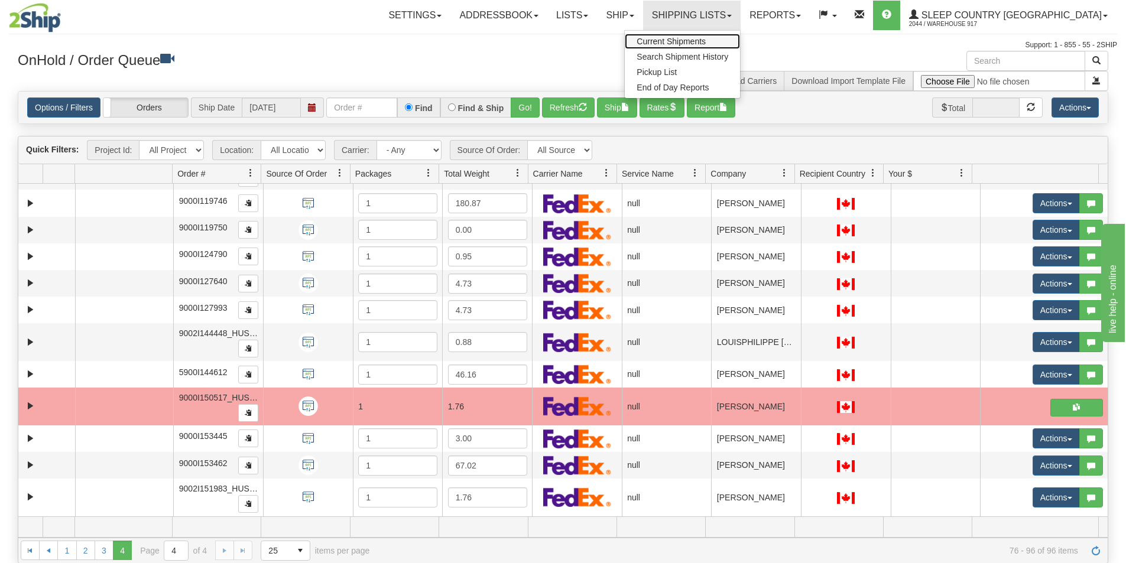
click at [706, 39] on span "Current Shipments" at bounding box center [671, 41] width 69 height 9
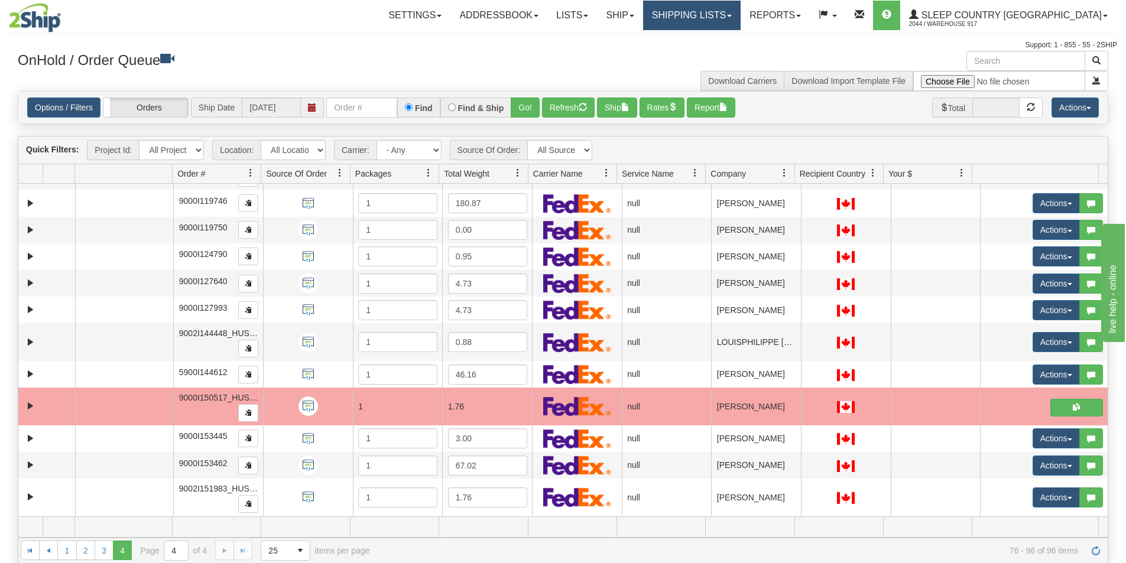
click at [741, 18] on link "Shipping lists" at bounding box center [692, 16] width 98 height 30
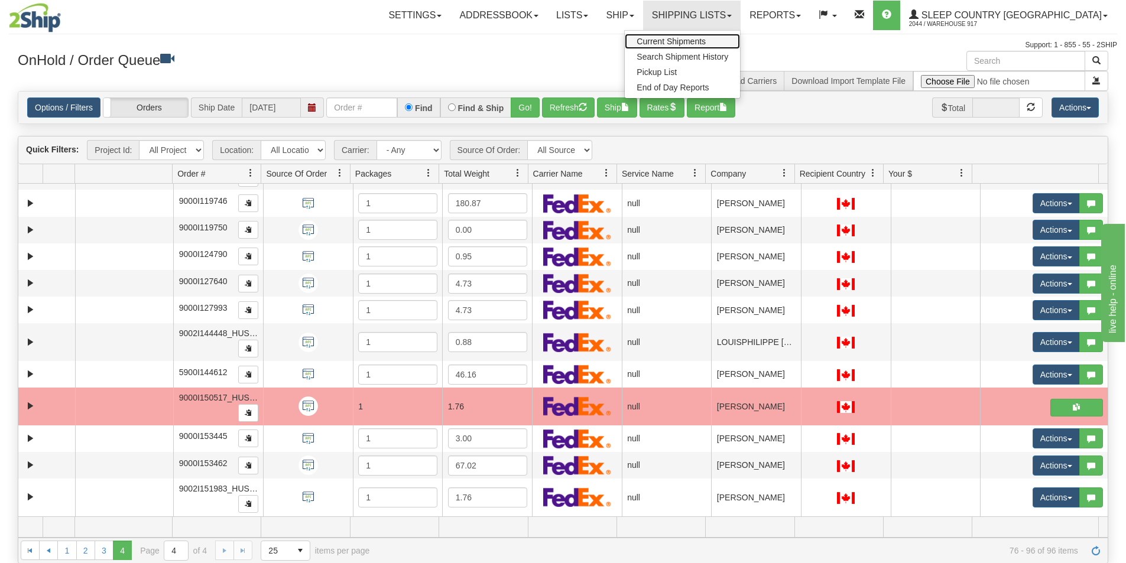
click at [706, 40] on span "Current Shipments" at bounding box center [671, 41] width 69 height 9
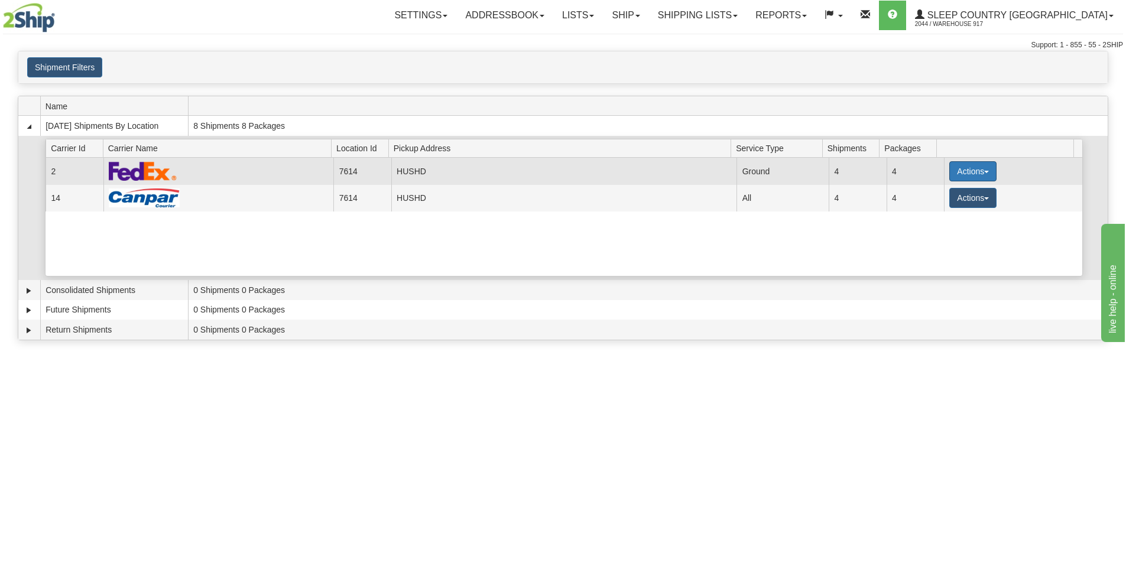
click at [953, 168] on button "Actions" at bounding box center [972, 171] width 47 height 20
click at [953, 205] on link "Close" at bounding box center [948, 209] width 95 height 15
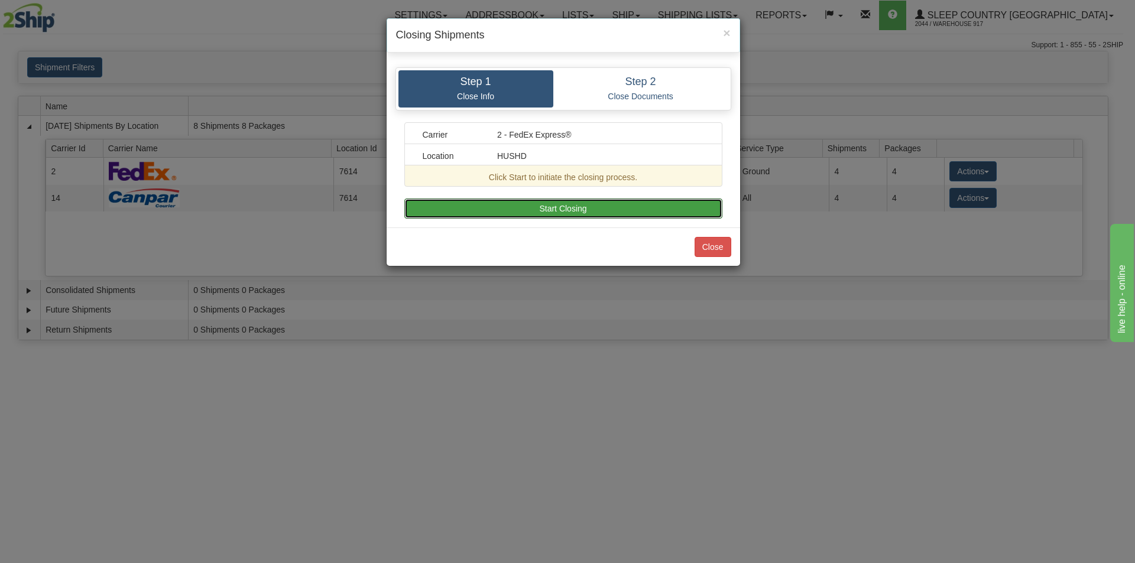
drag, startPoint x: 589, startPoint y: 207, endPoint x: 589, endPoint y: 216, distance: 9.5
click at [589, 207] on button "Start Closing" at bounding box center [563, 209] width 318 height 20
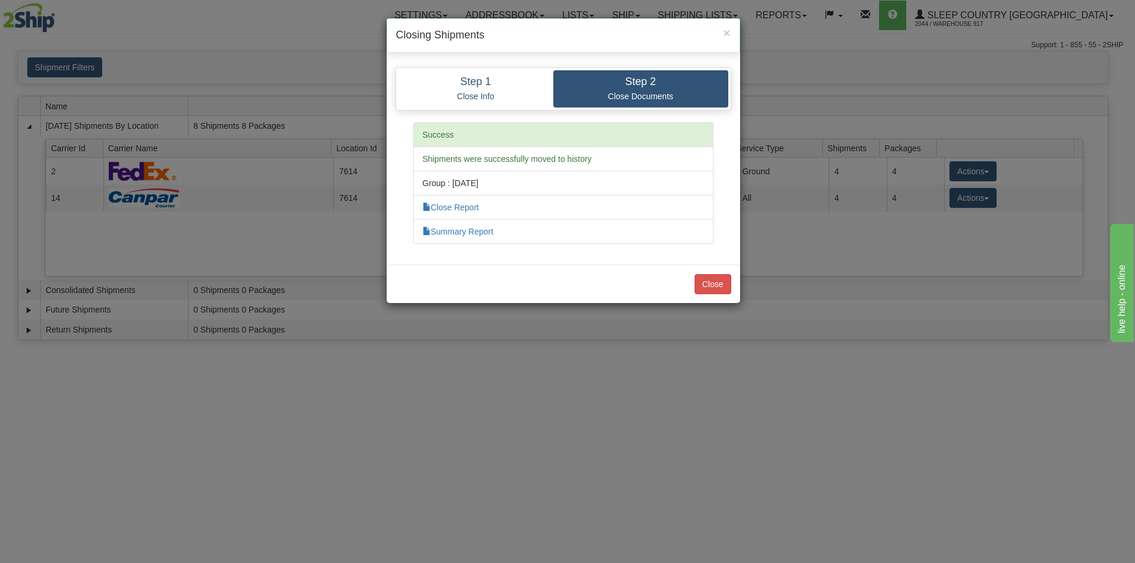
click at [731, 278] on div "Close" at bounding box center [563, 284] width 353 height 38
click at [719, 280] on button "Close" at bounding box center [712, 284] width 37 height 20
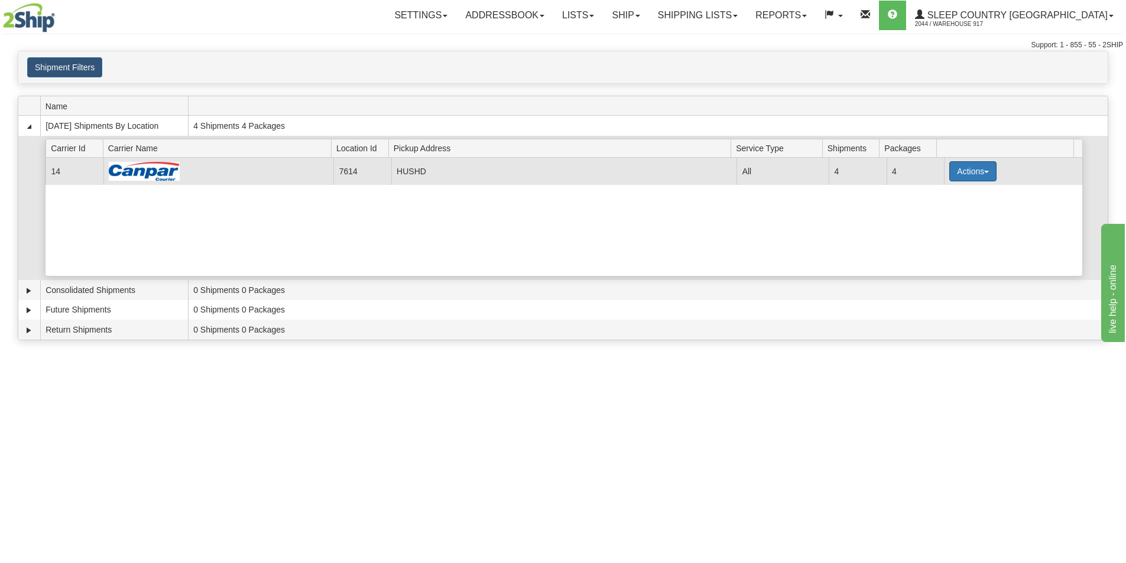
drag, startPoint x: 961, startPoint y: 172, endPoint x: 963, endPoint y: 179, distance: 7.3
click at [962, 172] on button "Actions" at bounding box center [972, 171] width 47 height 20
click at [956, 178] on button "Actions" at bounding box center [972, 171] width 47 height 20
click at [930, 209] on span "Close" at bounding box center [926, 209] width 27 height 8
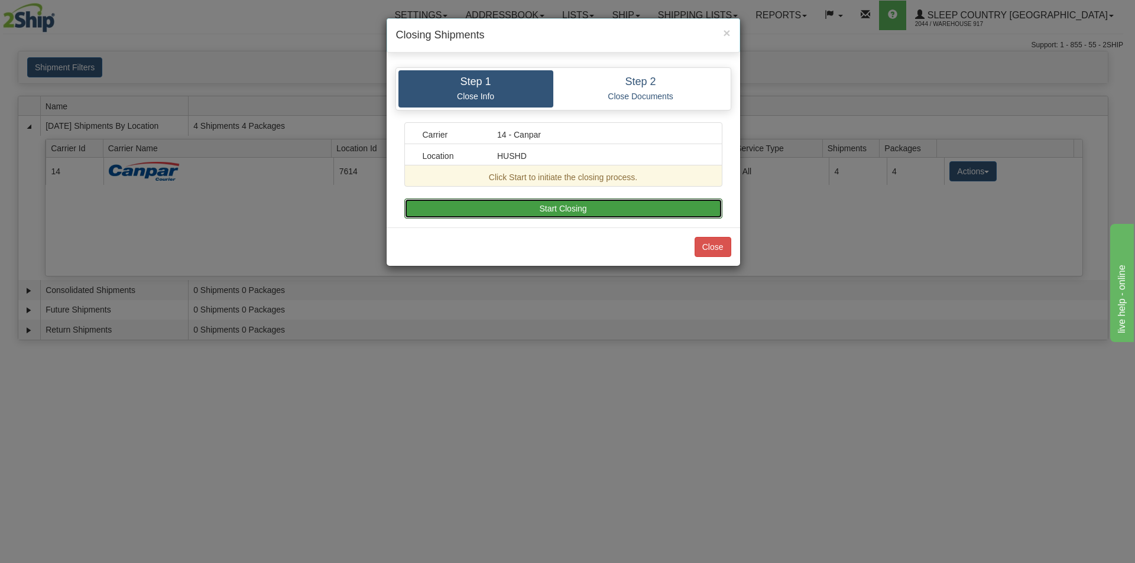
click at [596, 213] on button "Start Closing" at bounding box center [563, 209] width 318 height 20
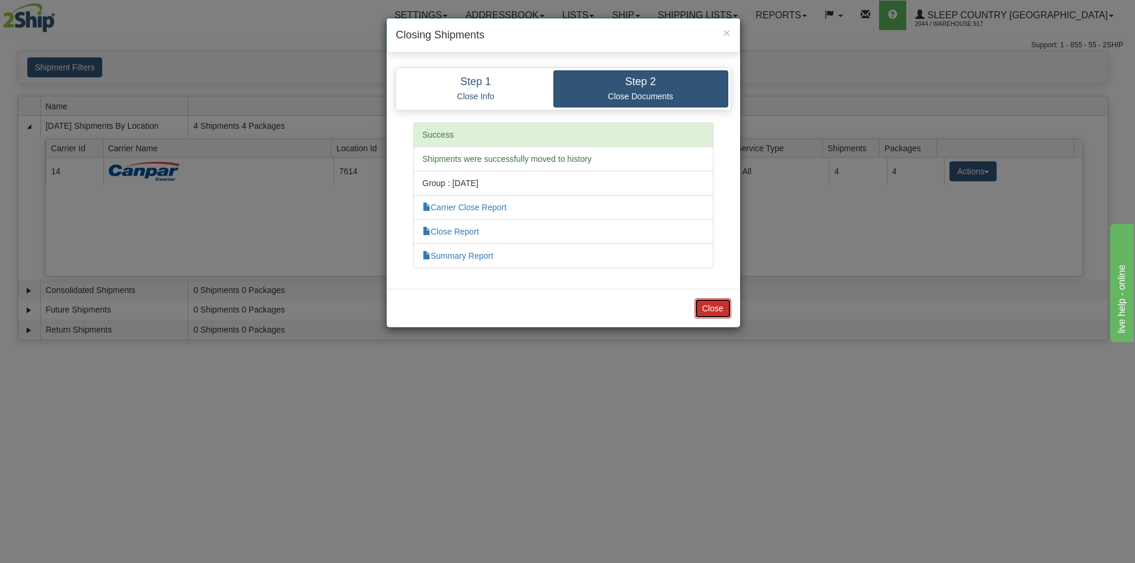
click at [712, 313] on button "Close" at bounding box center [712, 308] width 37 height 20
